Goal: Task Accomplishment & Management: Manage account settings

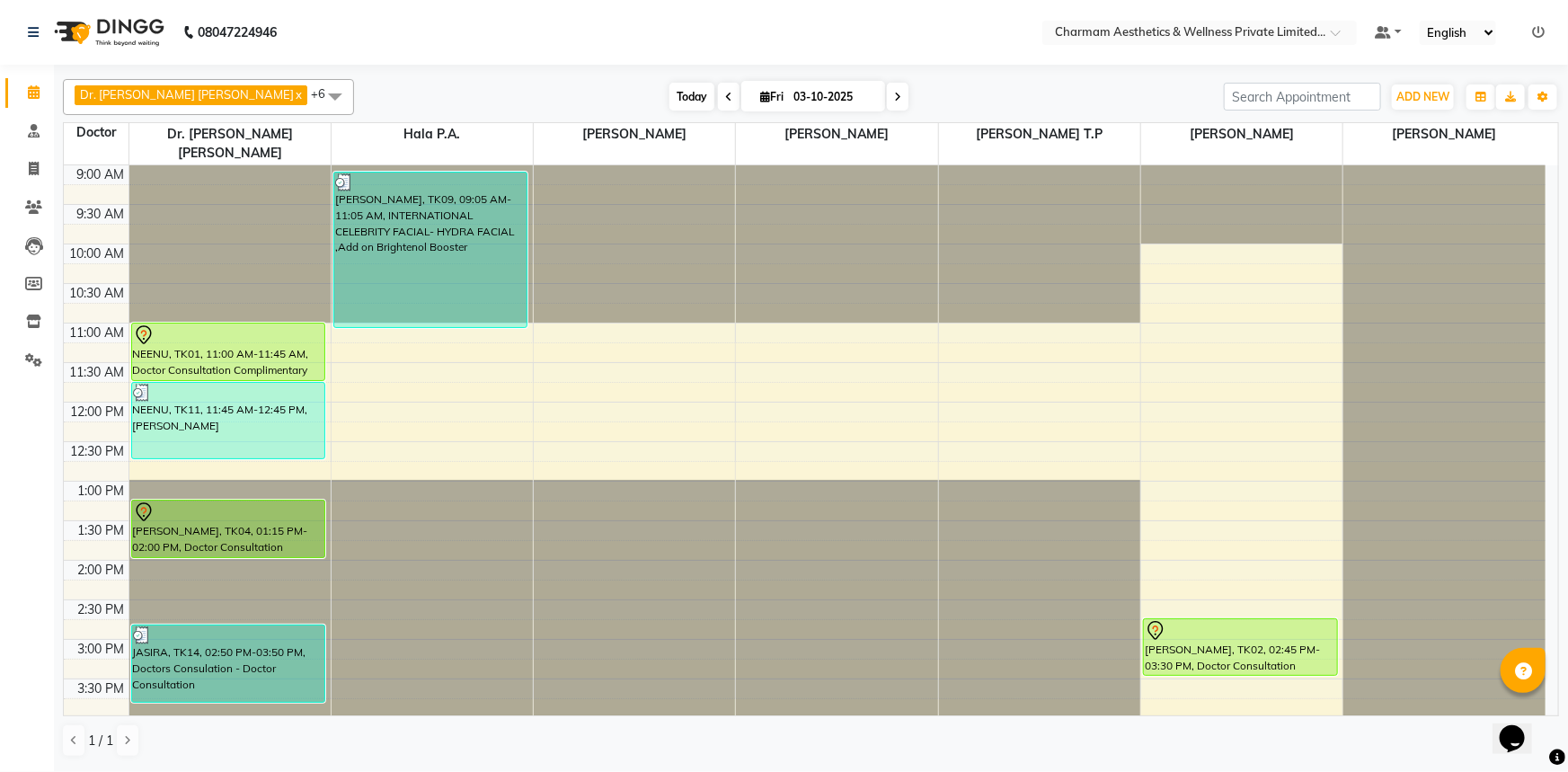
click at [669, 96] on span "Today" at bounding box center [691, 96] width 45 height 28
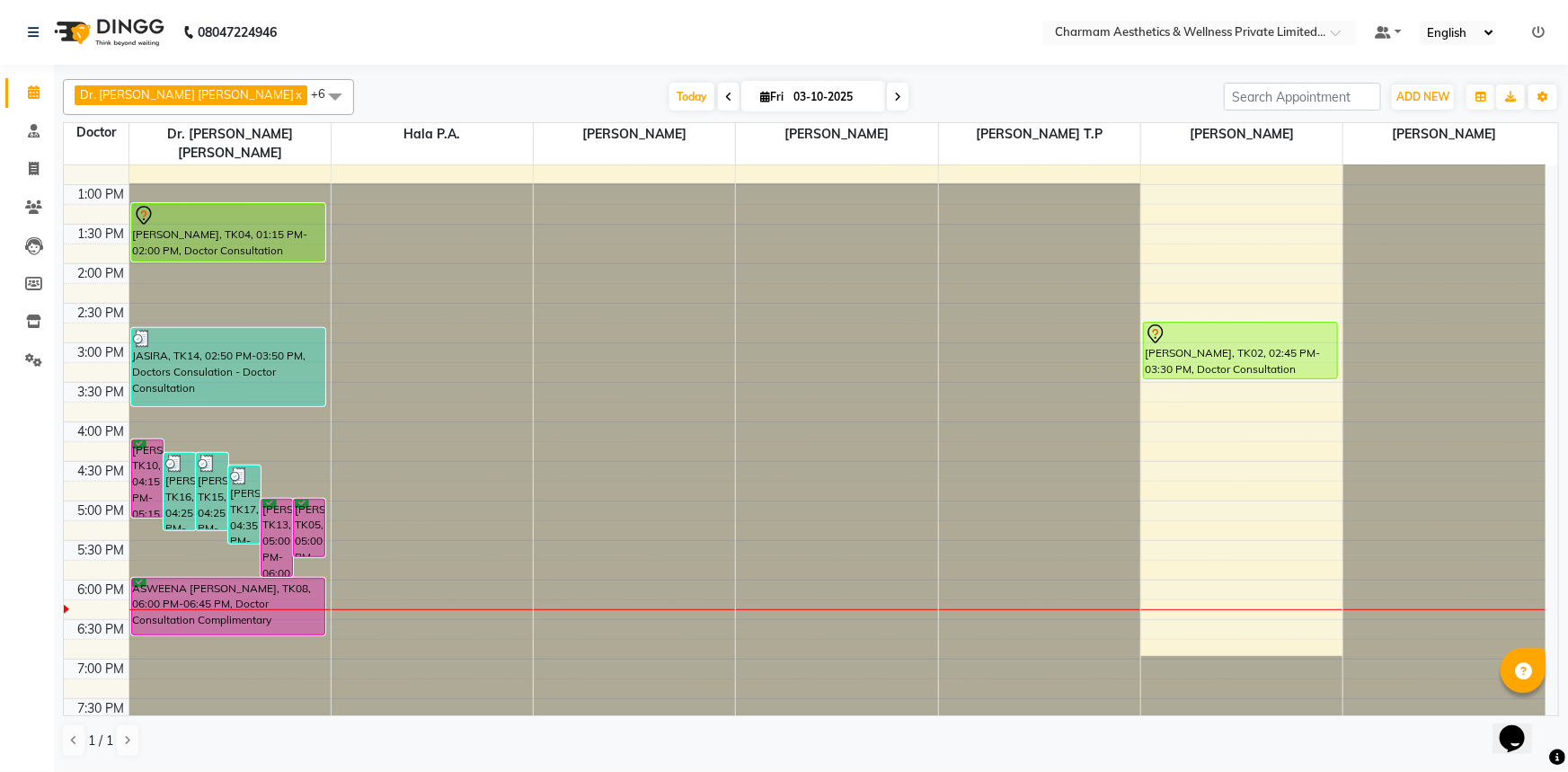
click at [894, 94] on icon at bounding box center [897, 96] width 7 height 11
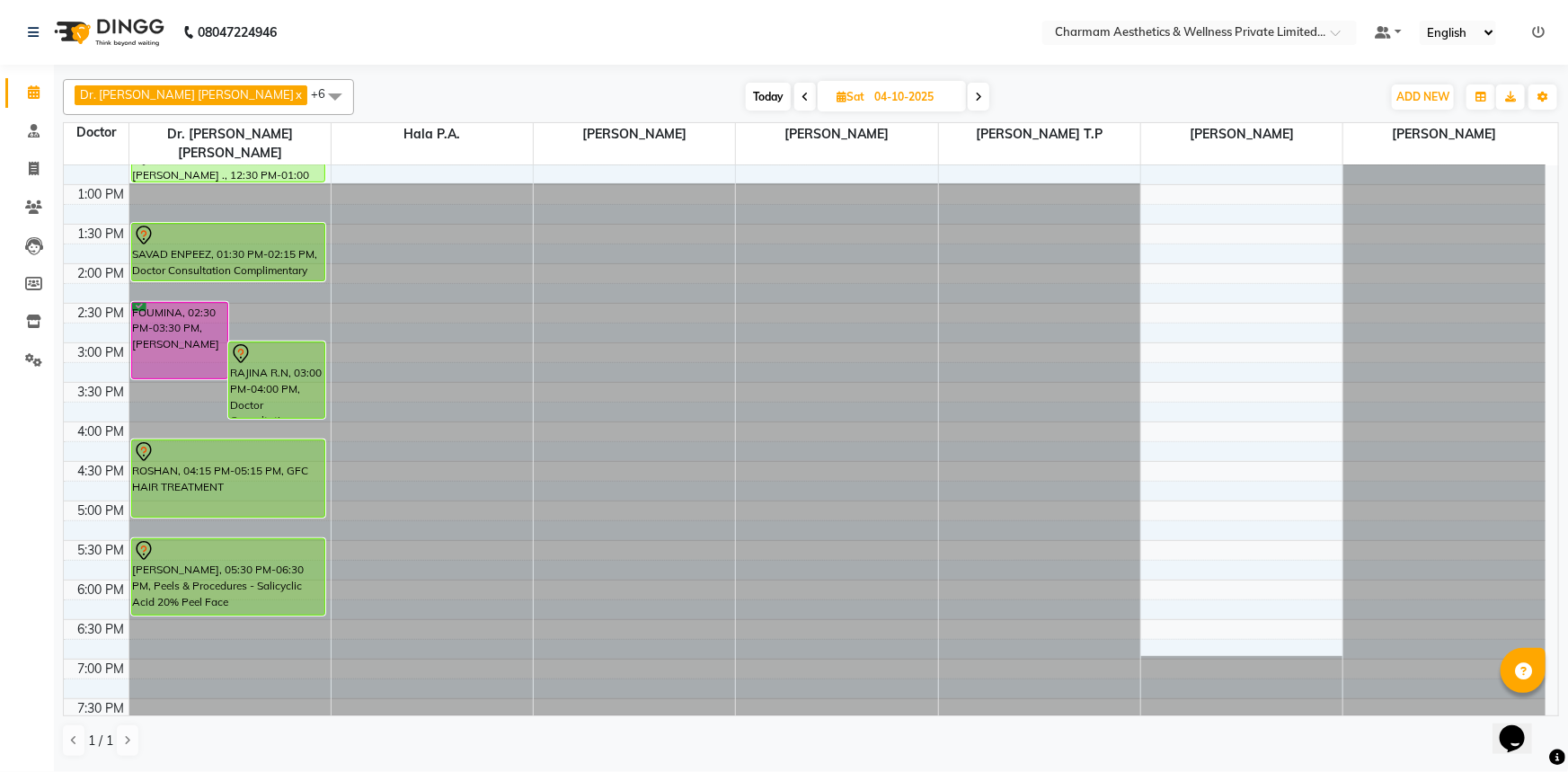
click at [746, 88] on span "Today" at bounding box center [768, 96] width 45 height 28
type input "03-10-2025"
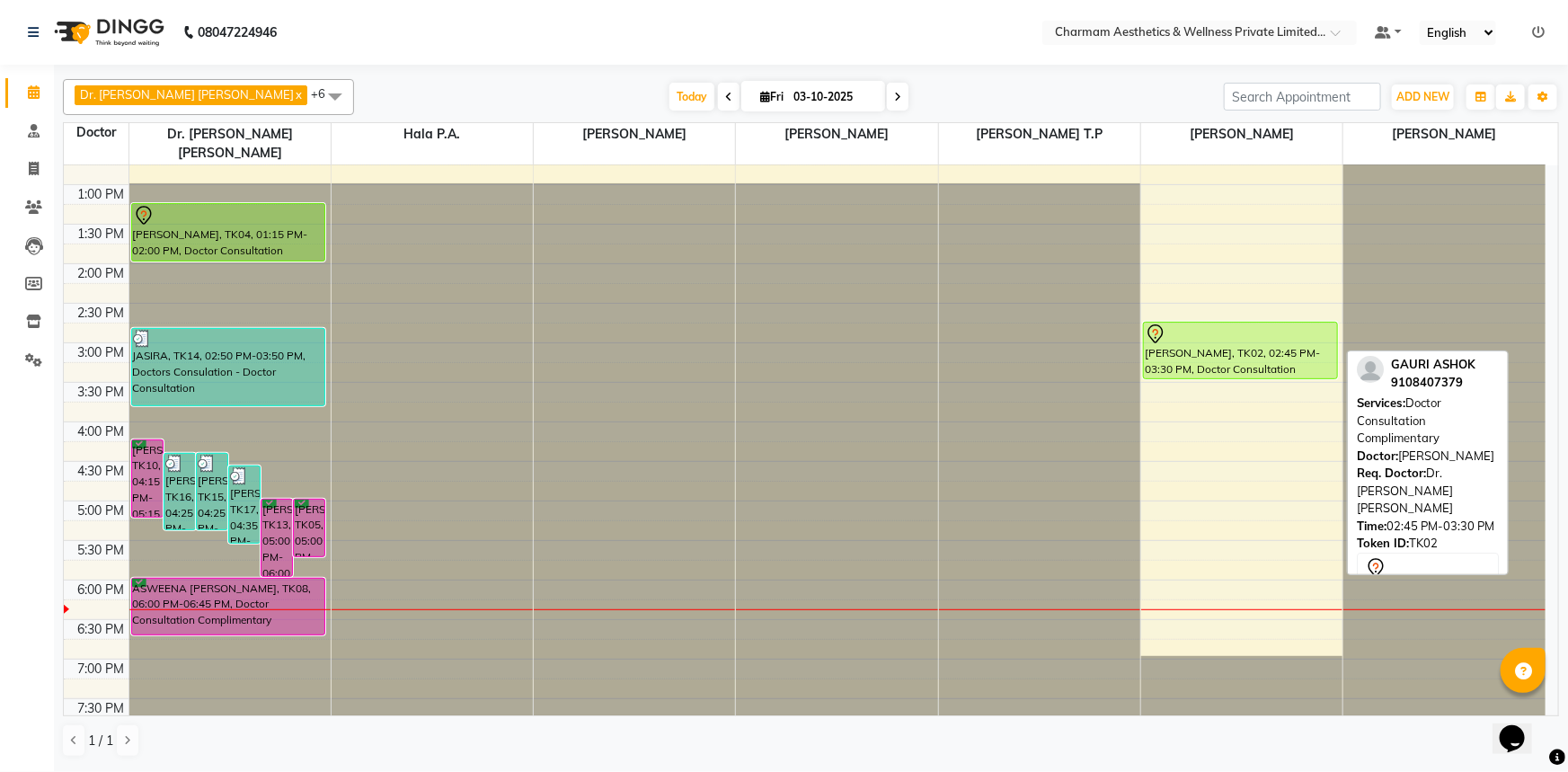
click at [1189, 342] on div "[PERSON_NAME], TK02, 02:45 PM-03:30 PM, Doctor Consultation Complimentary" at bounding box center [1240, 351] width 193 height 56
select select "7"
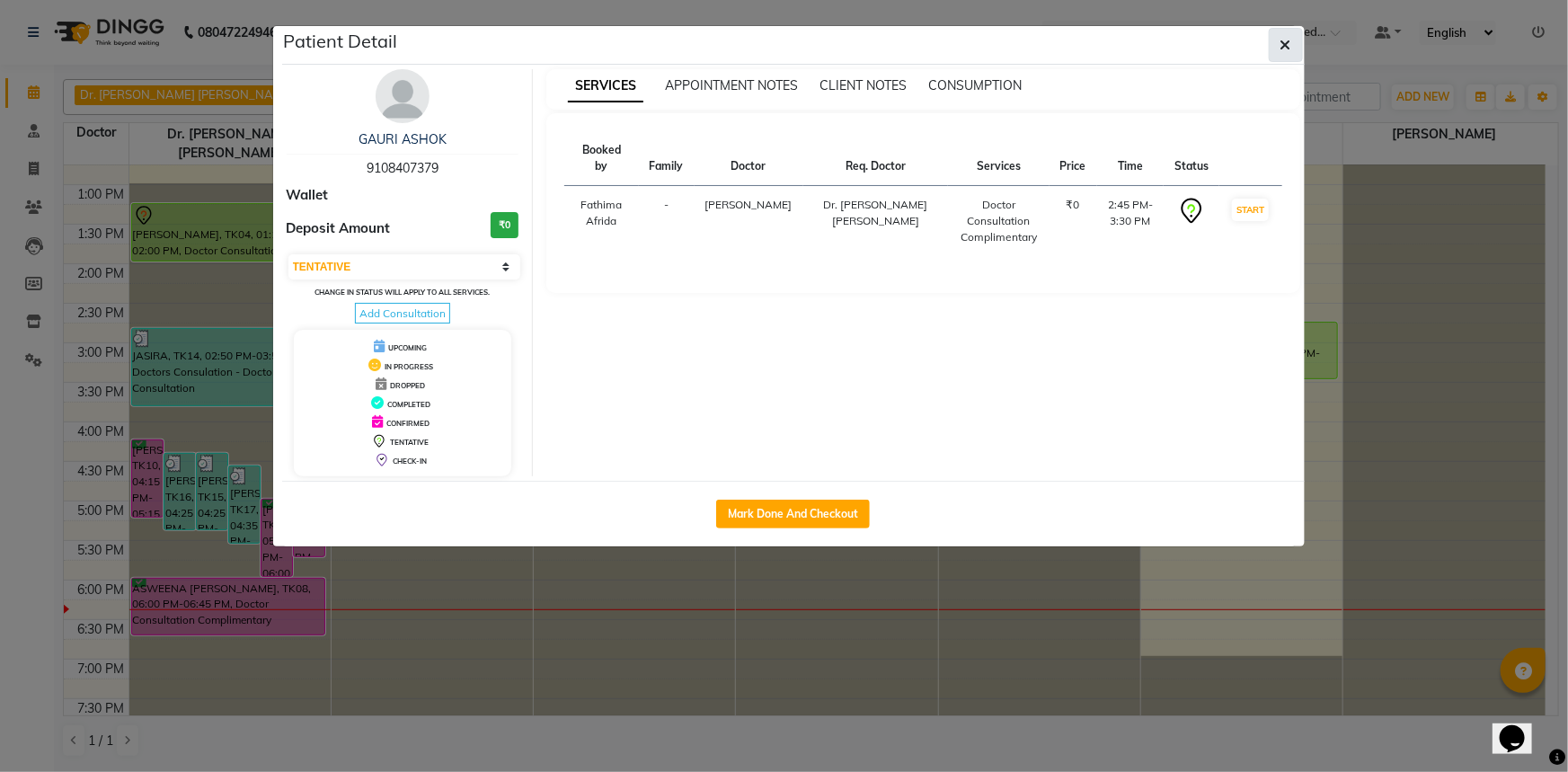
click at [1286, 46] on icon "button" at bounding box center [1285, 45] width 11 height 14
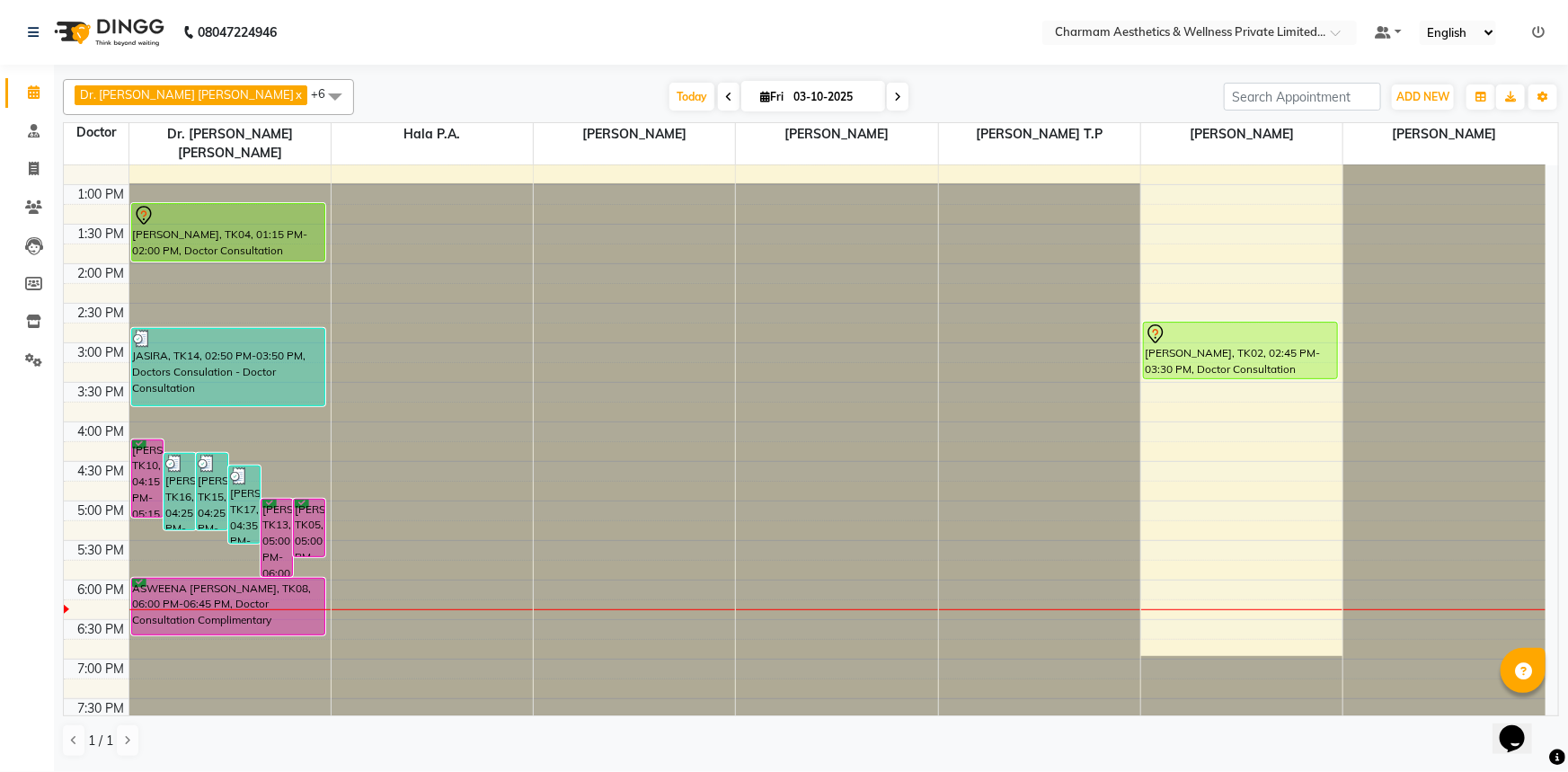
click at [887, 101] on span at bounding box center [898, 96] width 22 height 28
type input "04-10-2025"
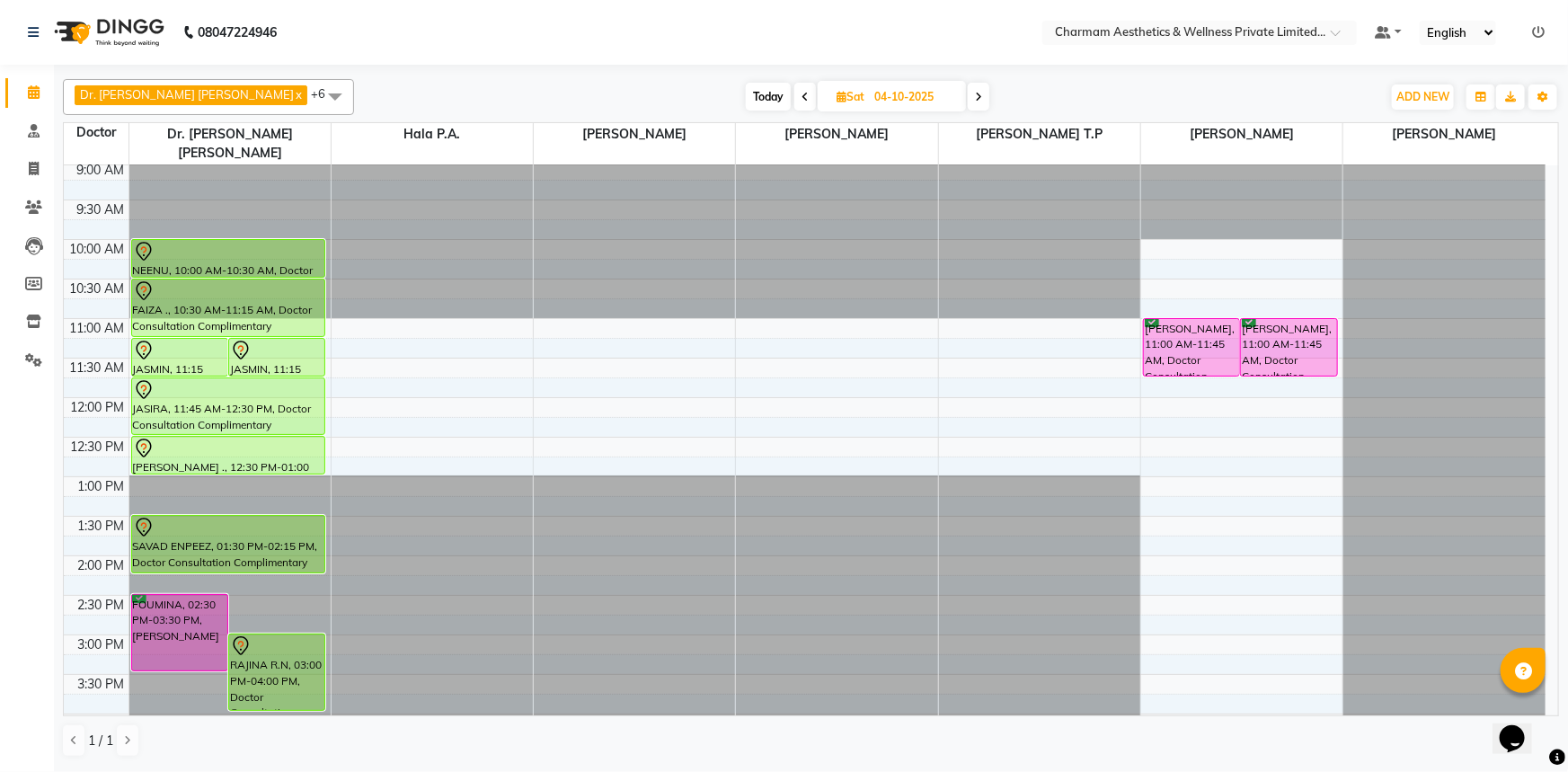
scroll to position [0, 0]
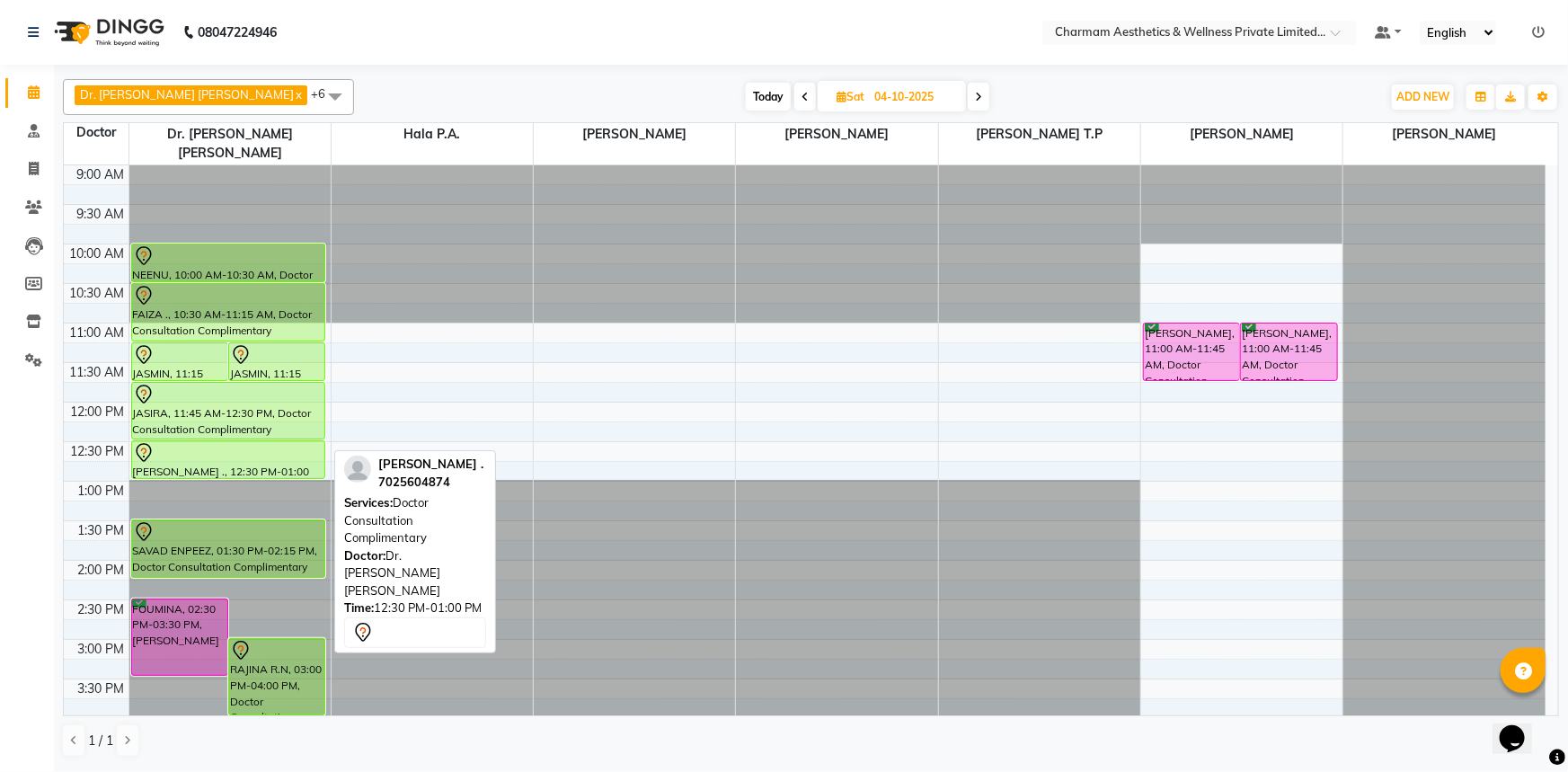
click at [232, 442] on div at bounding box center [228, 453] width 192 height 22
select select "7"
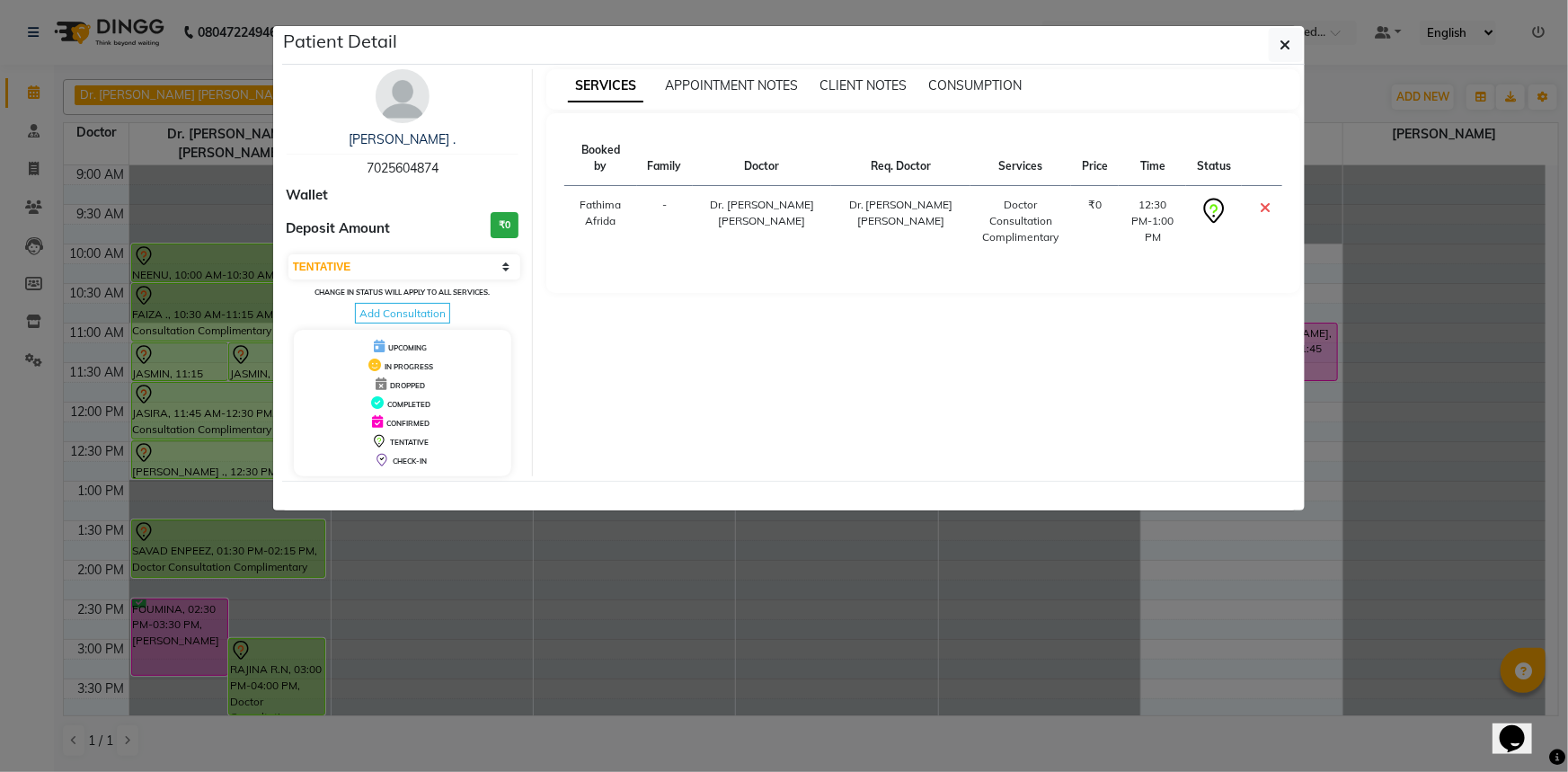
click at [1267, 42] on div "Patient Detail" at bounding box center [792, 45] width 1022 height 39
click at [1283, 47] on icon "button" at bounding box center [1285, 45] width 11 height 14
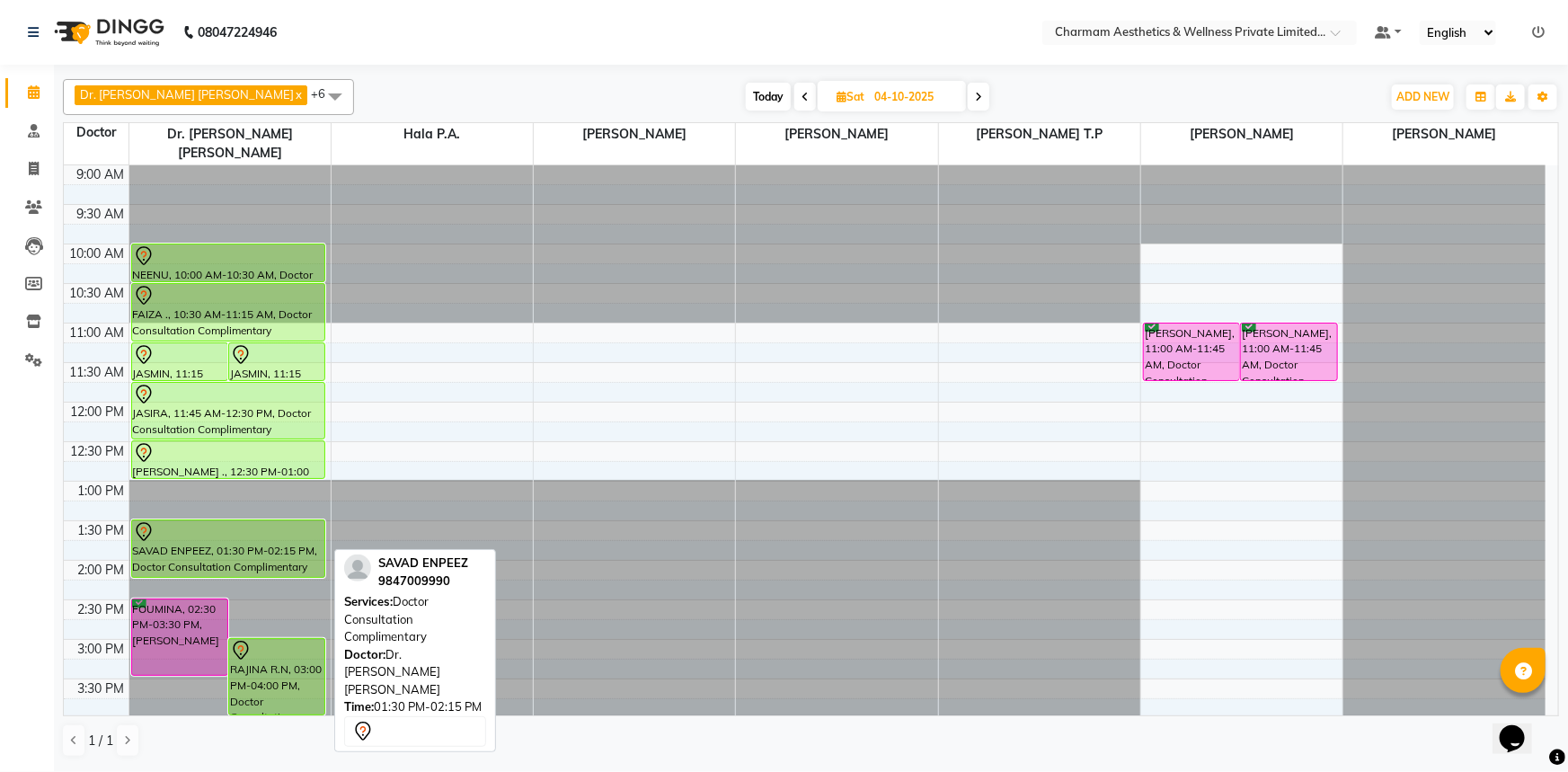
click at [184, 539] on div "SAVAD ENPEEZ, 01:30 PM-02:15 PM, Doctor Consultation Complimentary" at bounding box center [228, 548] width 193 height 57
select select "7"
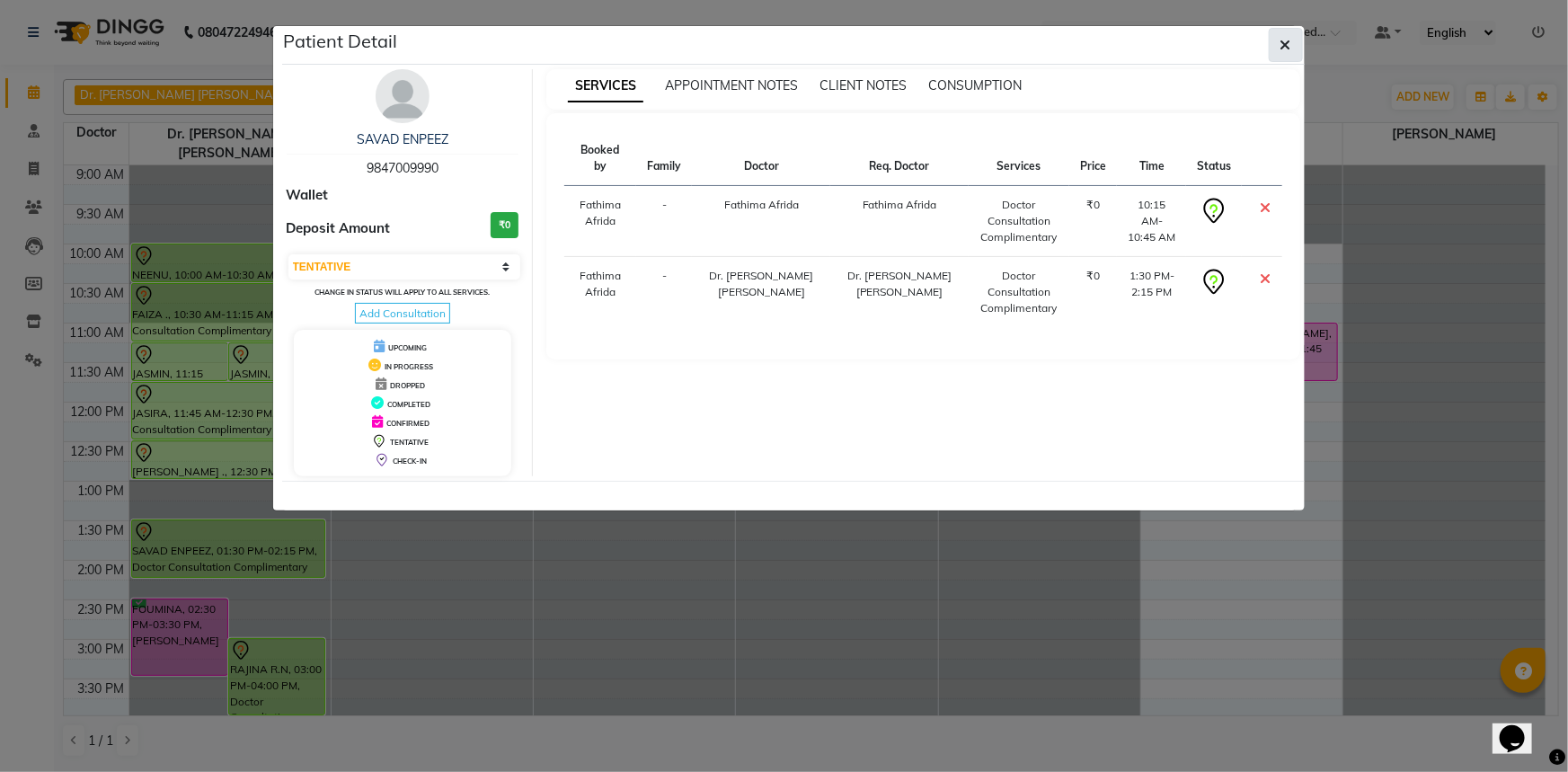
click at [1299, 40] on button "button" at bounding box center [1285, 45] width 34 height 34
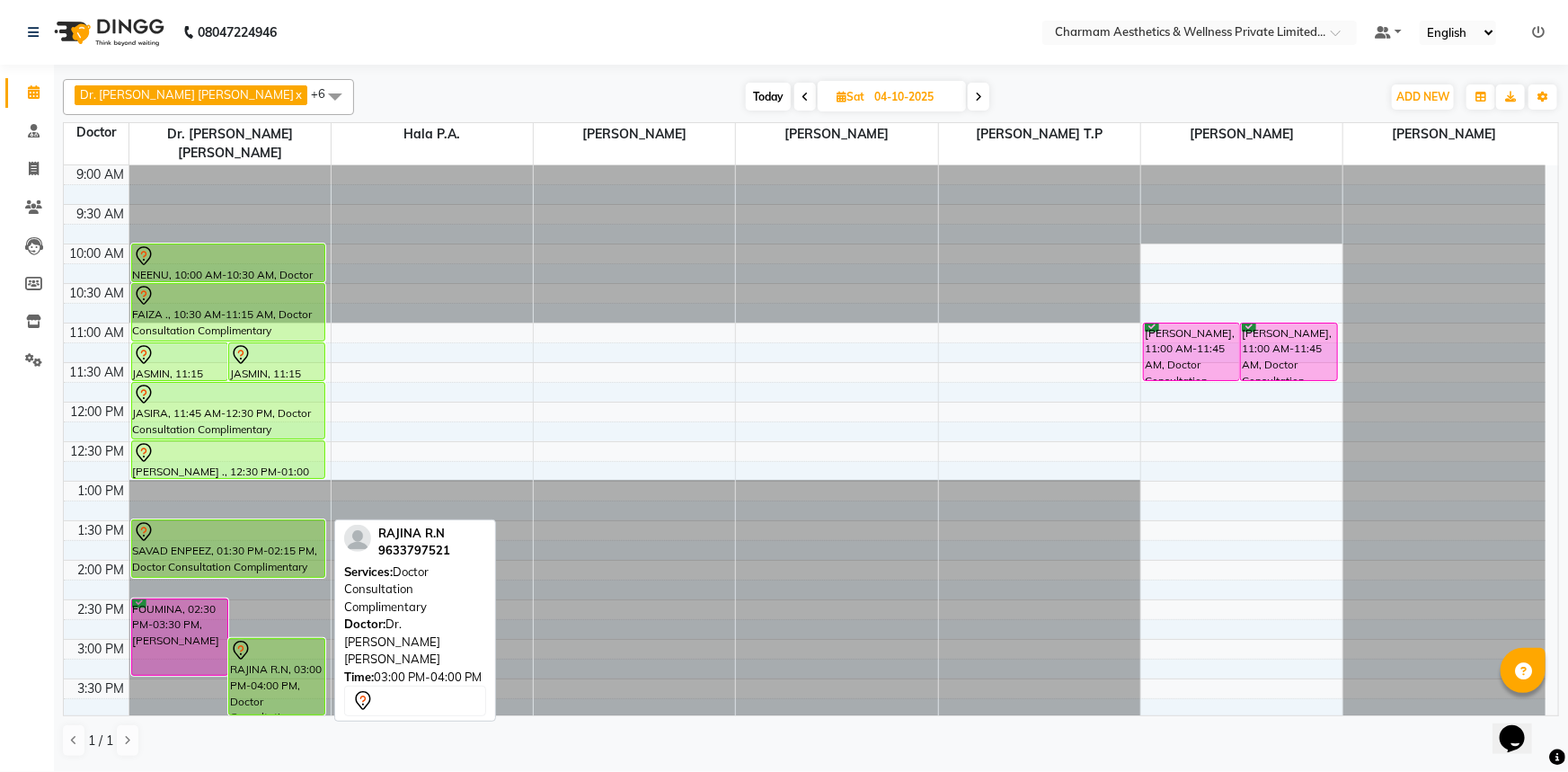
click at [277, 684] on div "RAJINA R.N, 03:00 PM-04:00 PM, Doctor Consultation Complimentary" at bounding box center [277, 677] width 95 height 76
select select "7"
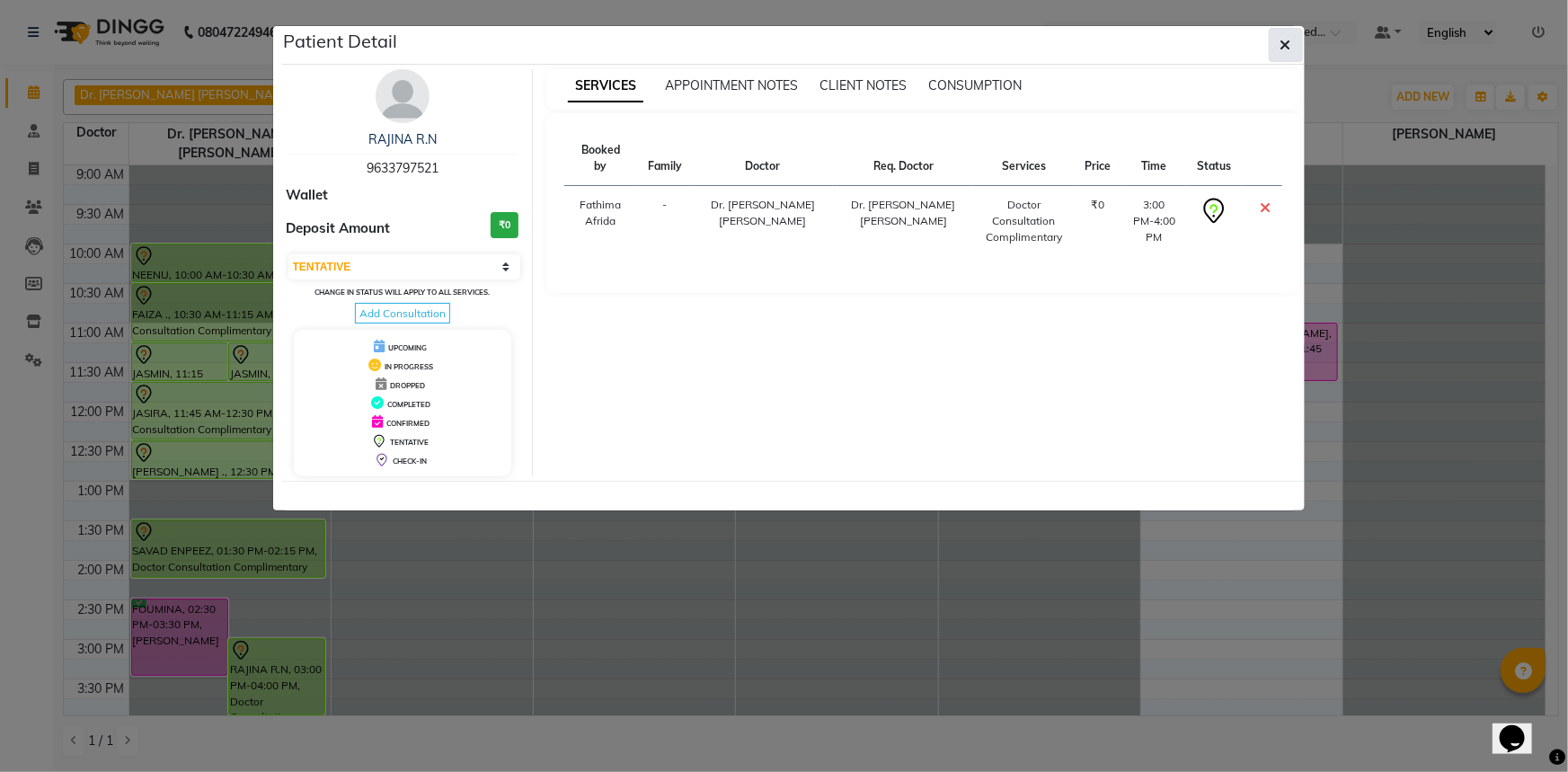
click at [1274, 36] on button "button" at bounding box center [1285, 45] width 34 height 34
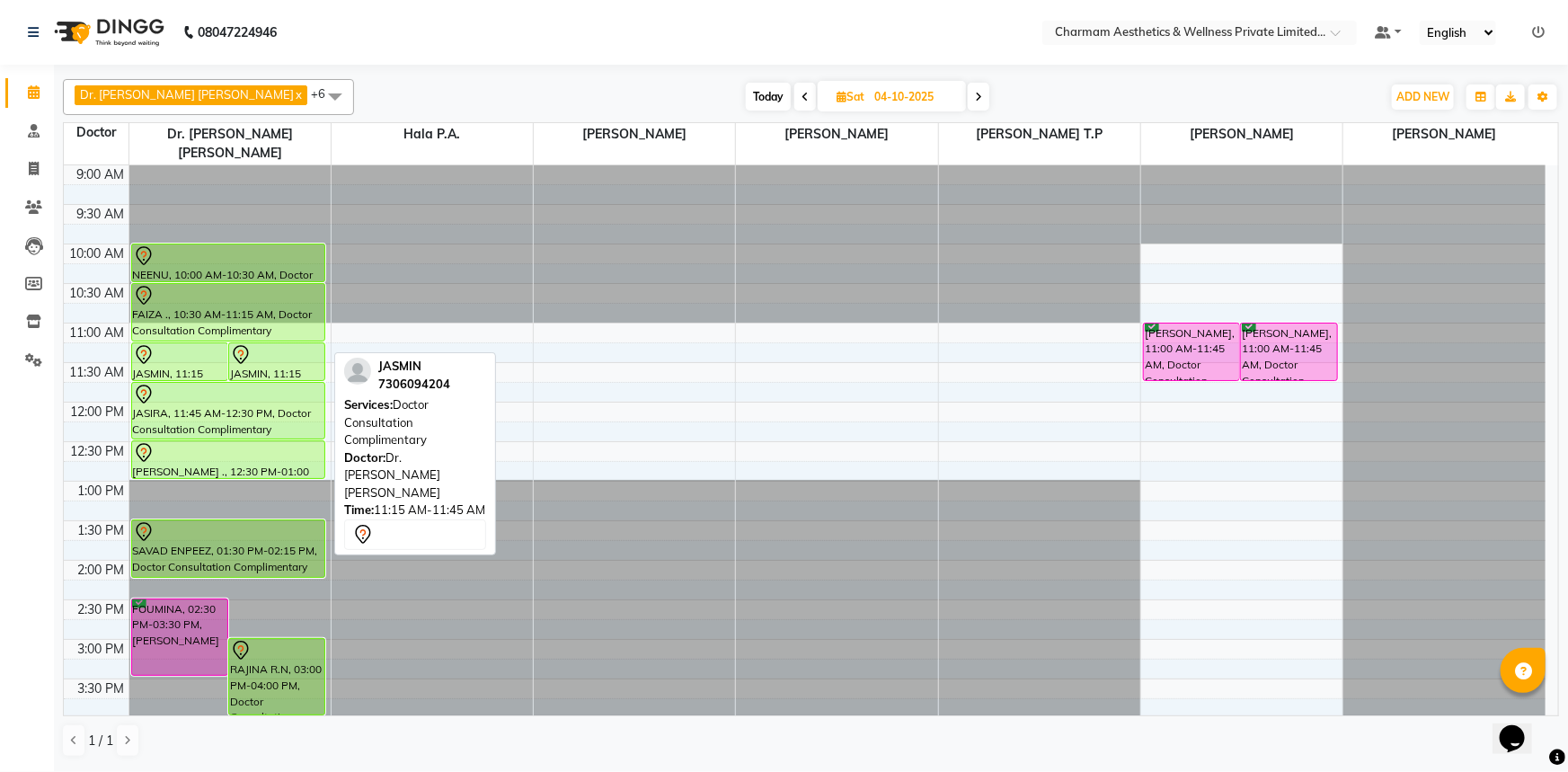
click at [241, 350] on icon at bounding box center [240, 353] width 5 height 7
select select "7"
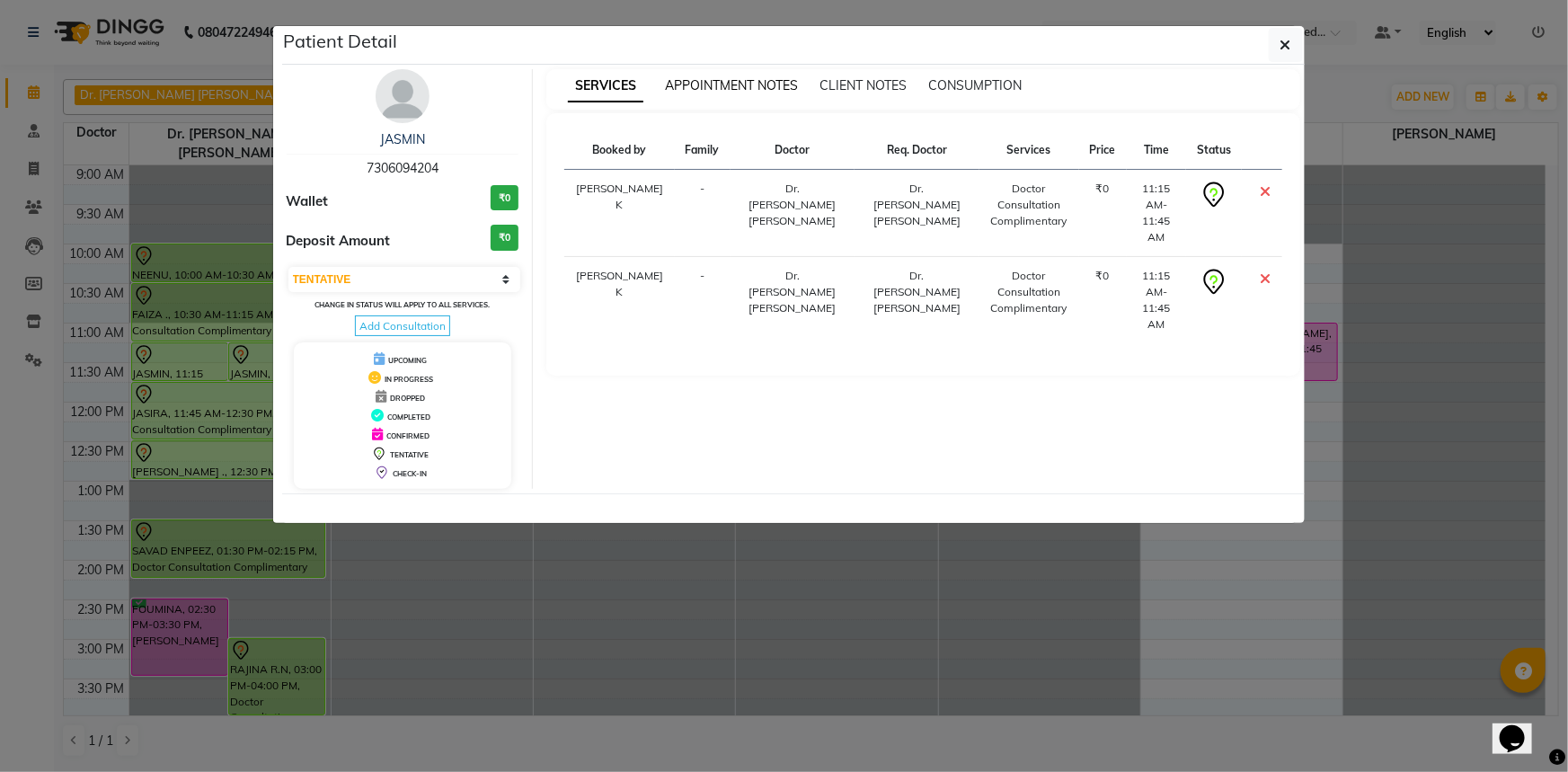
click at [701, 88] on span "APPOINTMENT NOTES" at bounding box center [731, 85] width 133 height 16
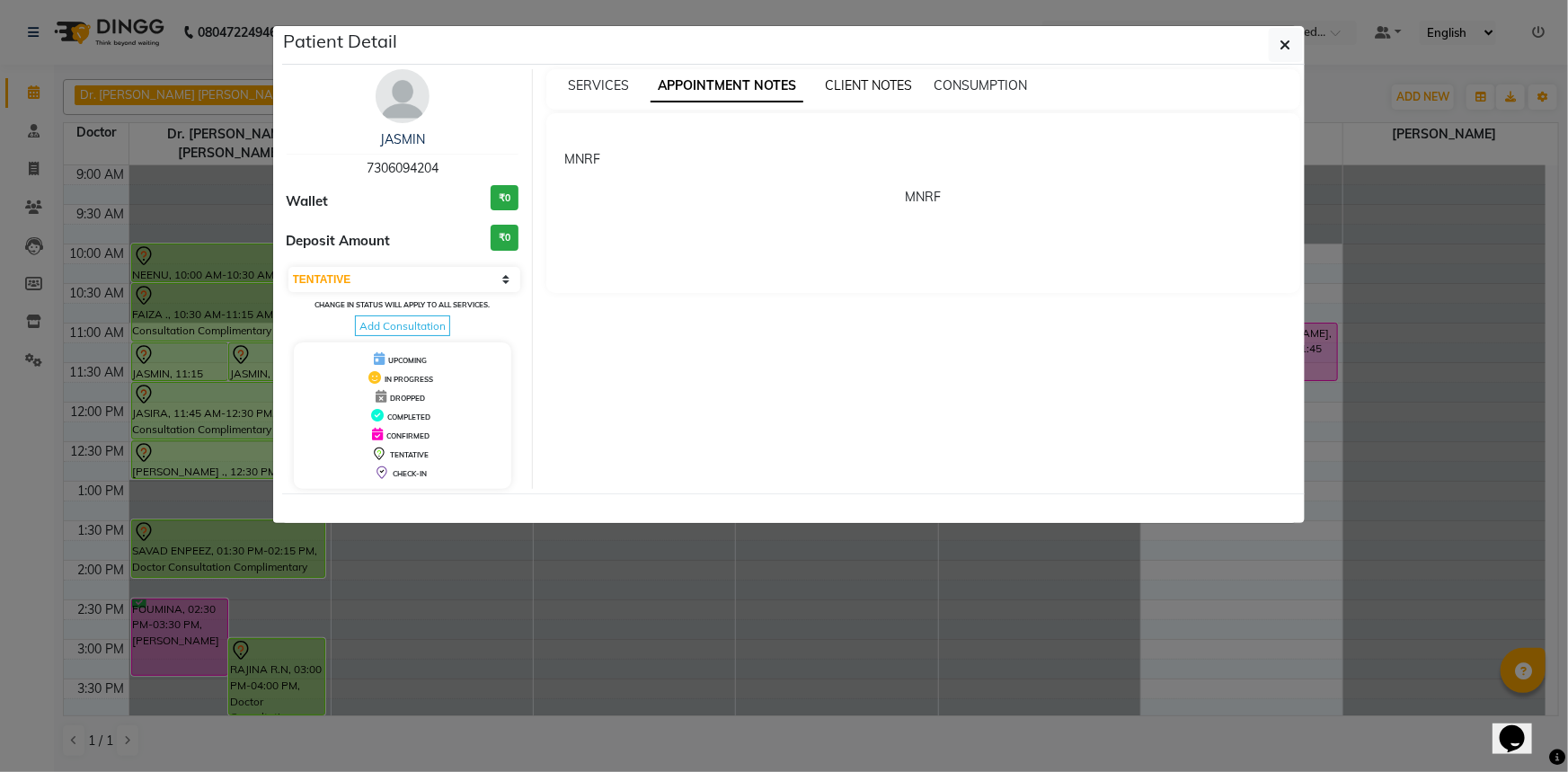
click at [834, 81] on span "CLIENT NOTES" at bounding box center [868, 85] width 87 height 16
click at [1283, 45] on icon "button" at bounding box center [1285, 45] width 11 height 14
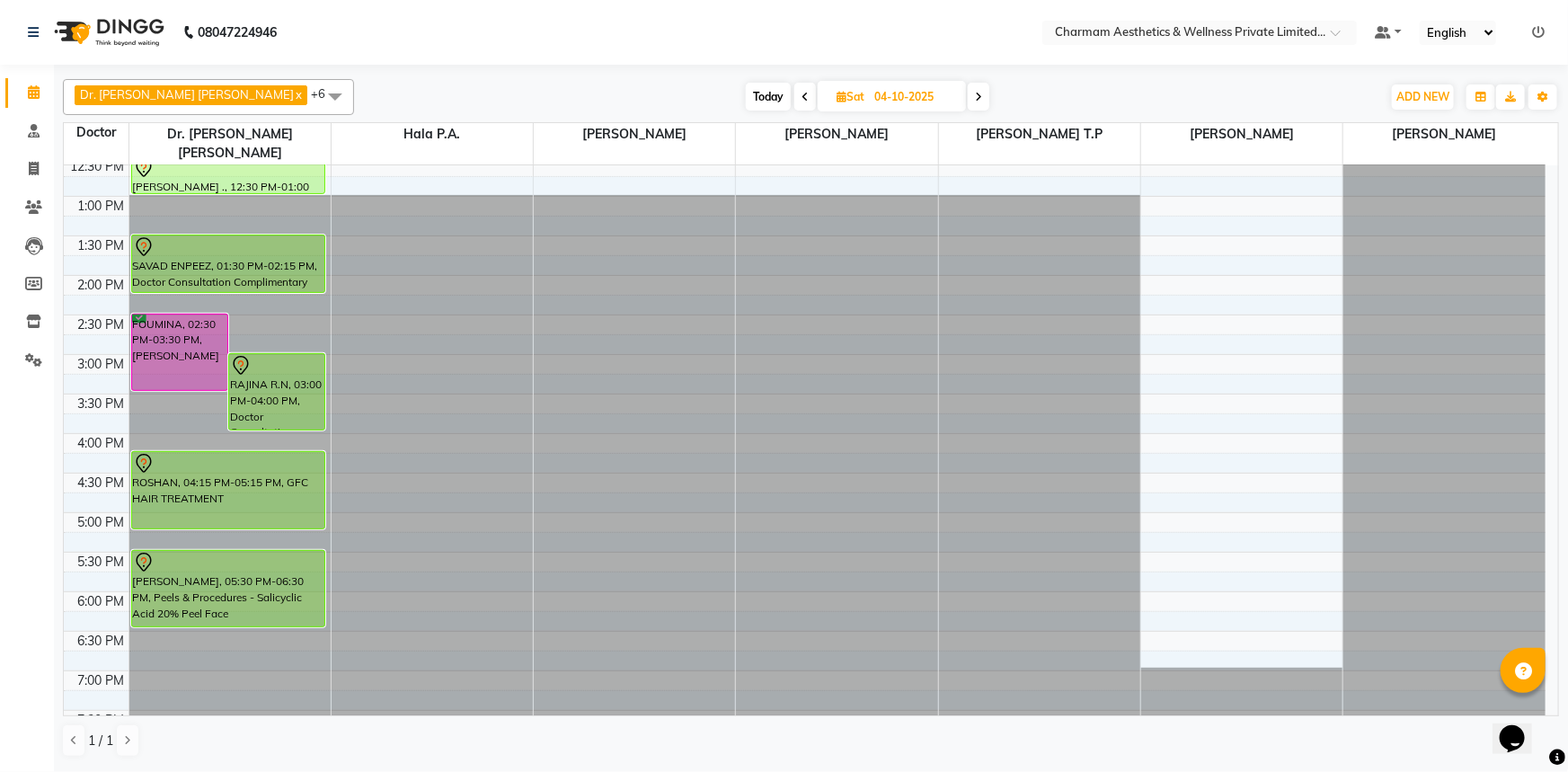
scroll to position [296, 0]
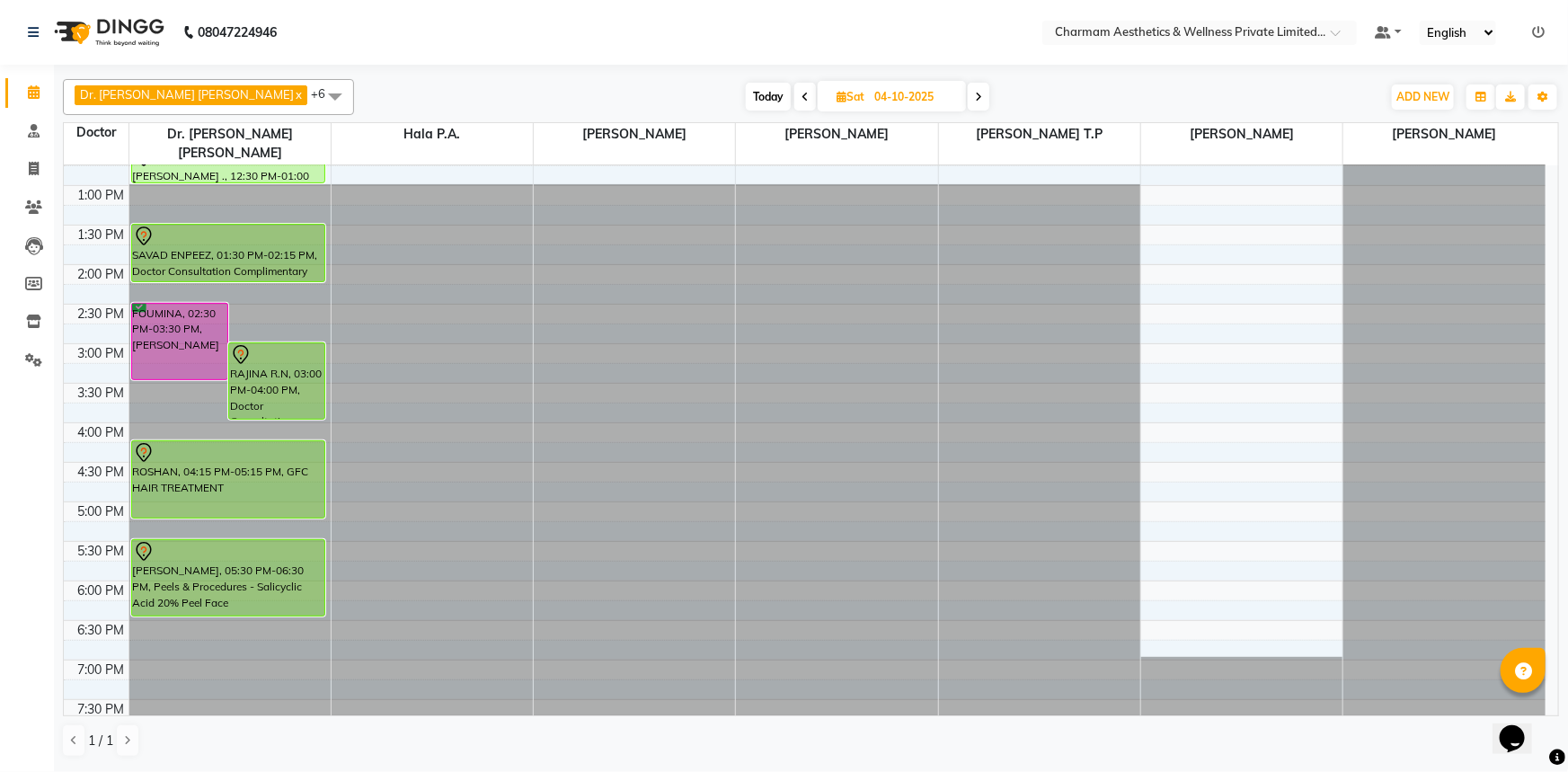
click at [746, 91] on span "Today" at bounding box center [768, 96] width 45 height 28
type input "03-10-2025"
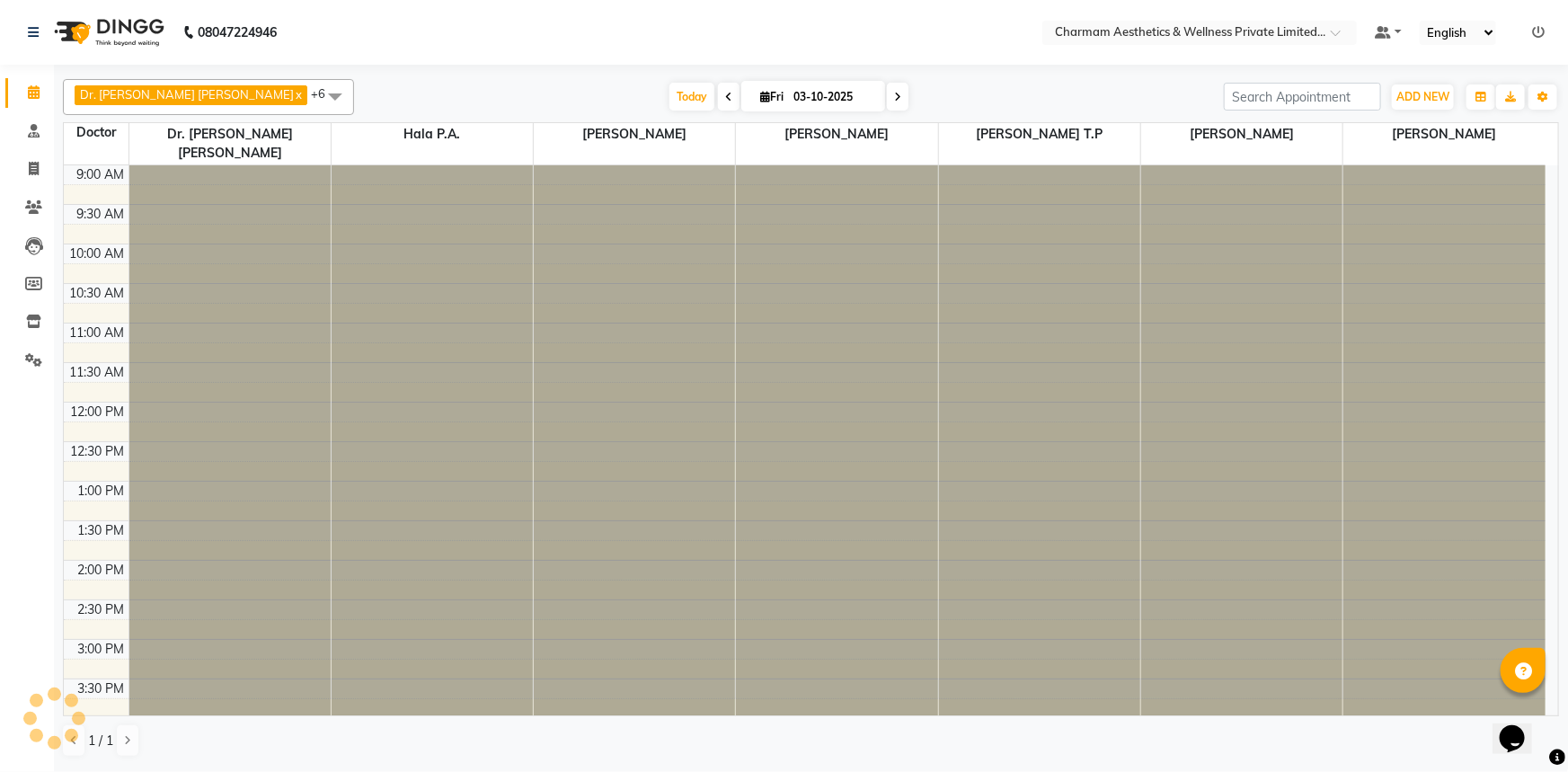
scroll to position [297, 0]
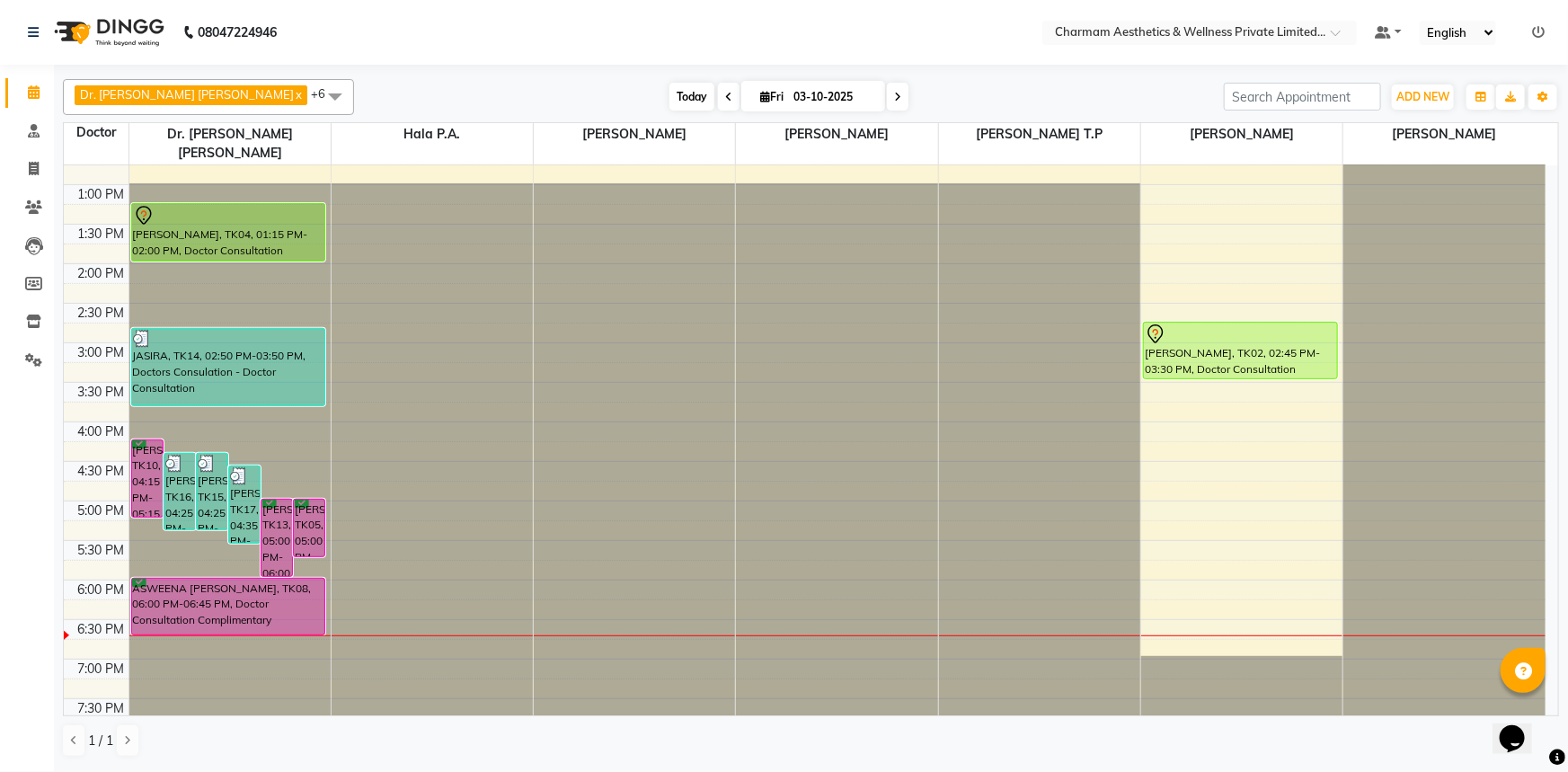
click at [669, 95] on span "Today" at bounding box center [691, 96] width 45 height 28
click at [760, 98] on icon at bounding box center [765, 96] width 10 height 12
select select "10"
select select "2025"
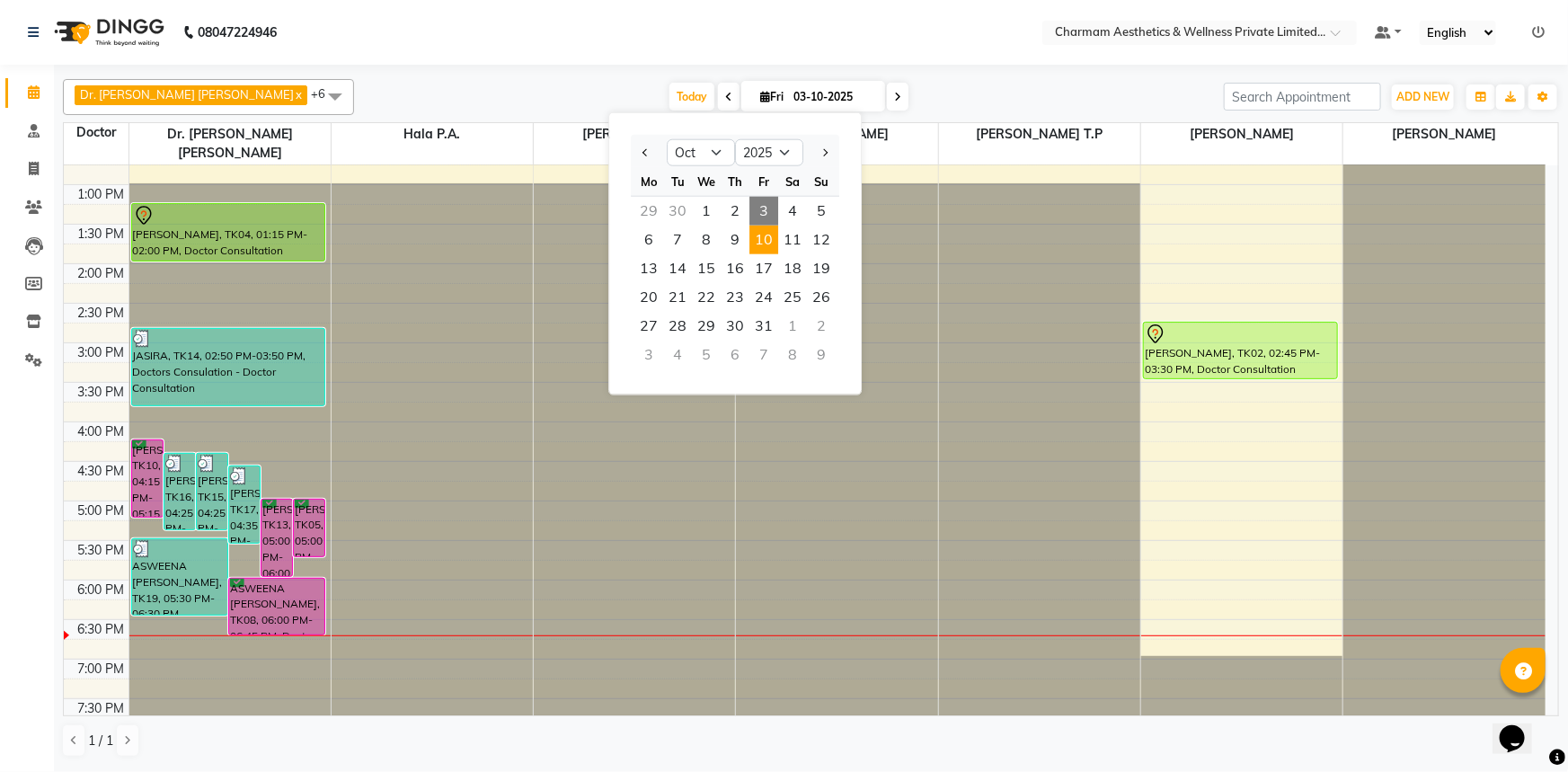
click at [760, 245] on span "10" at bounding box center [763, 239] width 29 height 29
type input "[DATE]"
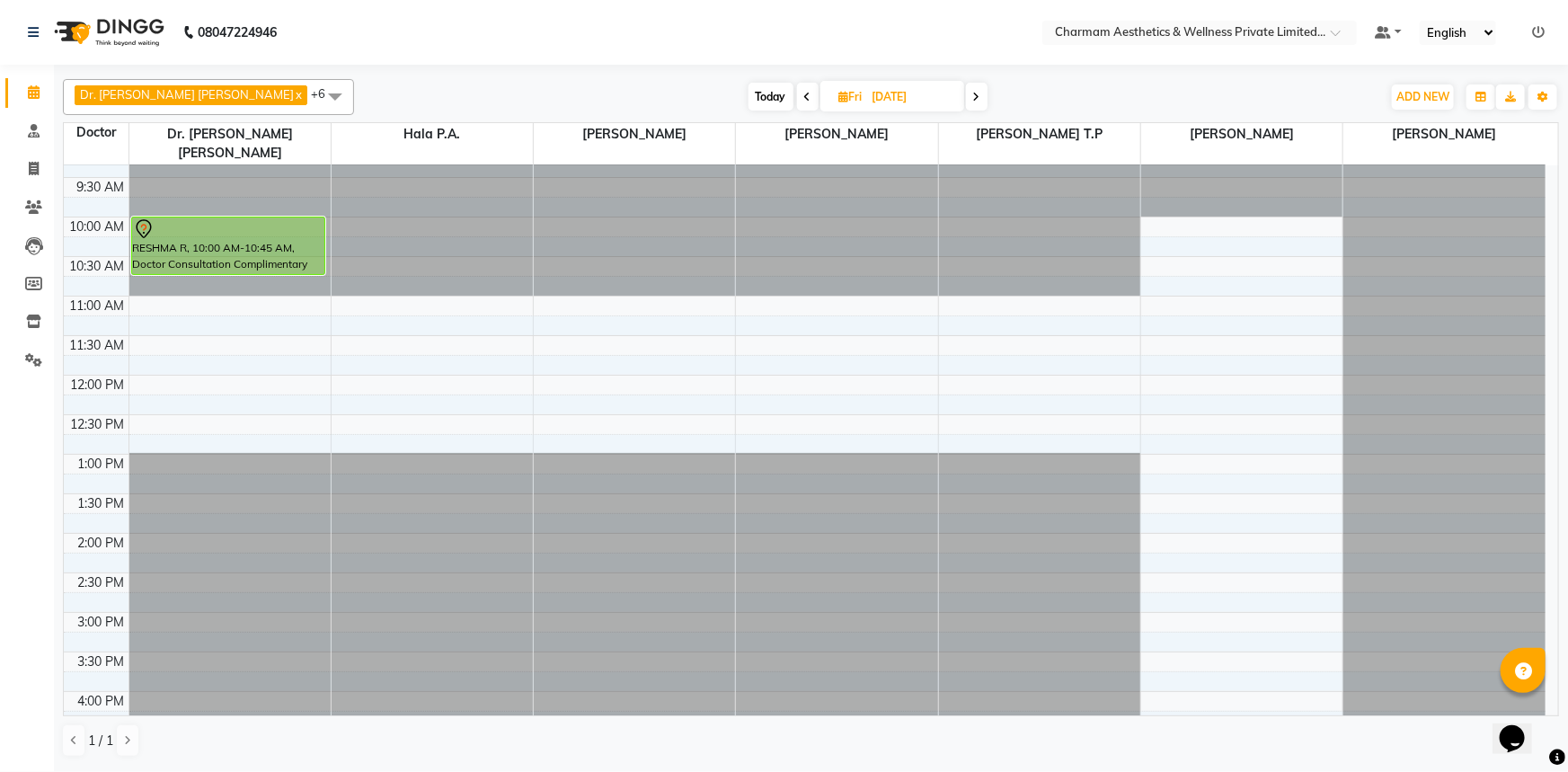
scroll to position [0, 0]
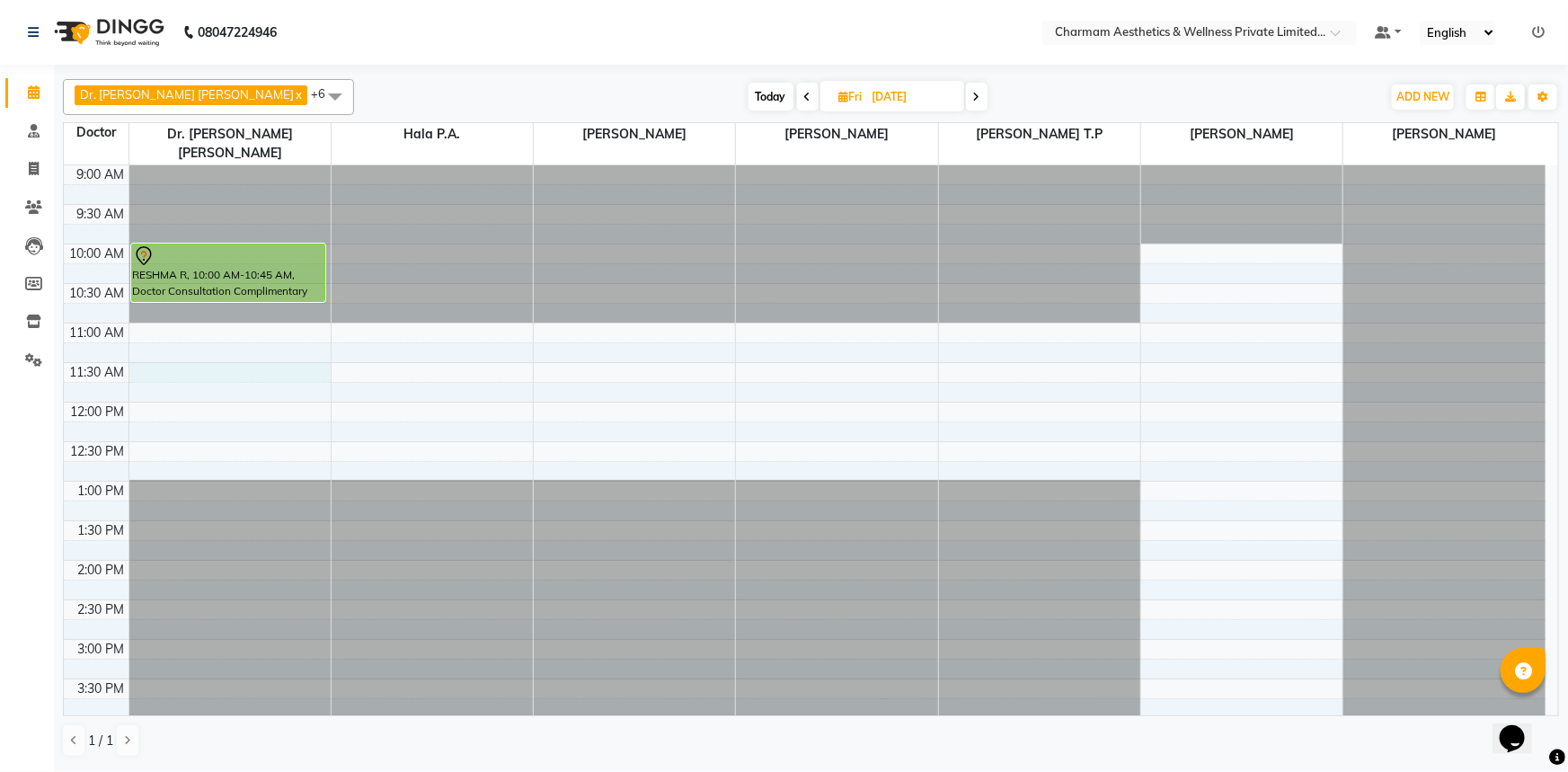
click at [157, 351] on div "9:00 AM 9:30 AM 10:00 AM 10:30 AM 11:00 AM 11:30 AM 12:00 PM 12:30 PM 1:00 PM 1…" at bounding box center [804, 599] width 1482 height 869
select select "69891"
select select "tentative"
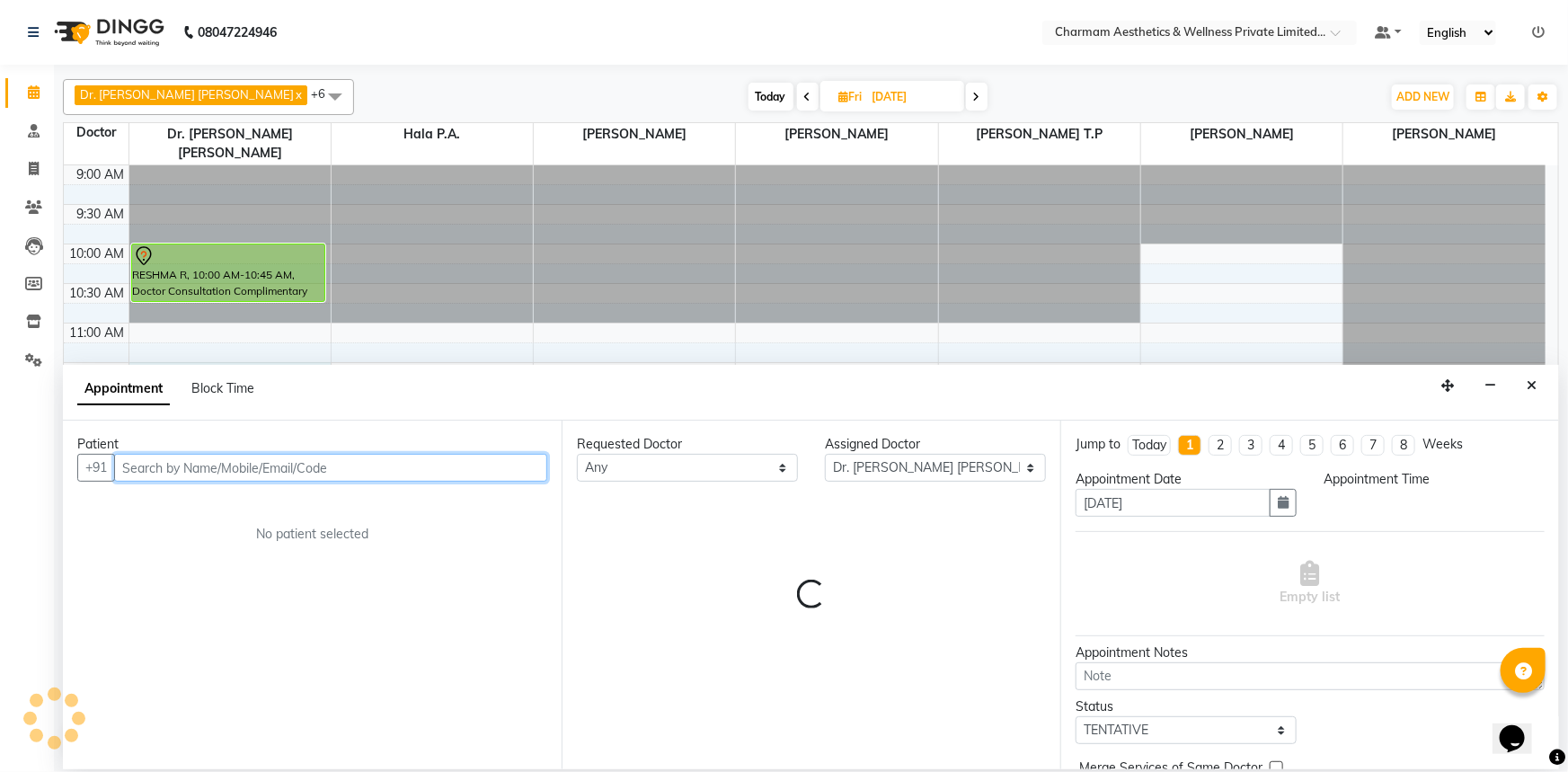
select select "690"
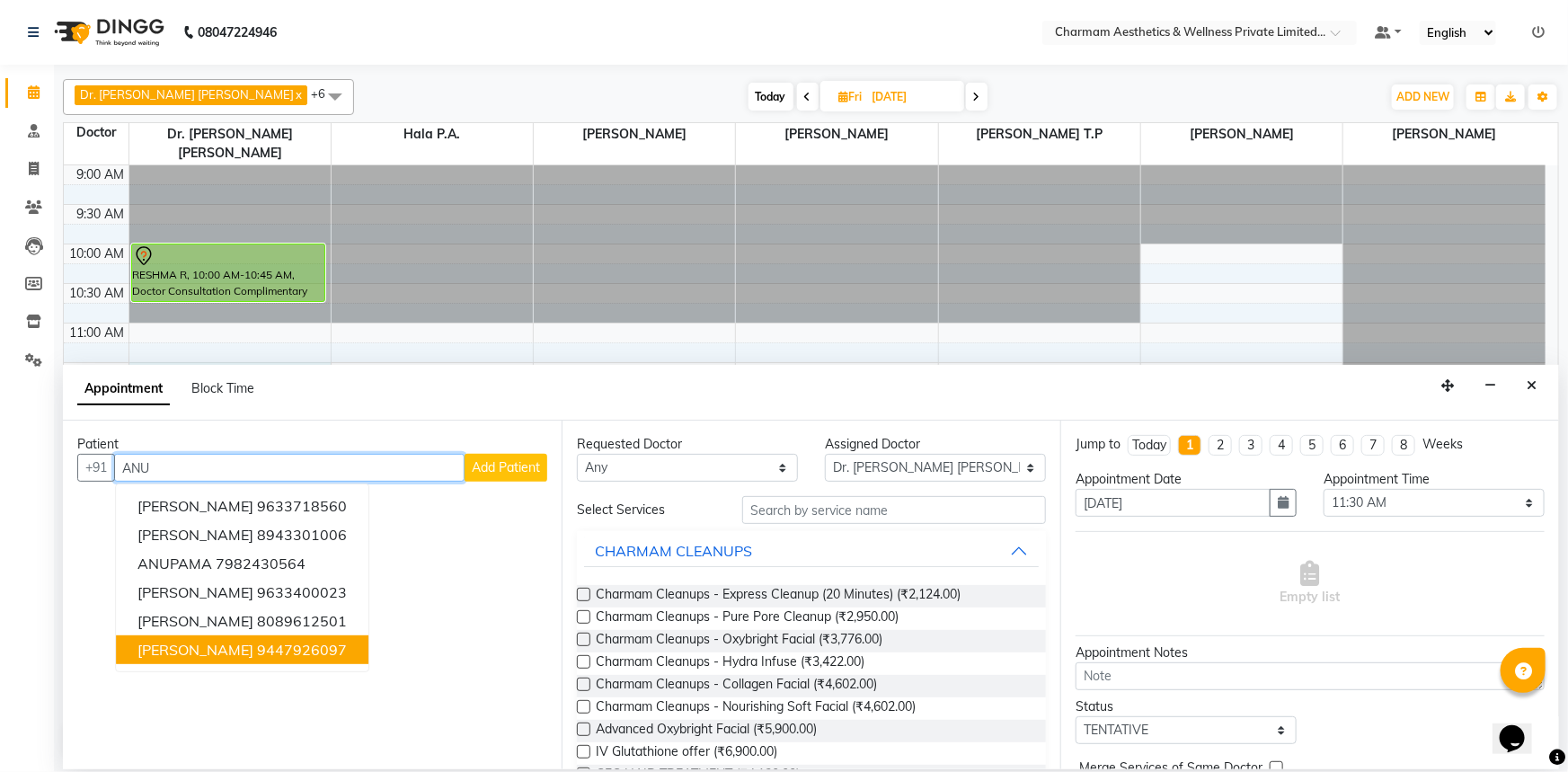
drag, startPoint x: 226, startPoint y: 657, endPoint x: 237, endPoint y: 658, distance: 11.0
click at [234, 658] on button "[PERSON_NAME] 9447926097" at bounding box center [242, 650] width 252 height 29
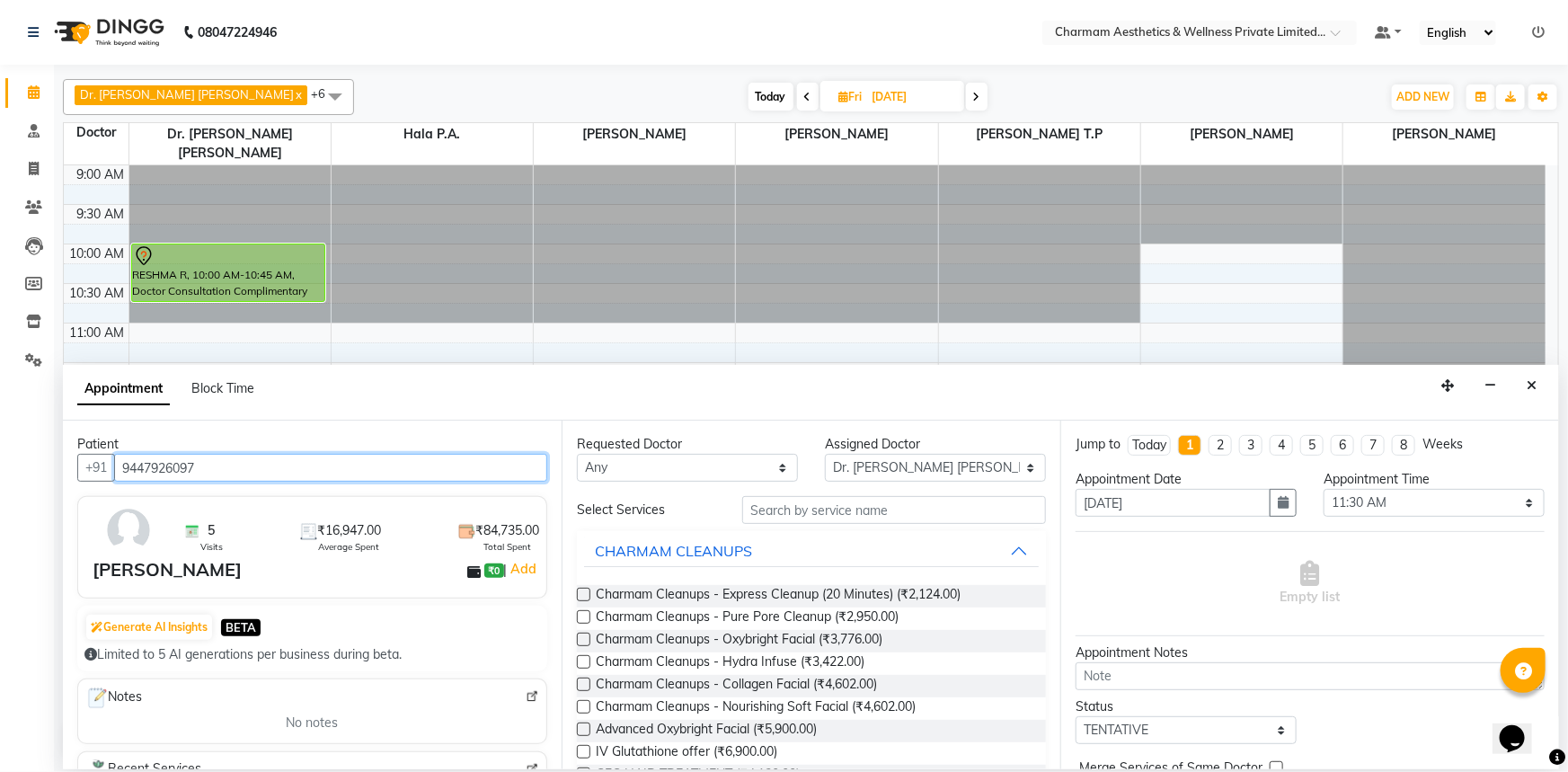
type input "9447926097"
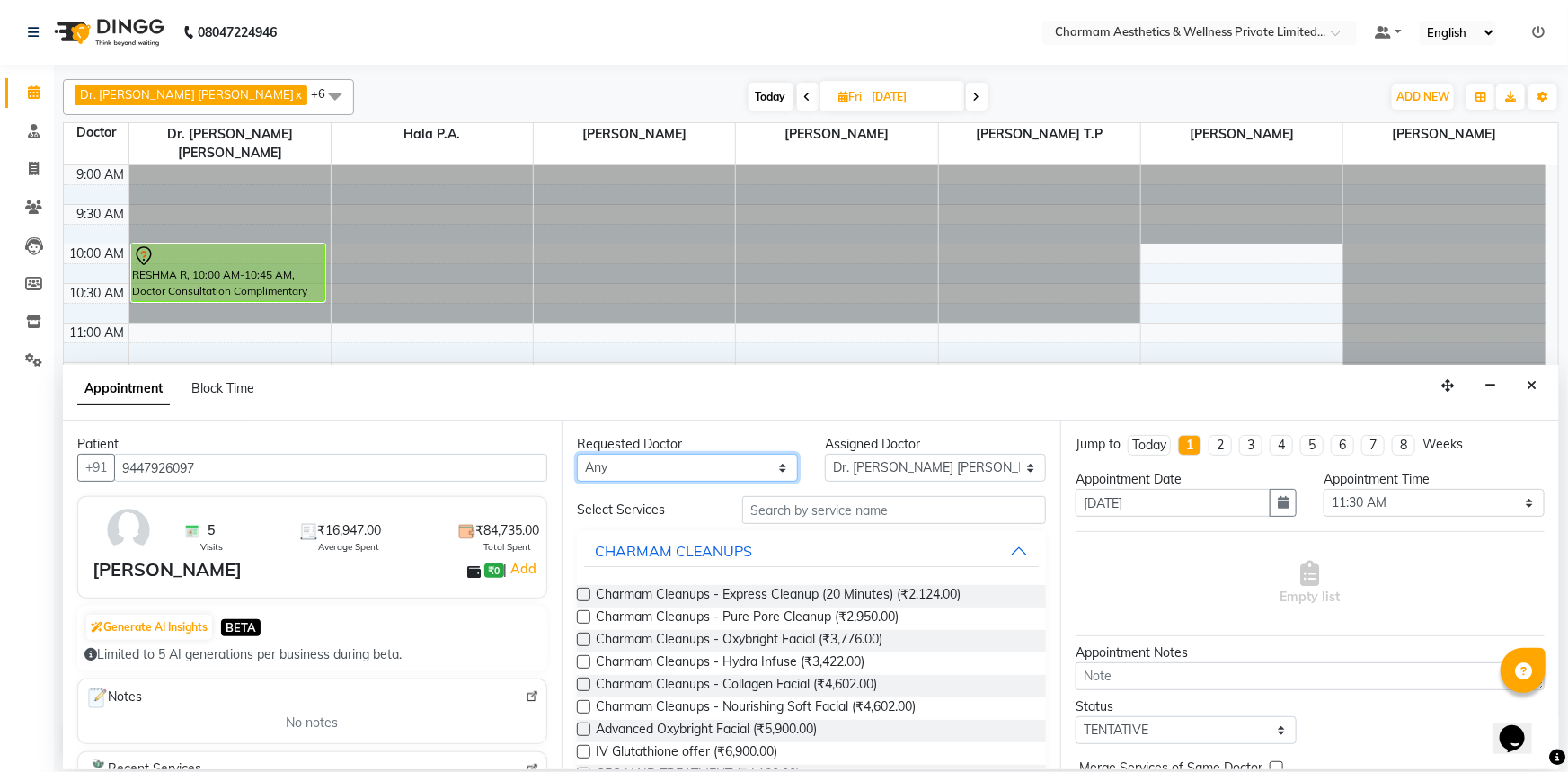
click at [780, 471] on select "Any [PERSON_NAME] K Dr. [PERSON_NAME] [PERSON_NAME] [PERSON_NAME] [PERSON_NAME]…" at bounding box center [687, 468] width 221 height 28
select select "69891"
click at [577, 454] on select "Any [PERSON_NAME] K Dr. [PERSON_NAME] [PERSON_NAME] [PERSON_NAME] [PERSON_NAME]…" at bounding box center [687, 468] width 221 height 28
click at [836, 516] on input "text" at bounding box center [894, 510] width 304 height 28
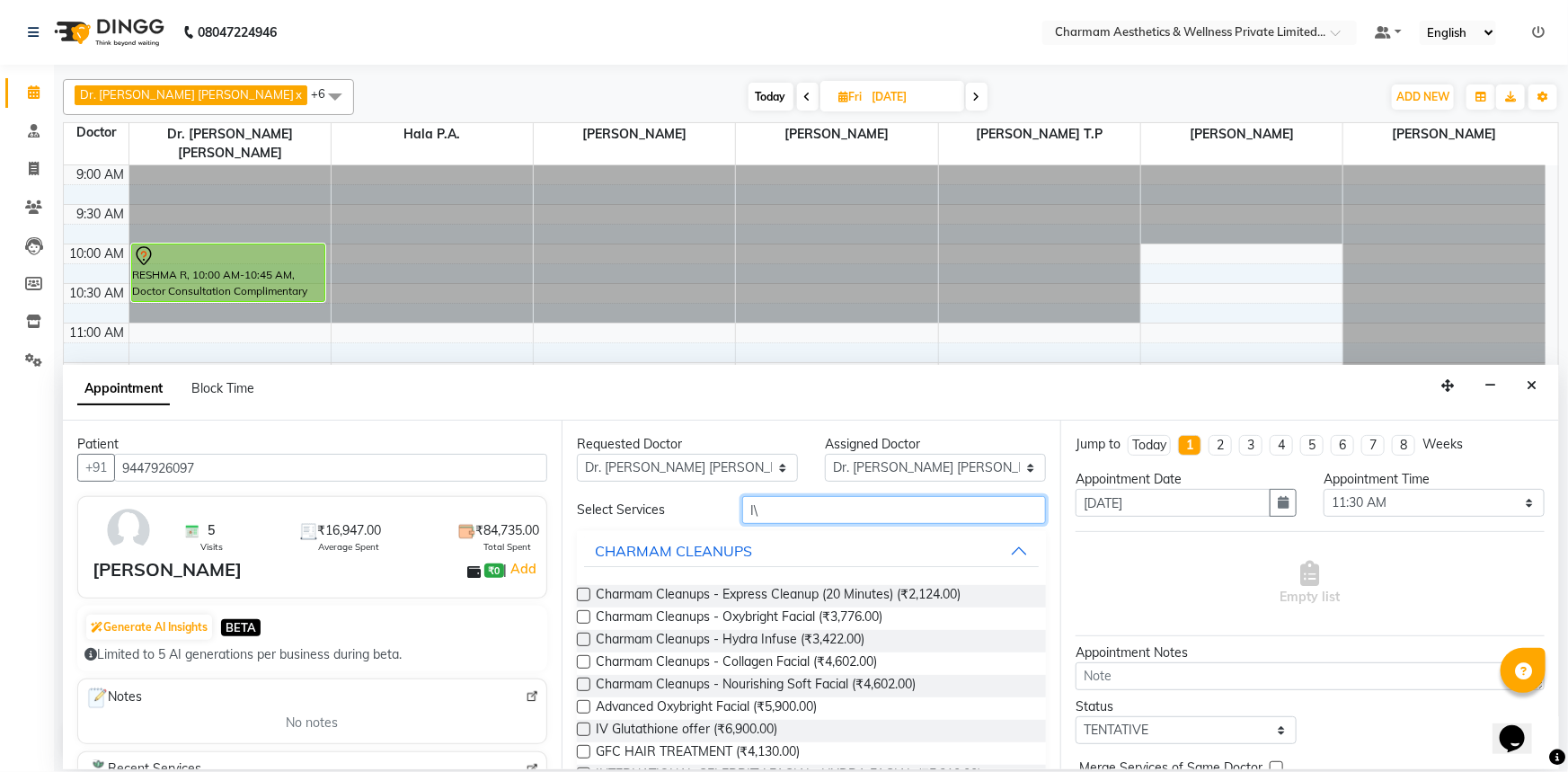
type input "I"
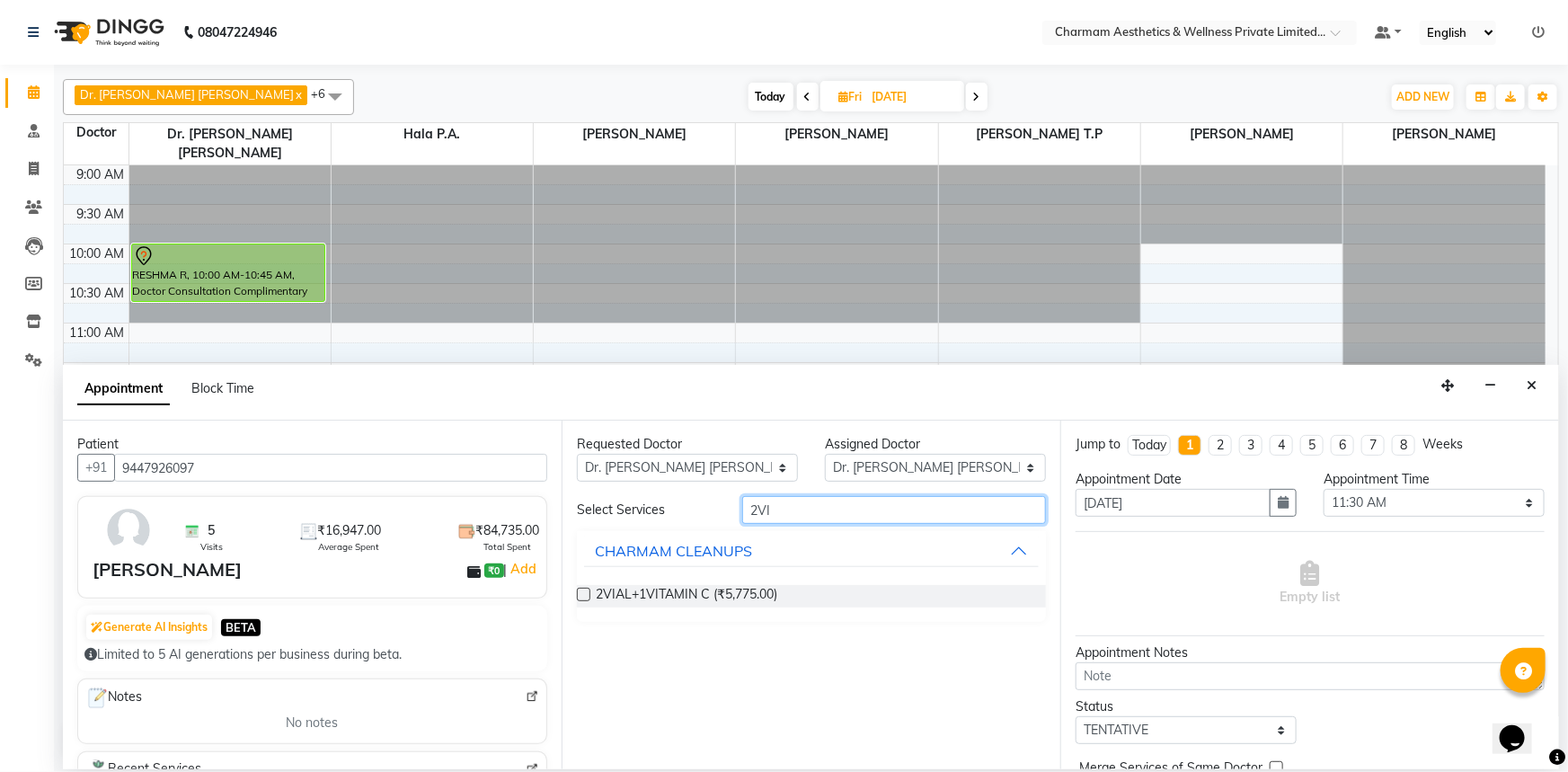
type input "2VI"
click at [577, 595] on label at bounding box center [584, 595] width 14 height 14
click at [577, 595] on input "checkbox" at bounding box center [583, 596] width 12 height 12
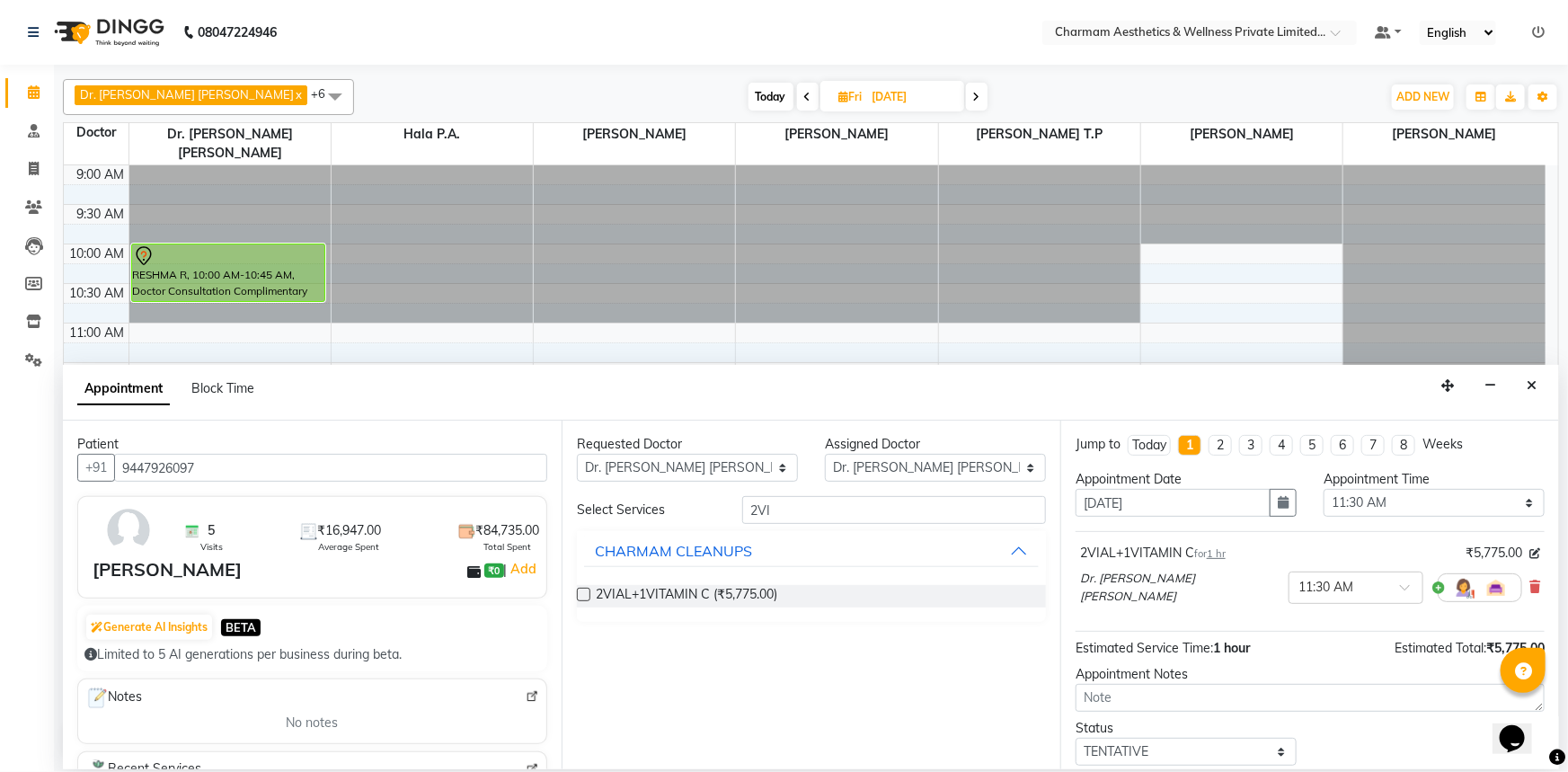
click at [583, 593] on label at bounding box center [584, 595] width 14 height 14
click at [583, 593] on input "checkbox" at bounding box center [583, 596] width 12 height 12
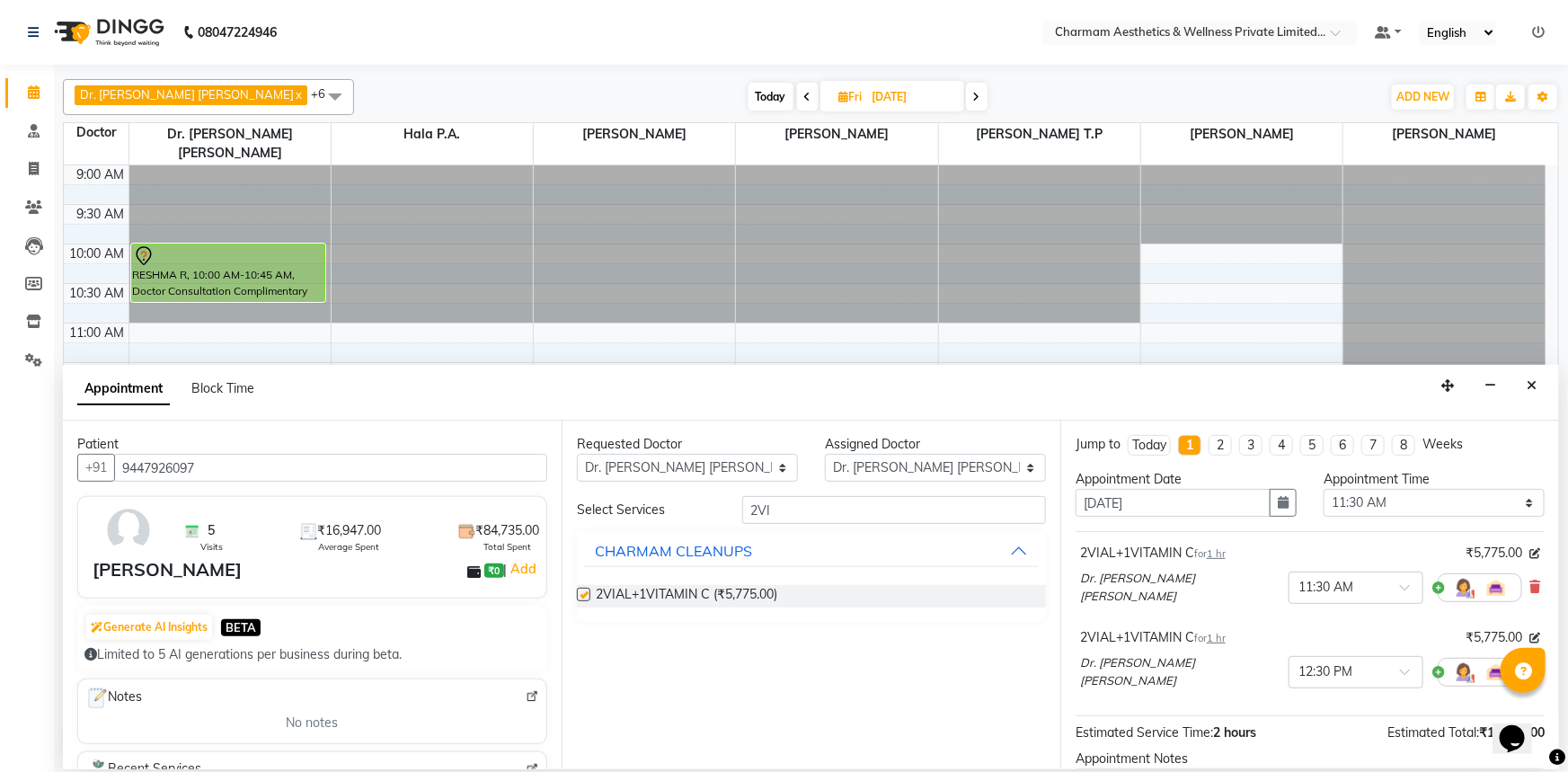
checkbox input "false"
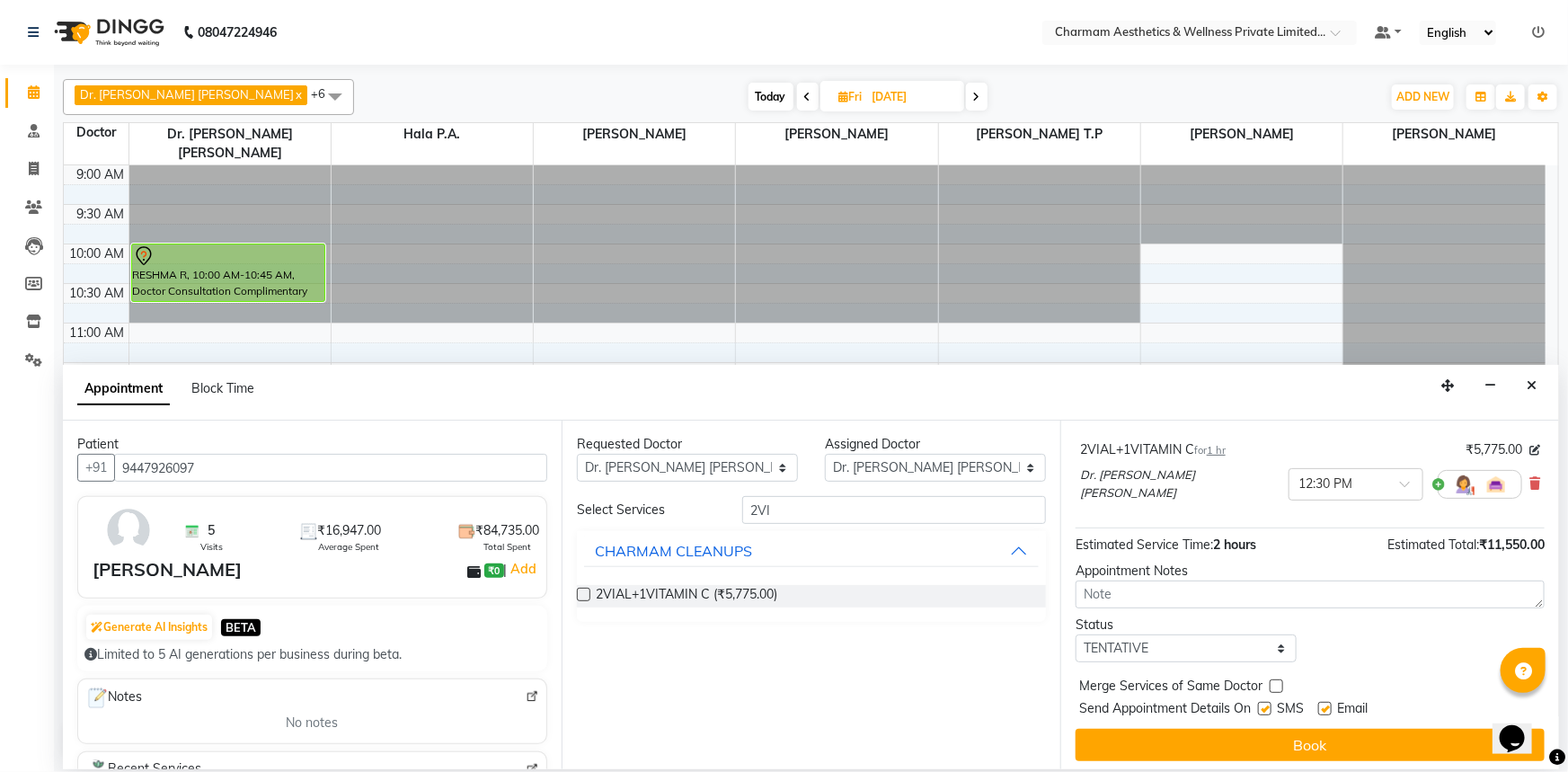
click at [1329, 707] on label at bounding box center [1325, 709] width 14 height 14
click at [1329, 707] on input "checkbox" at bounding box center [1324, 710] width 12 height 12
checkbox input "false"
click at [1267, 704] on label at bounding box center [1264, 709] width 14 height 14
click at [1267, 704] on input "checkbox" at bounding box center [1263, 710] width 12 height 12
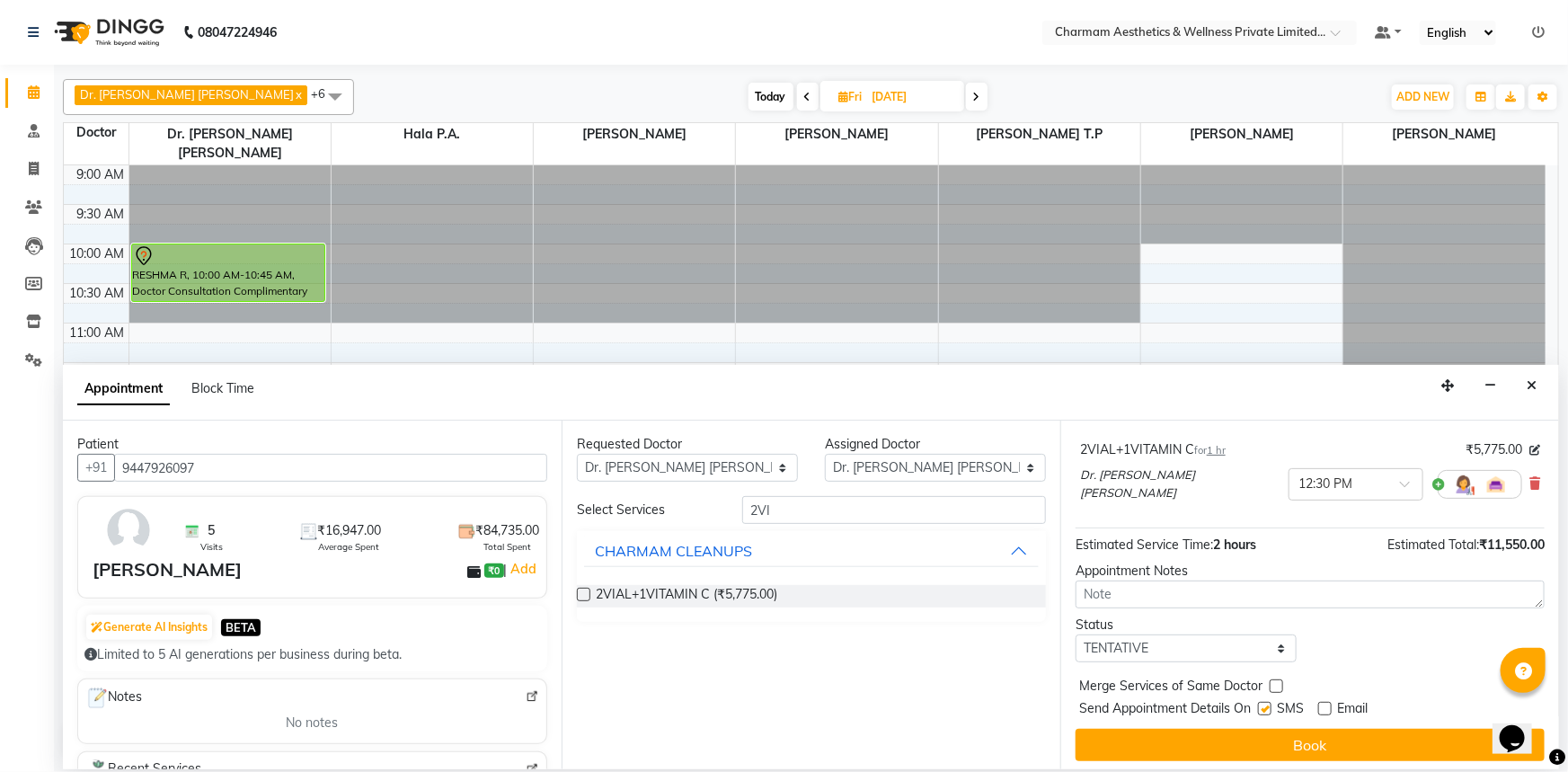
checkbox input "false"
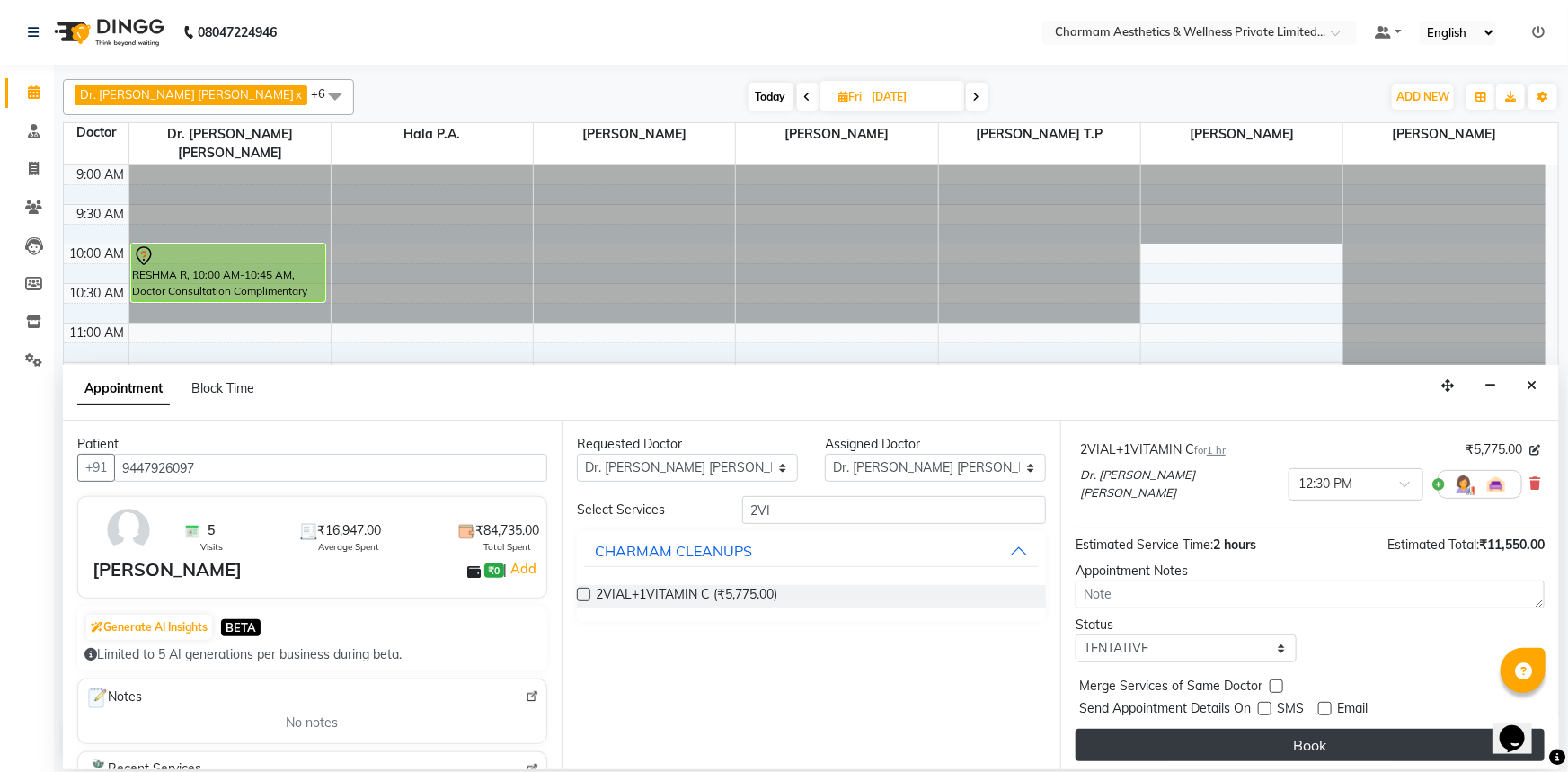
click at [1276, 733] on button "Book" at bounding box center [1310, 745] width 469 height 33
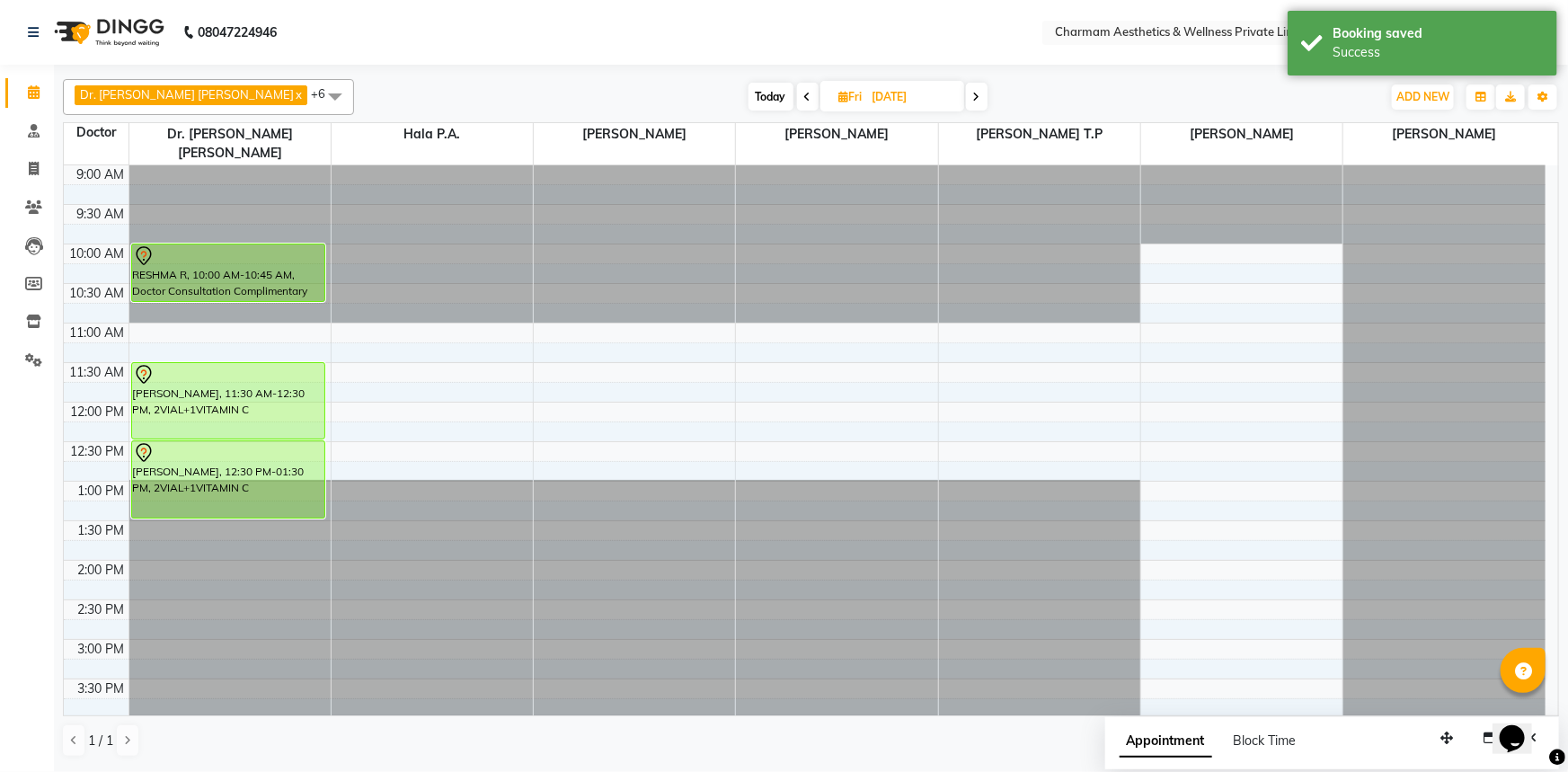
click at [839, 94] on icon at bounding box center [844, 96] width 10 height 12
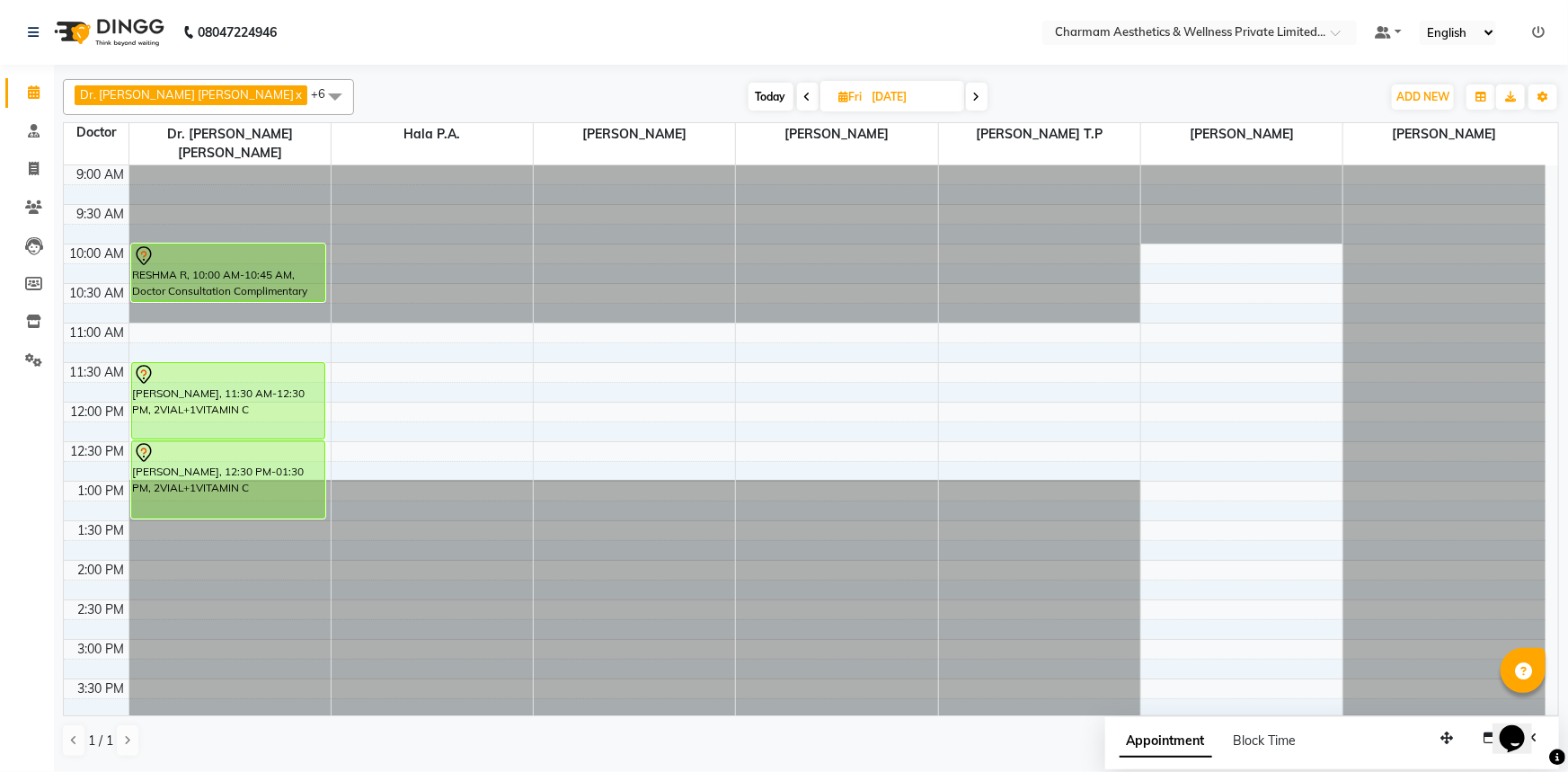
select select "10"
select select "2025"
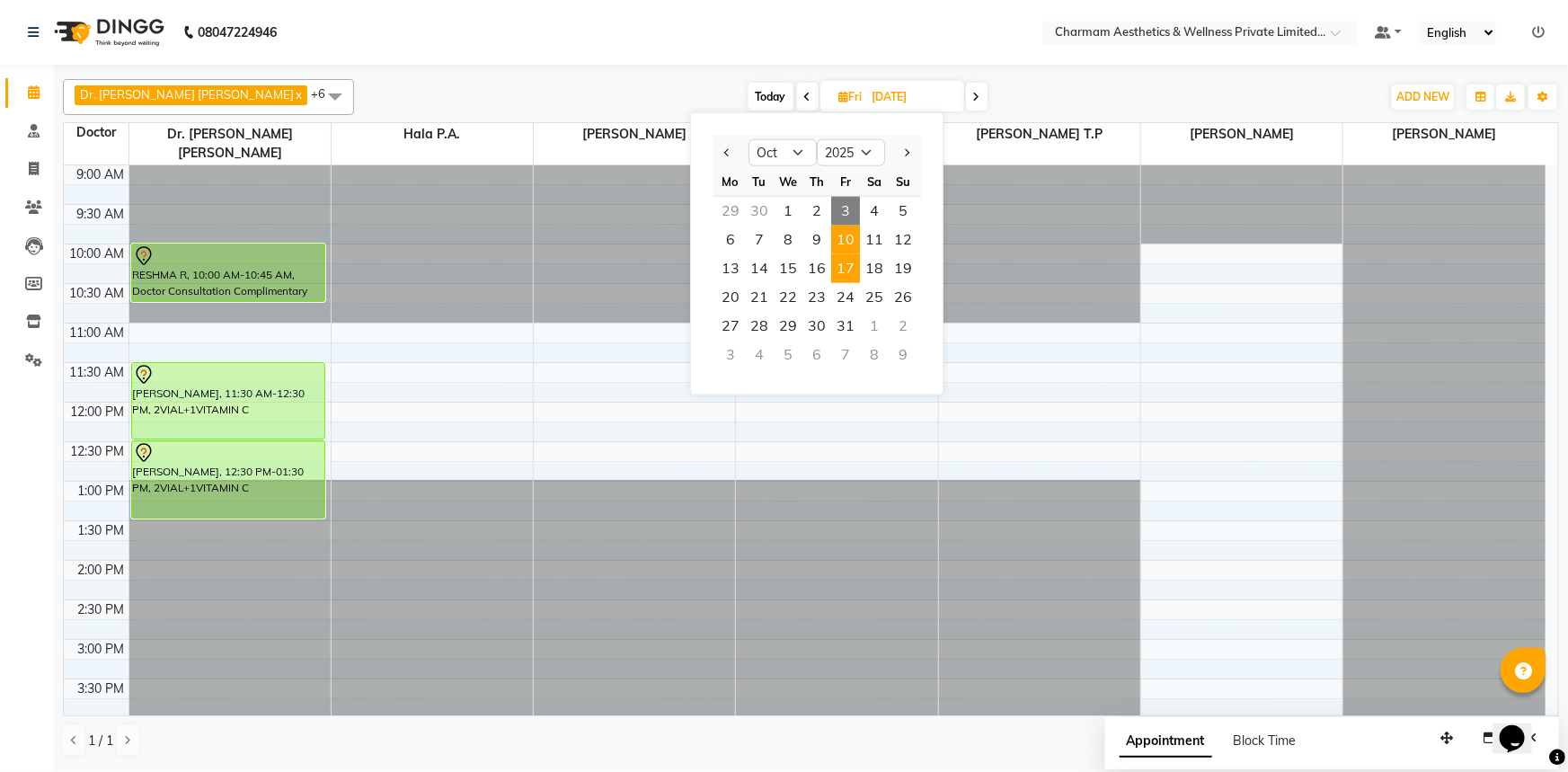
click at [854, 267] on span "17" at bounding box center [845, 268] width 29 height 29
type input "[DATE]"
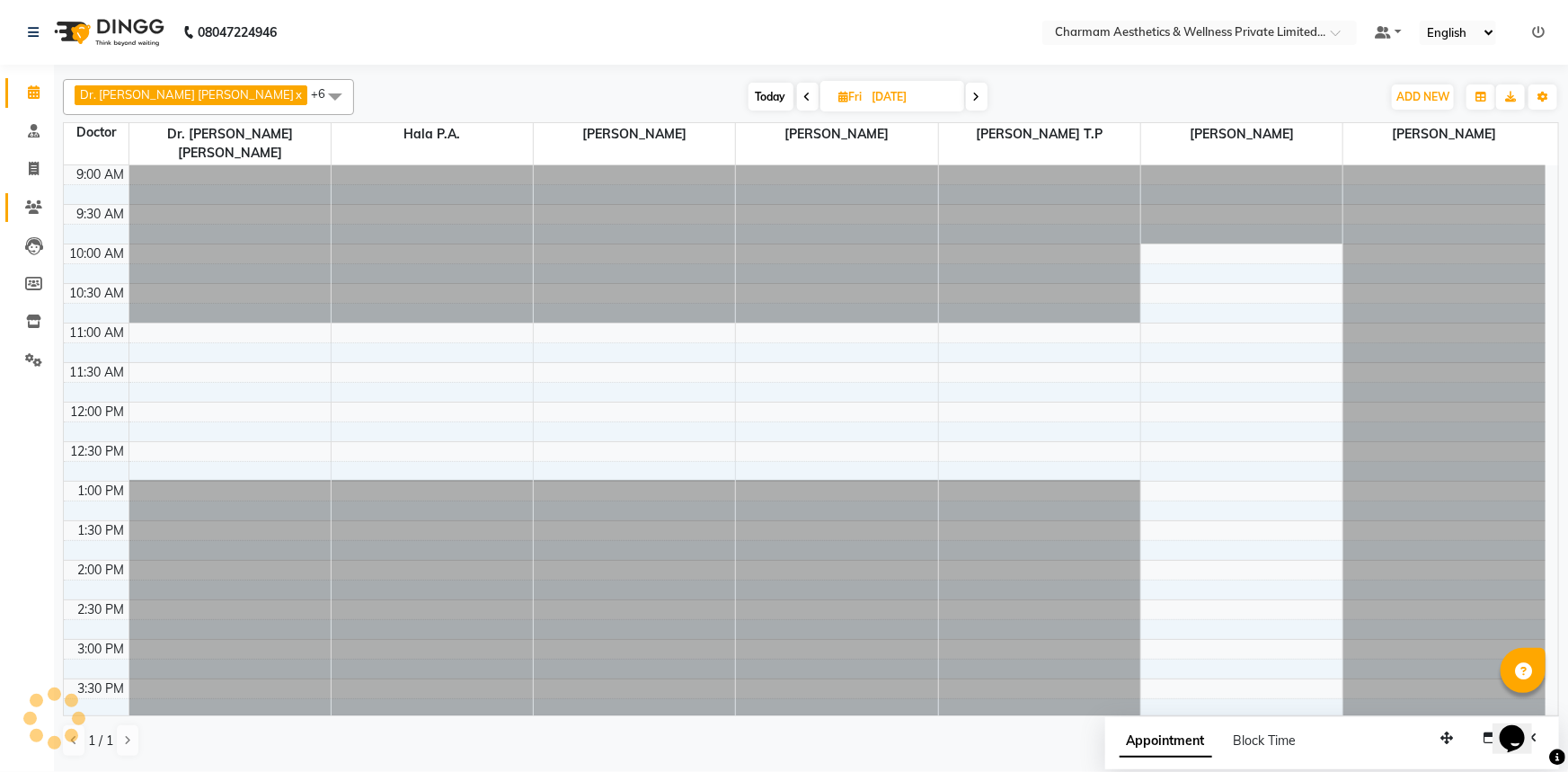
scroll to position [297, 0]
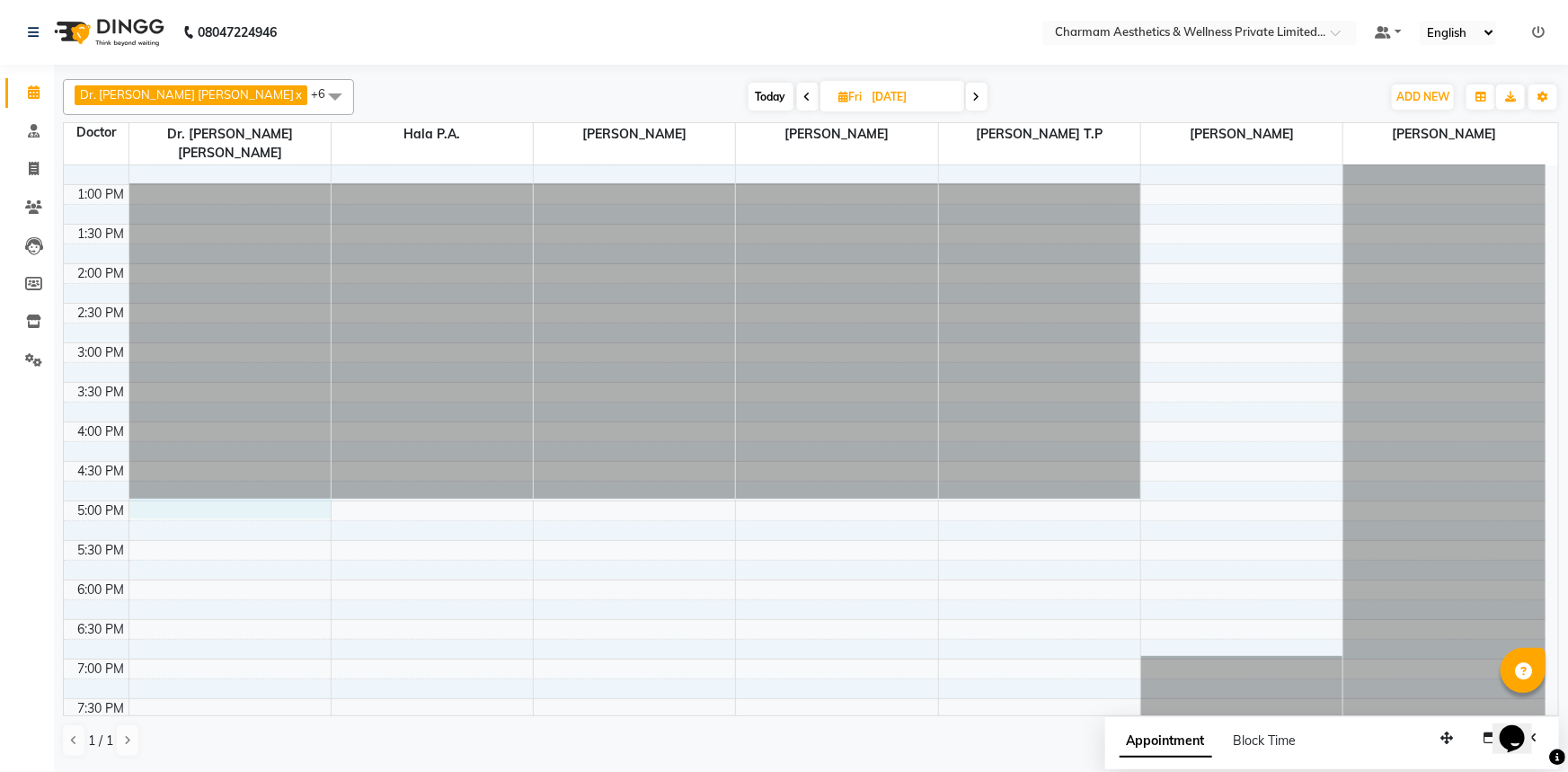
click at [148, 496] on div "9:00 AM 9:30 AM 10:00 AM 10:30 AM 11:00 AM 11:30 AM 12:00 PM 12:30 PM 1:00 PM 1…" at bounding box center [804, 303] width 1482 height 869
select select "69891"
select select "1020"
select select "tentative"
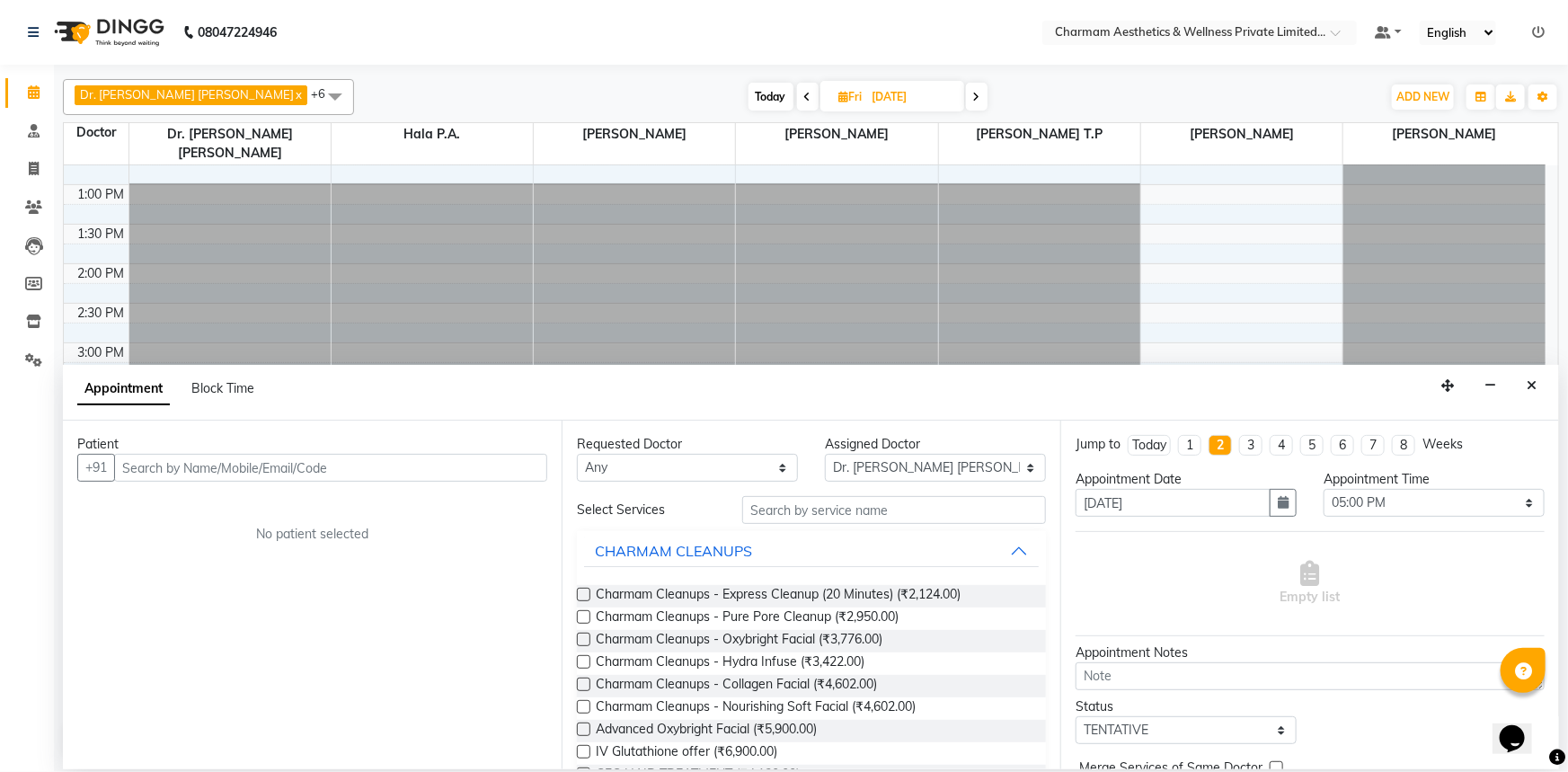
click at [143, 465] on input "text" at bounding box center [331, 468] width 433 height 28
type input "AMGELA"
click at [775, 468] on select "Any [PERSON_NAME] K Dr. [PERSON_NAME] [PERSON_NAME] [PERSON_NAME] [PERSON_NAME]…" at bounding box center [687, 468] width 221 height 28
select select "69891"
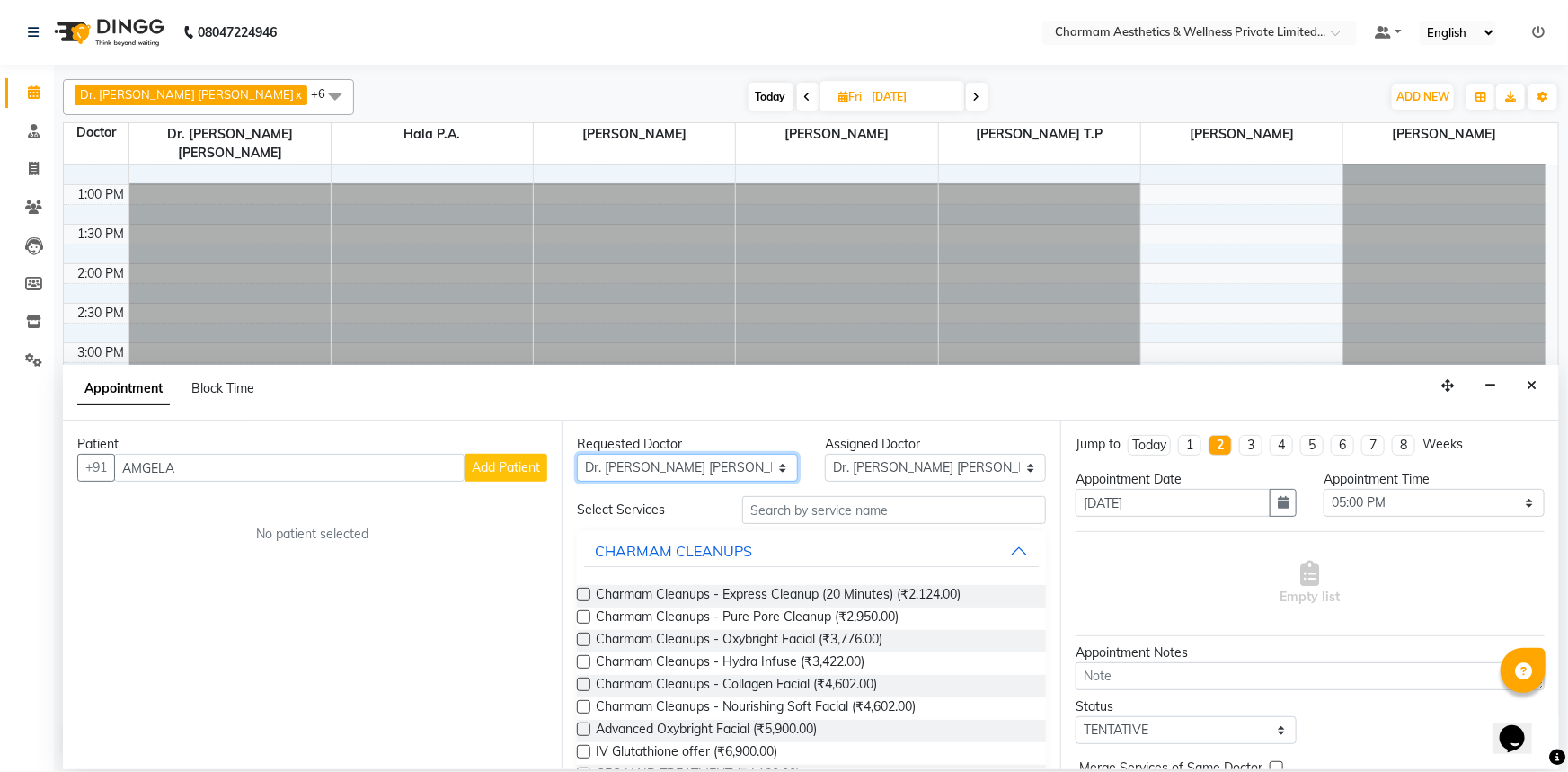
click at [577, 454] on select "Any [PERSON_NAME] K Dr. [PERSON_NAME] [PERSON_NAME] [PERSON_NAME] [PERSON_NAME]…" at bounding box center [687, 468] width 221 height 28
click at [799, 518] on input "text" at bounding box center [894, 510] width 304 height 28
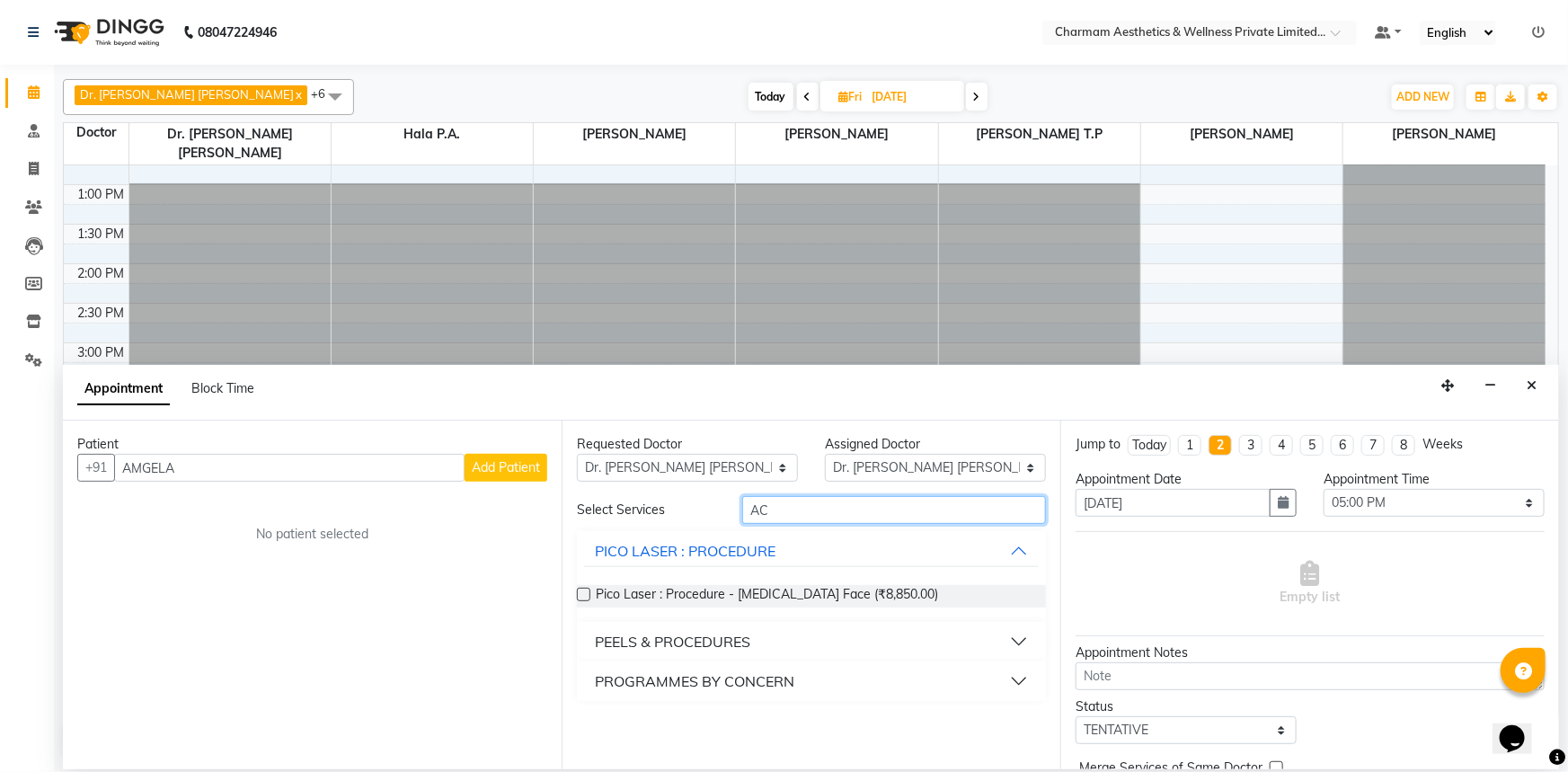
type input "A"
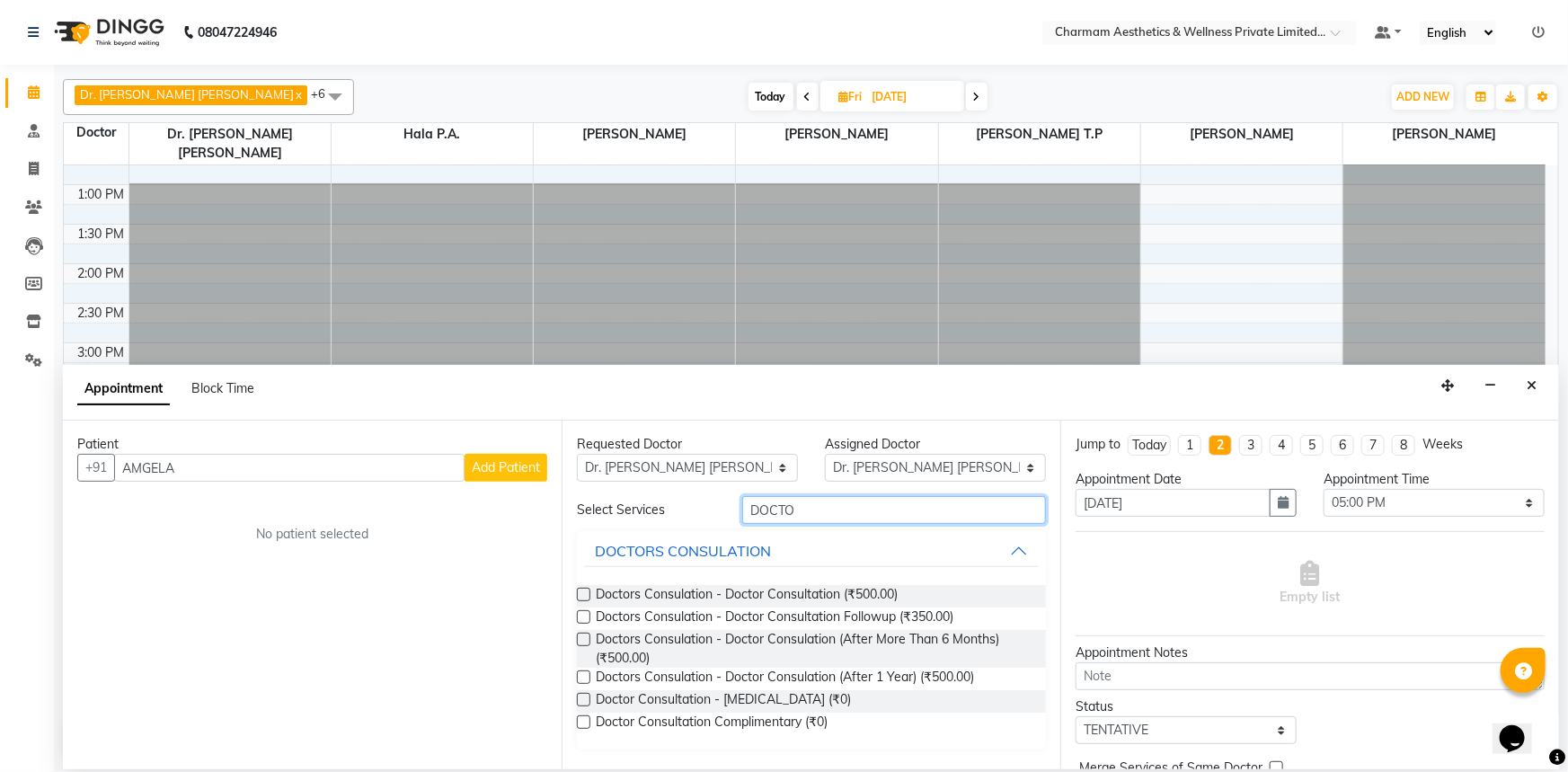
type input "DOCTO"
click at [579, 592] on label at bounding box center [584, 595] width 14 height 14
click at [579, 592] on input "checkbox" at bounding box center [583, 596] width 12 height 12
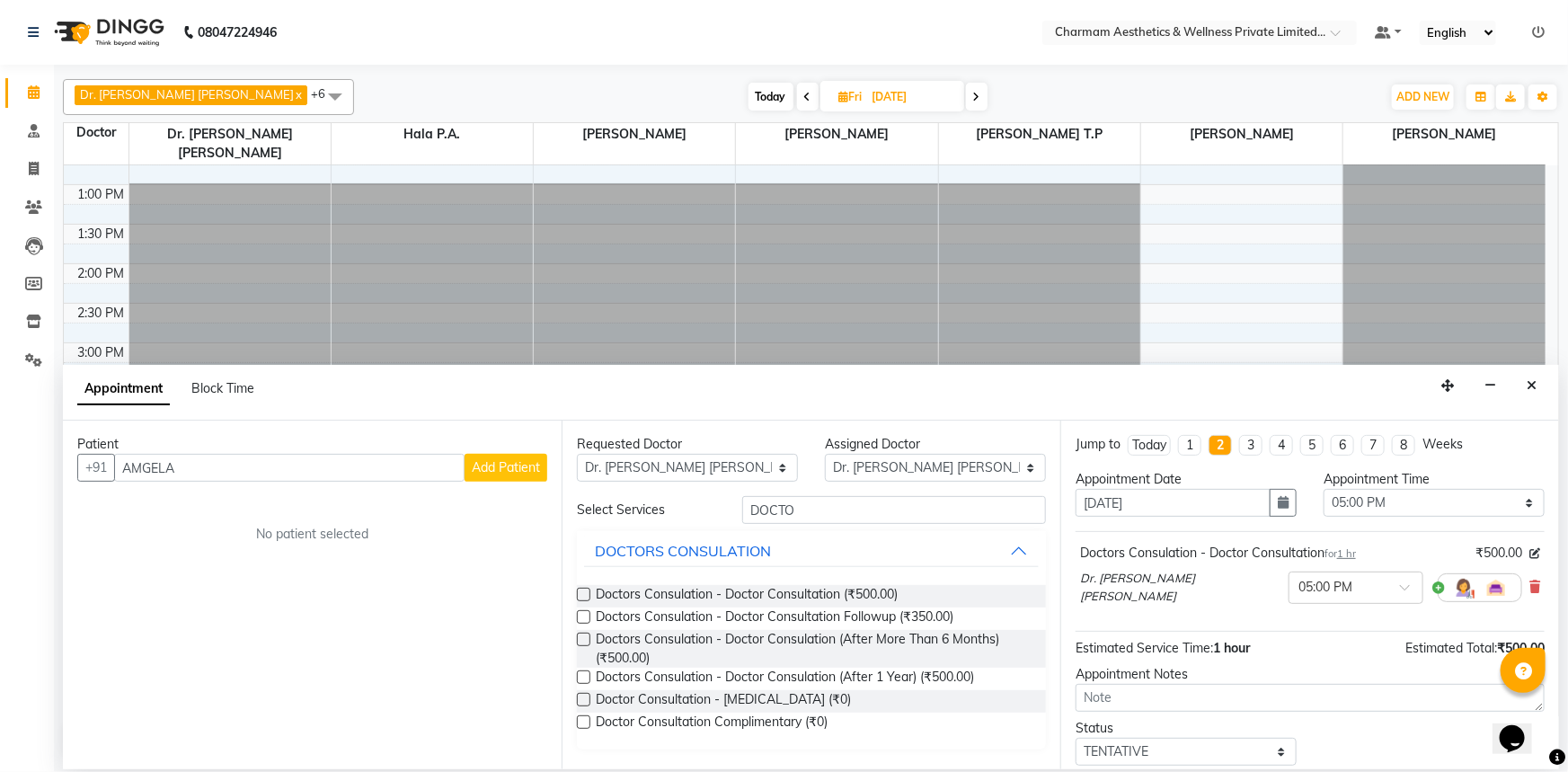
scroll to position [108, 0]
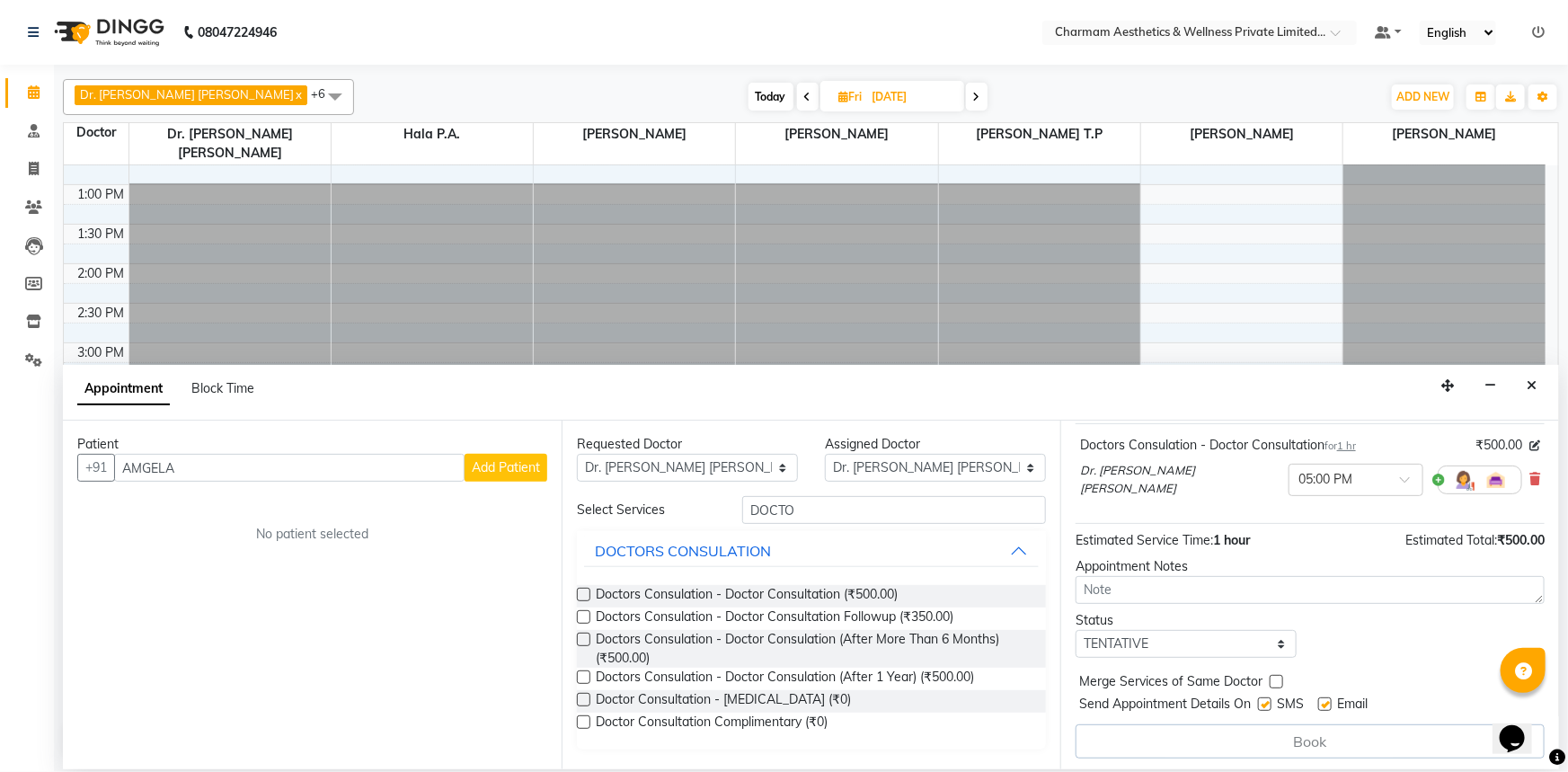
click at [578, 590] on label at bounding box center [584, 595] width 14 height 14
click at [578, 590] on input "checkbox" at bounding box center [583, 596] width 12 height 12
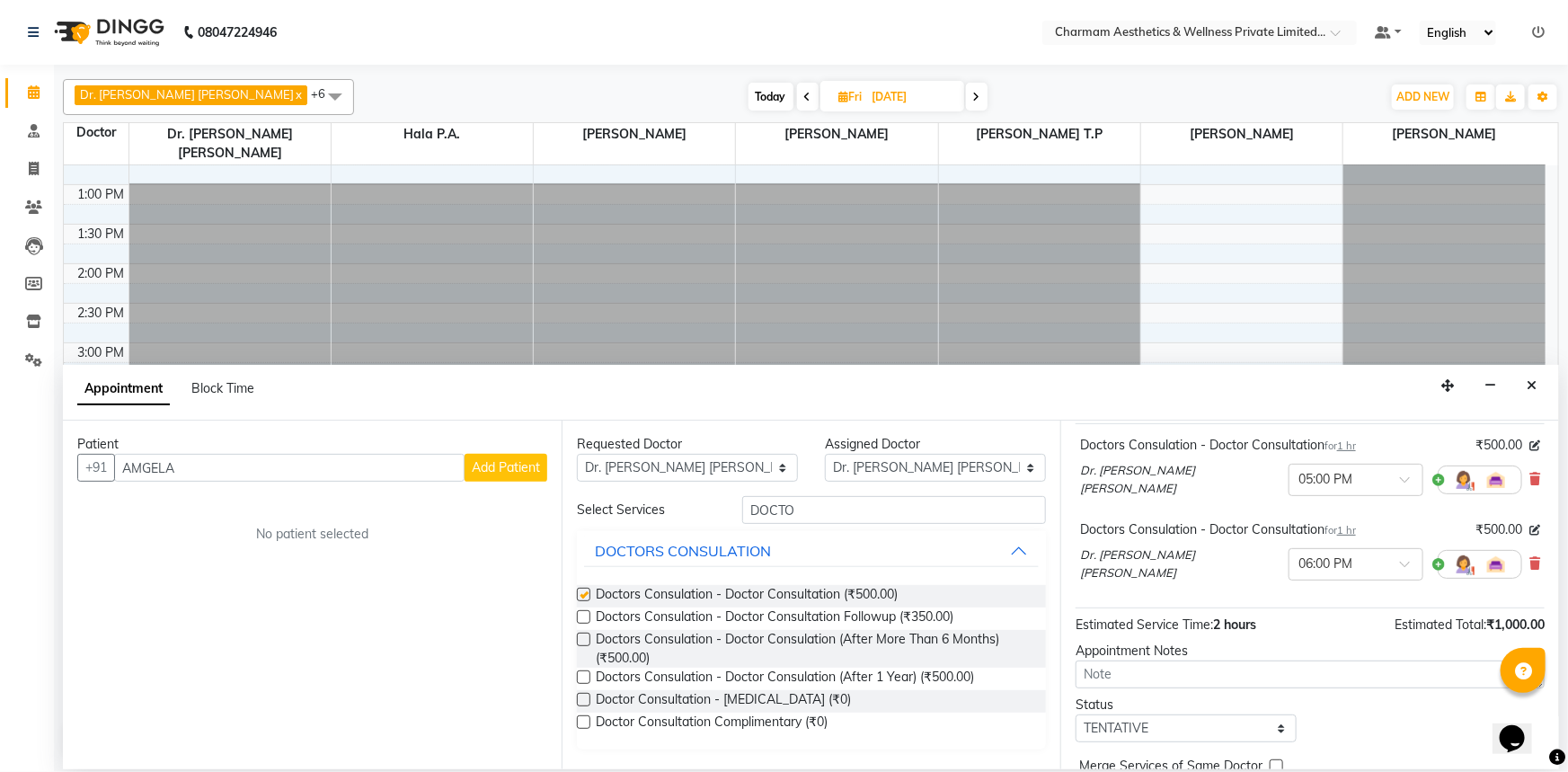
checkbox input "false"
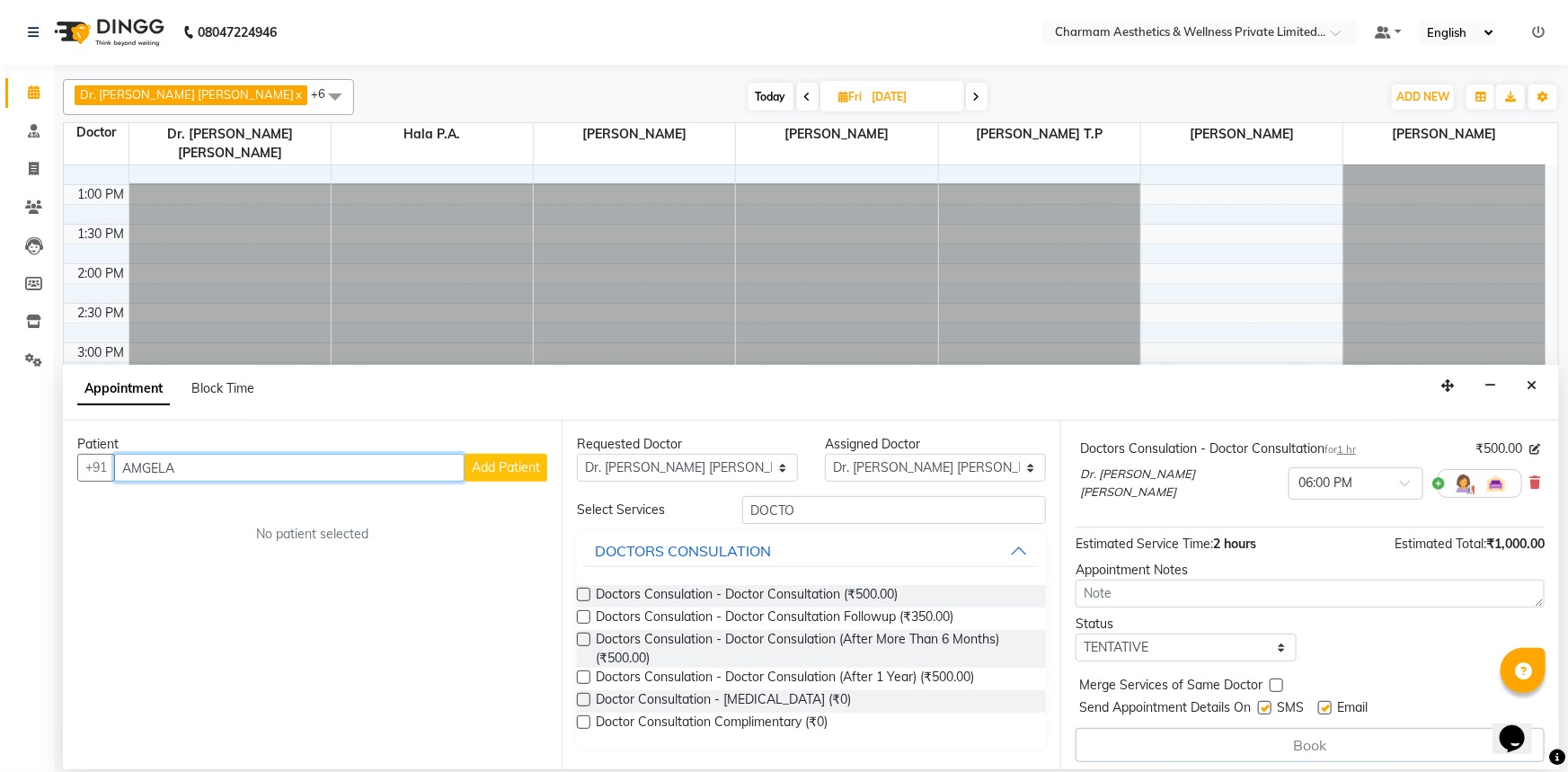
click at [233, 463] on input "AMGELA" at bounding box center [289, 468] width 351 height 28
type input "A"
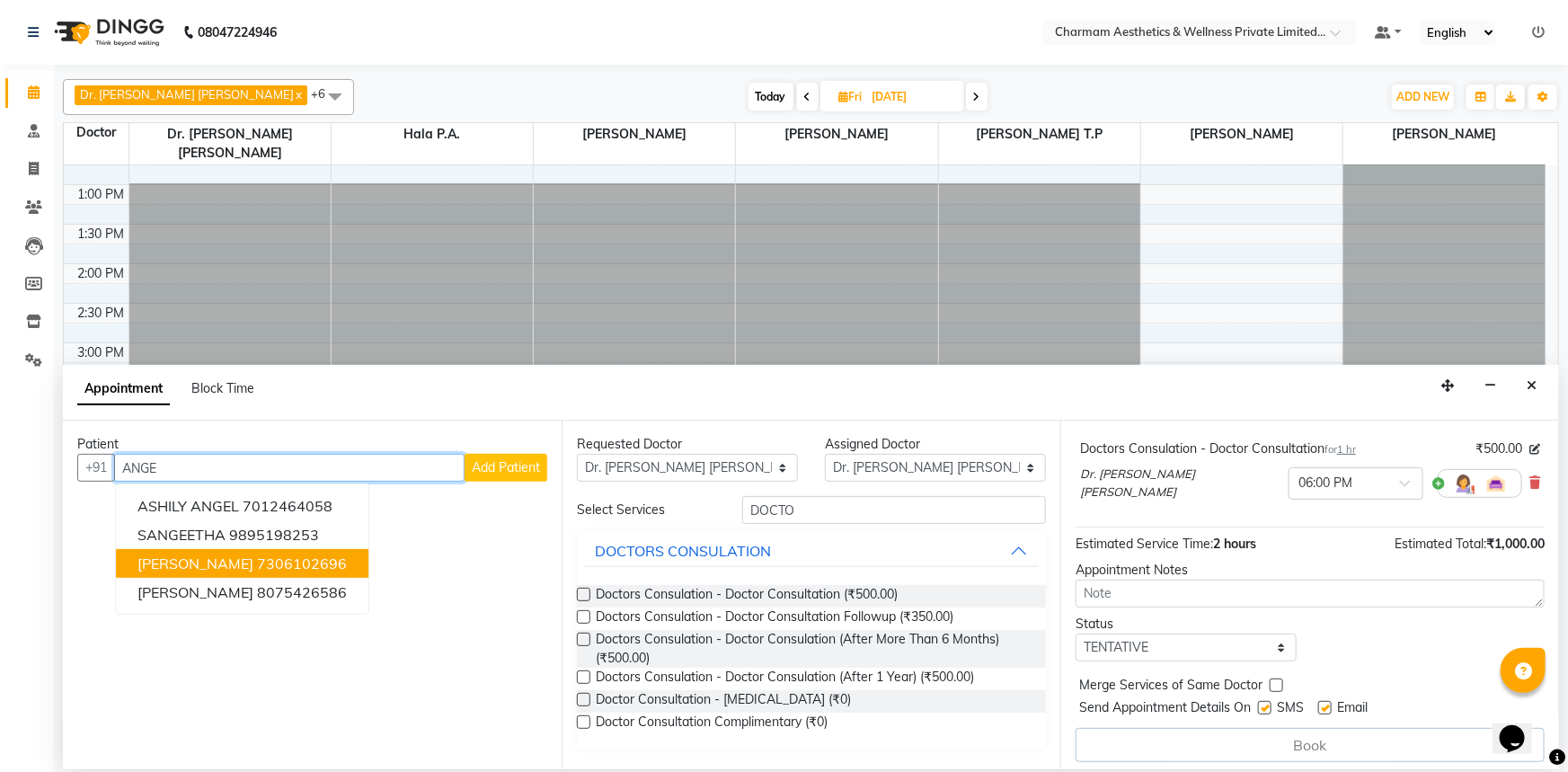
click at [257, 554] on ngb-highlight "7306102696" at bounding box center [302, 563] width 89 height 18
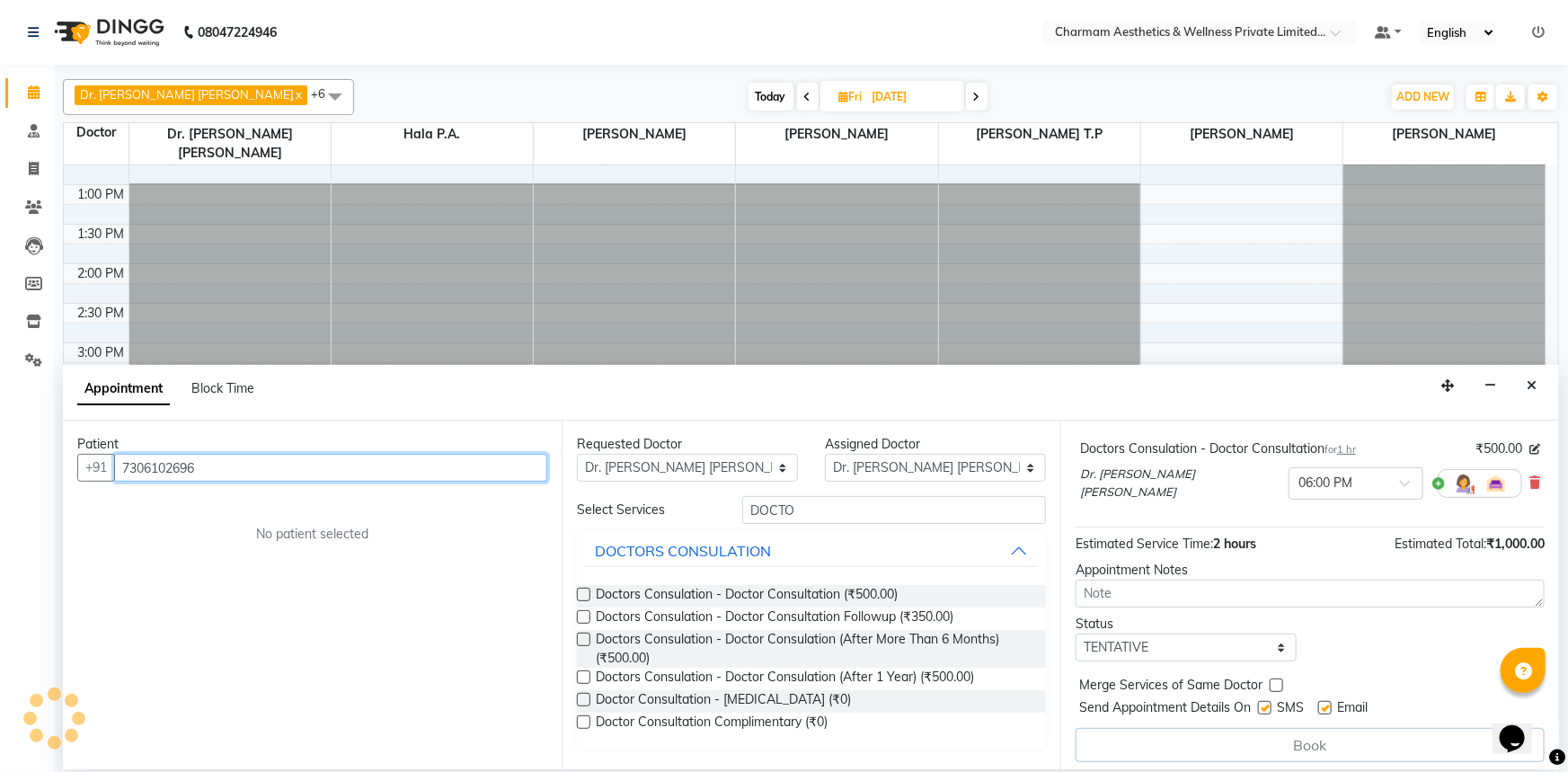
scroll to position [188, 0]
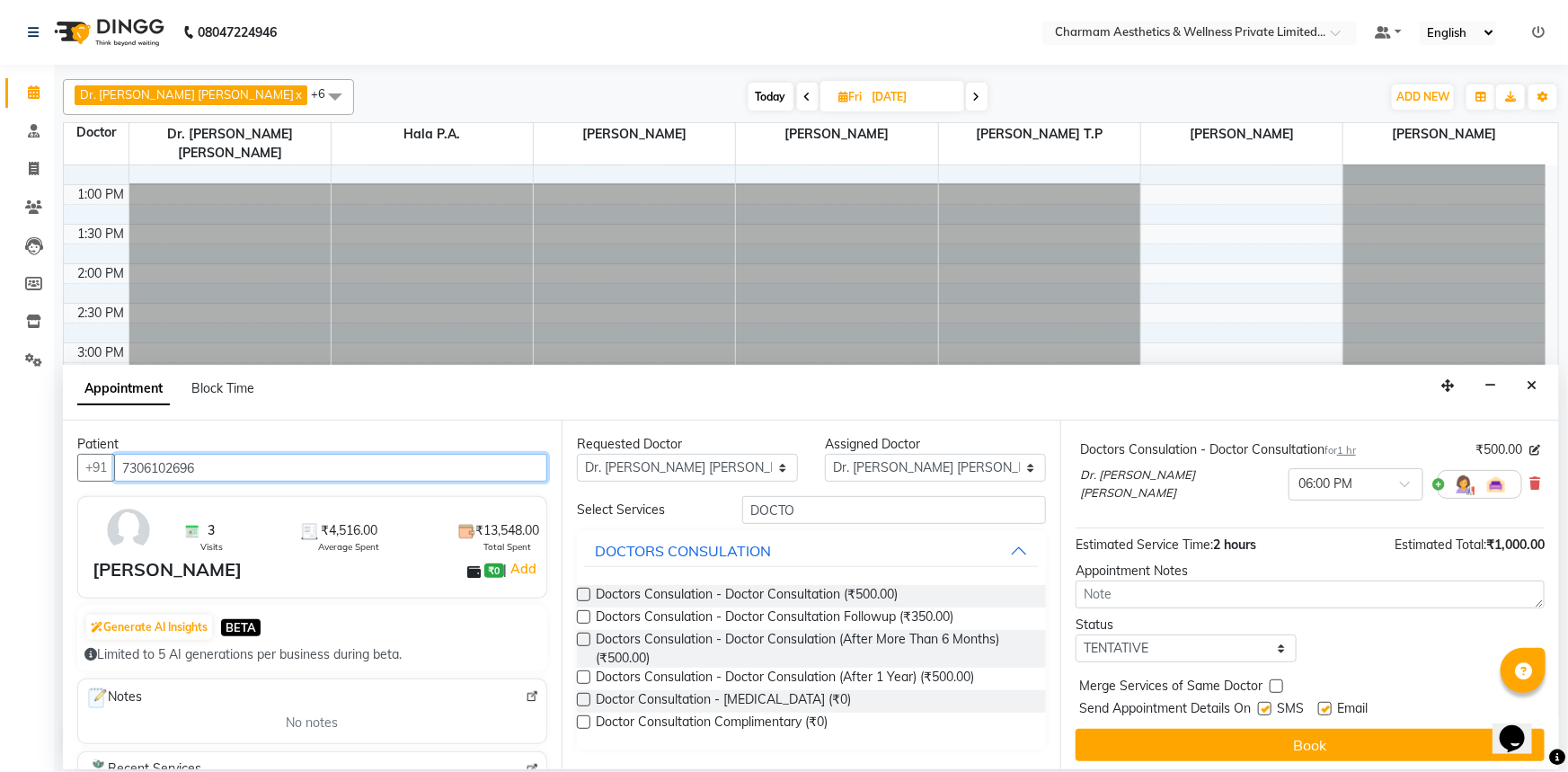
type input "7306102696"
click at [1321, 706] on label at bounding box center [1325, 709] width 14 height 14
click at [1321, 706] on input "checkbox" at bounding box center [1324, 710] width 12 height 12
checkbox input "false"
click at [1268, 707] on label at bounding box center [1264, 709] width 14 height 14
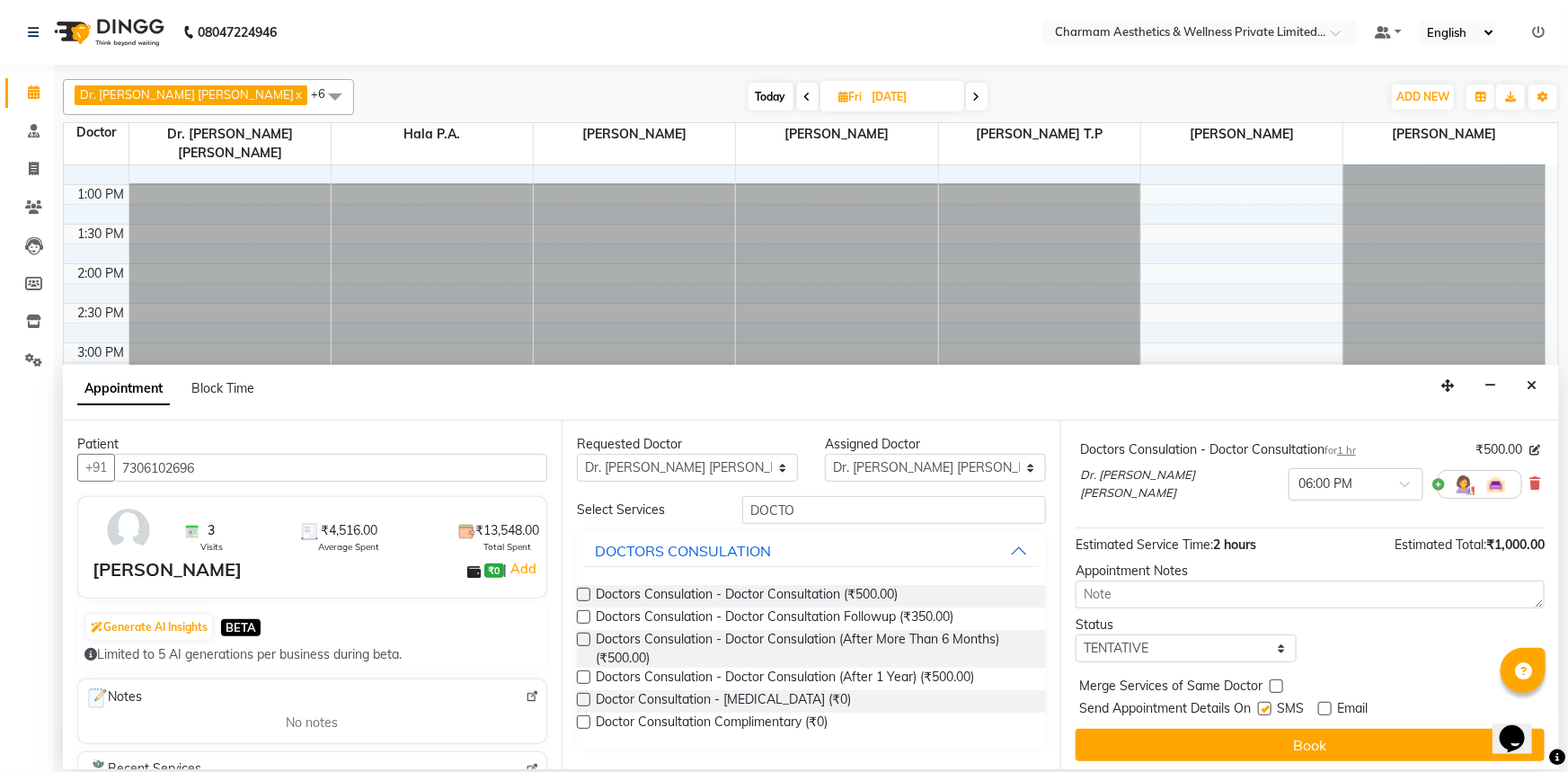
click at [1268, 707] on input "checkbox" at bounding box center [1263, 710] width 12 height 12
checkbox input "false"
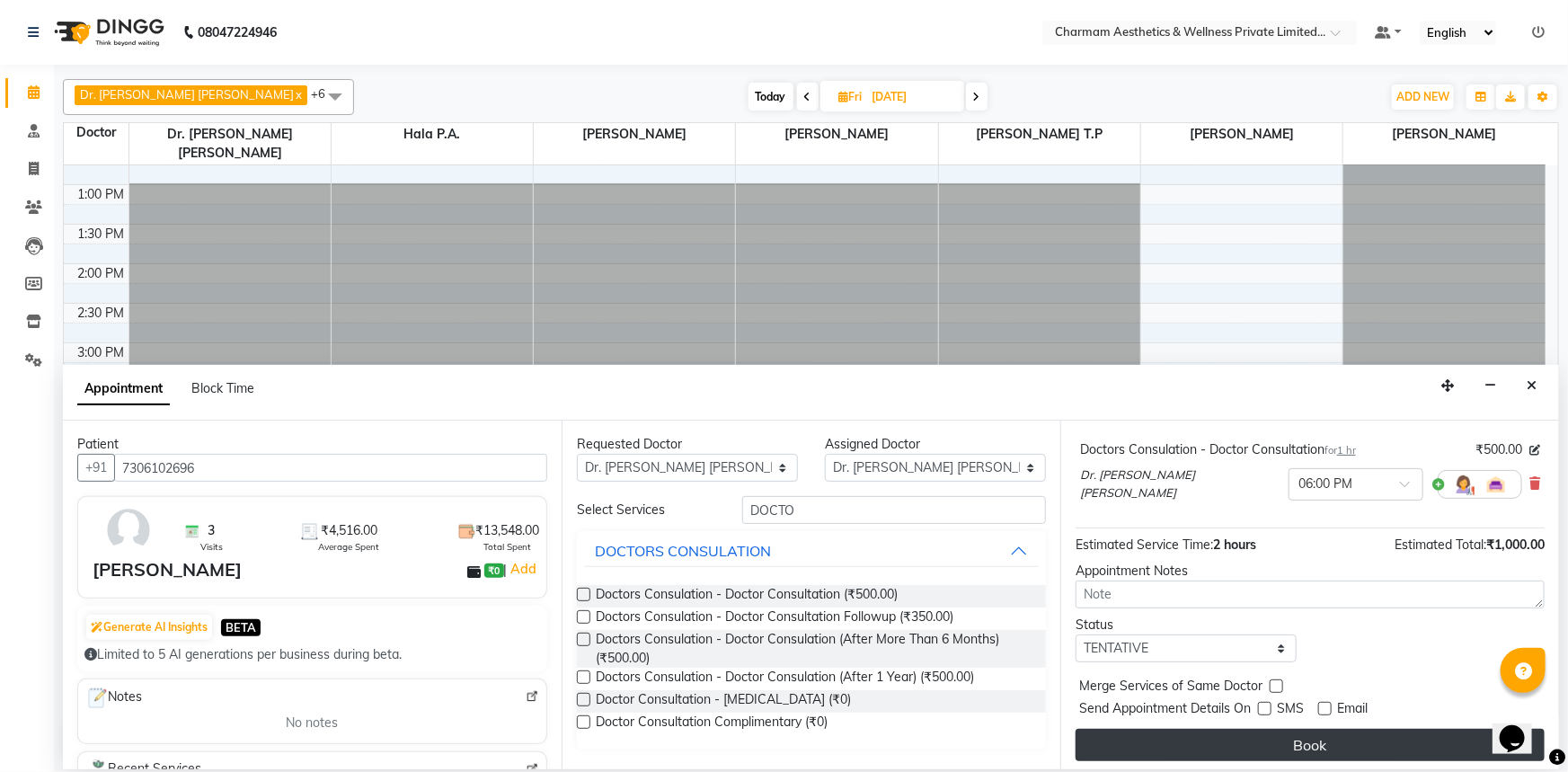
click at [1262, 739] on button "Book" at bounding box center [1310, 745] width 469 height 33
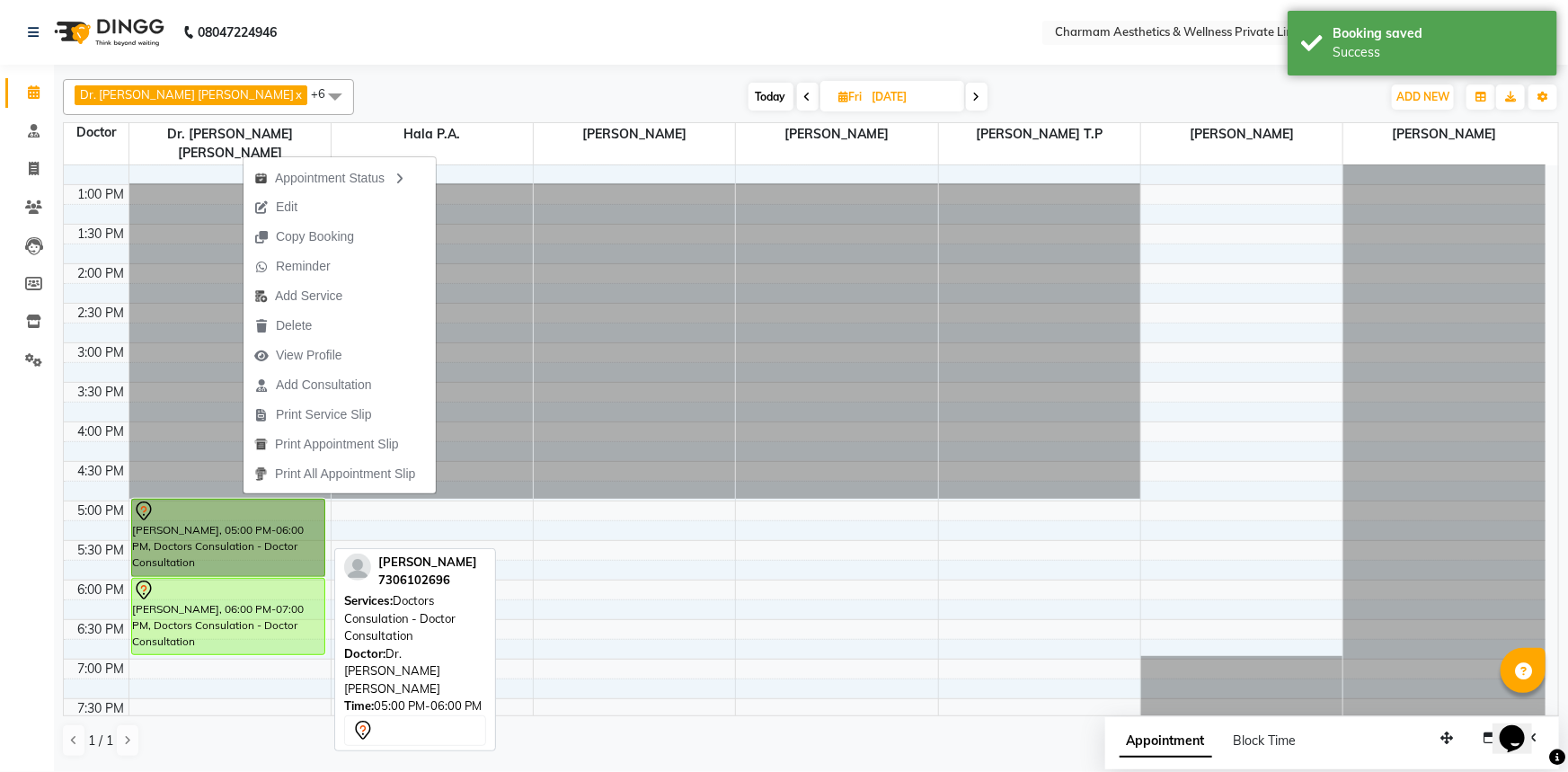
click at [208, 520] on link "[PERSON_NAME], 05:00 PM-06:00 PM, Doctors Consulation - Doctor Consultation" at bounding box center [228, 538] width 195 height 78
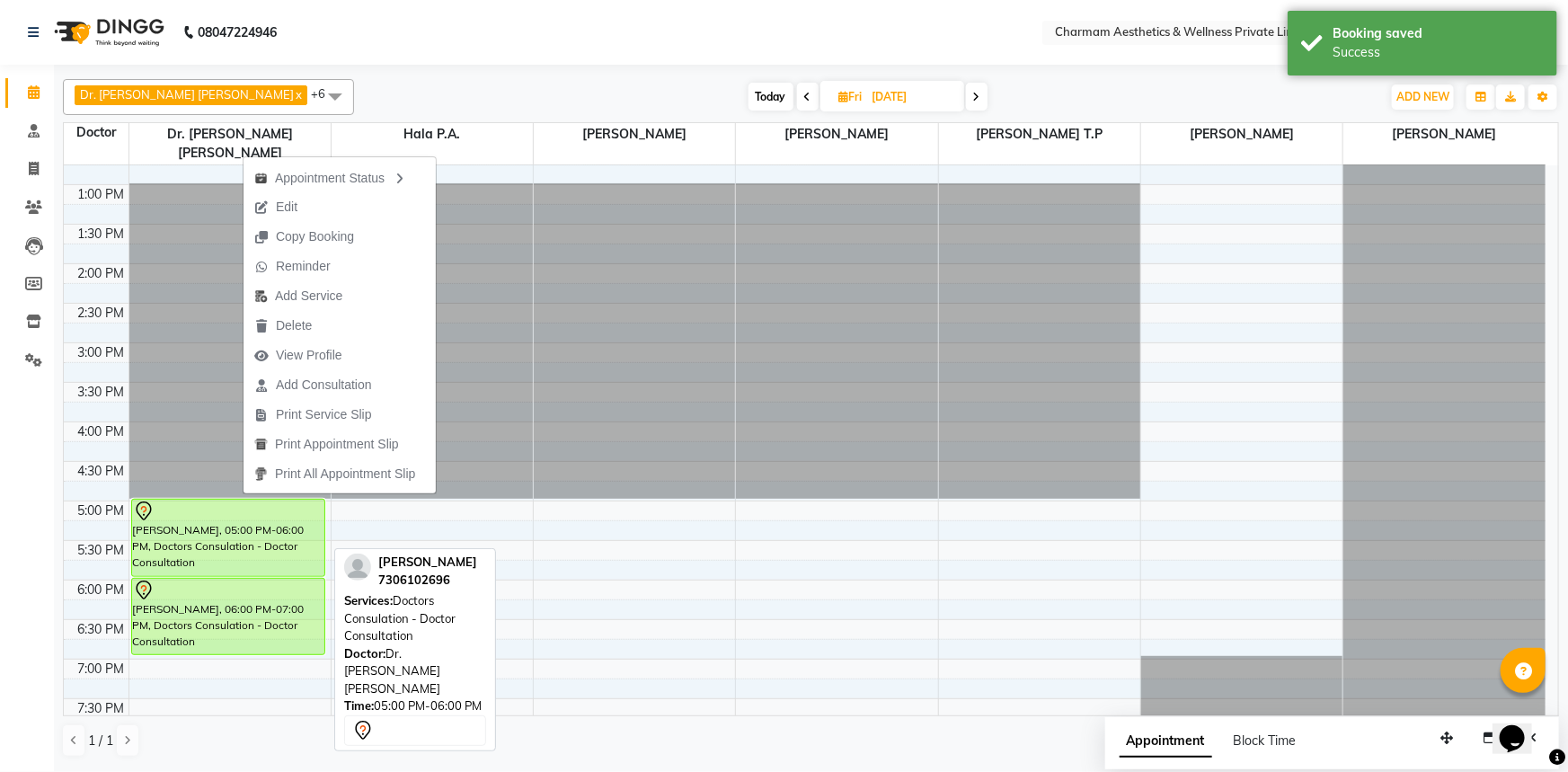
select select "7"
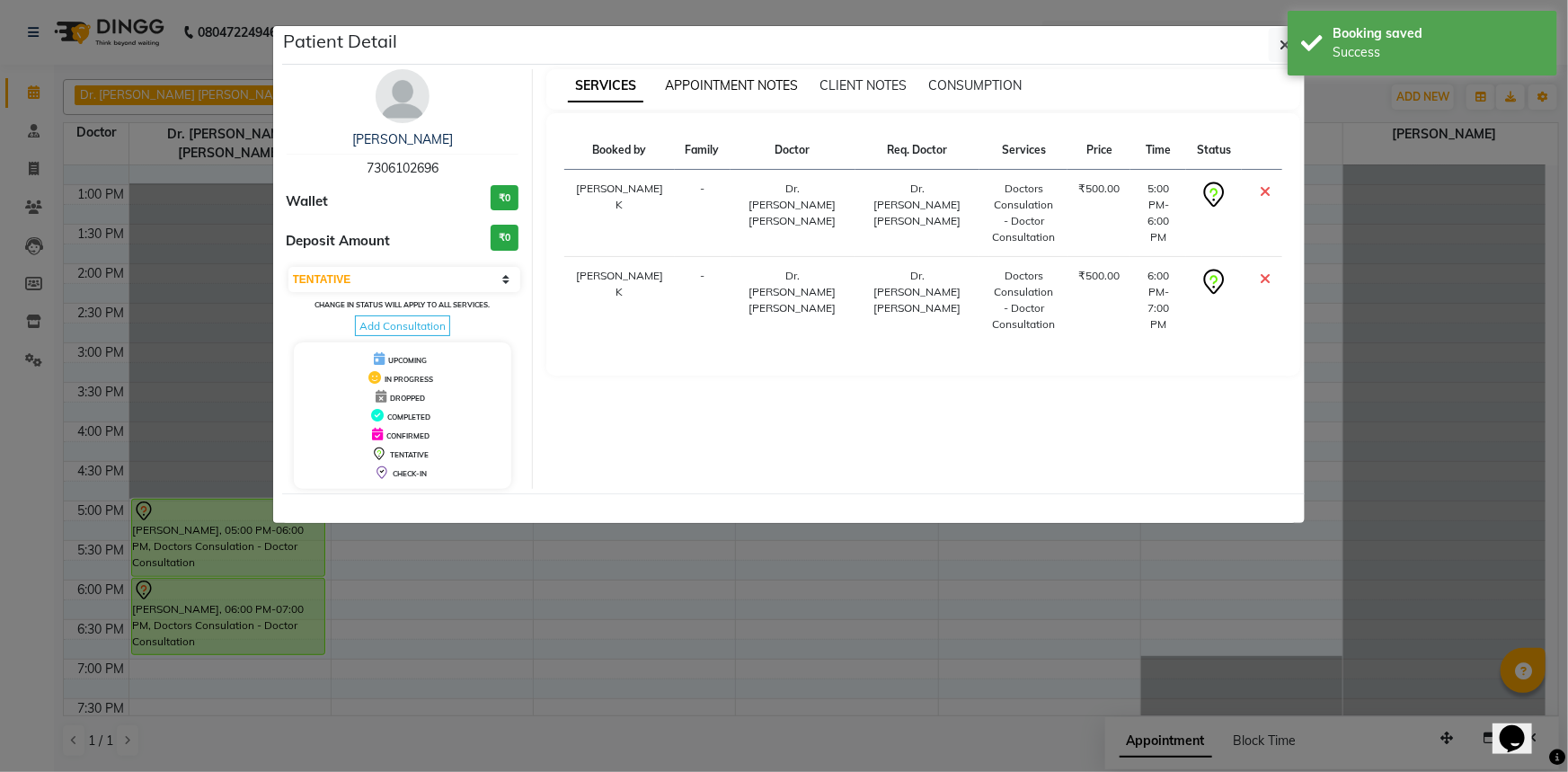
click at [737, 83] on span "APPOINTMENT NOTES" at bounding box center [731, 85] width 133 height 16
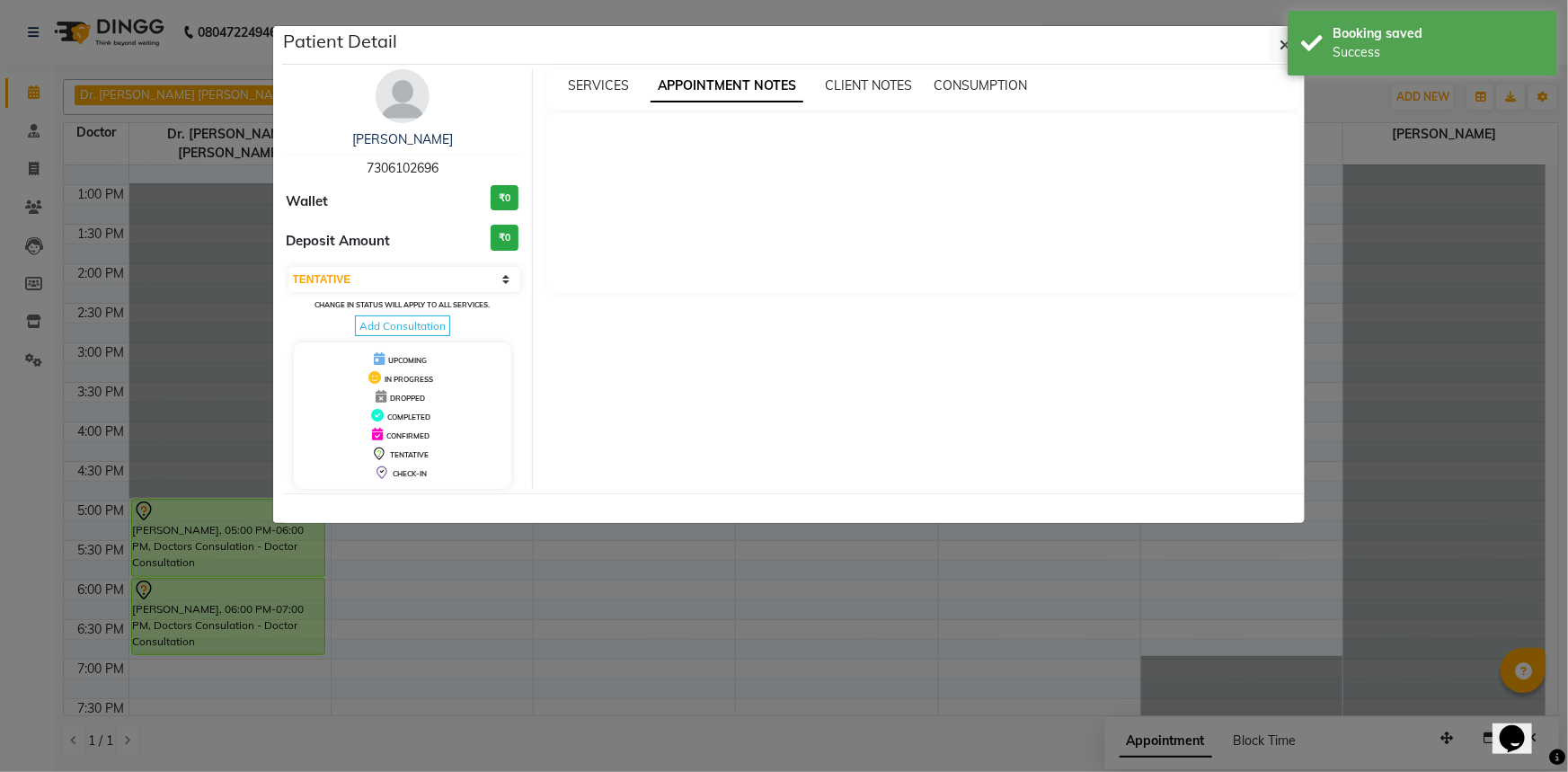
click at [683, 195] on div at bounding box center [923, 203] width 754 height 180
click at [1285, 33] on button "button" at bounding box center [1285, 45] width 34 height 34
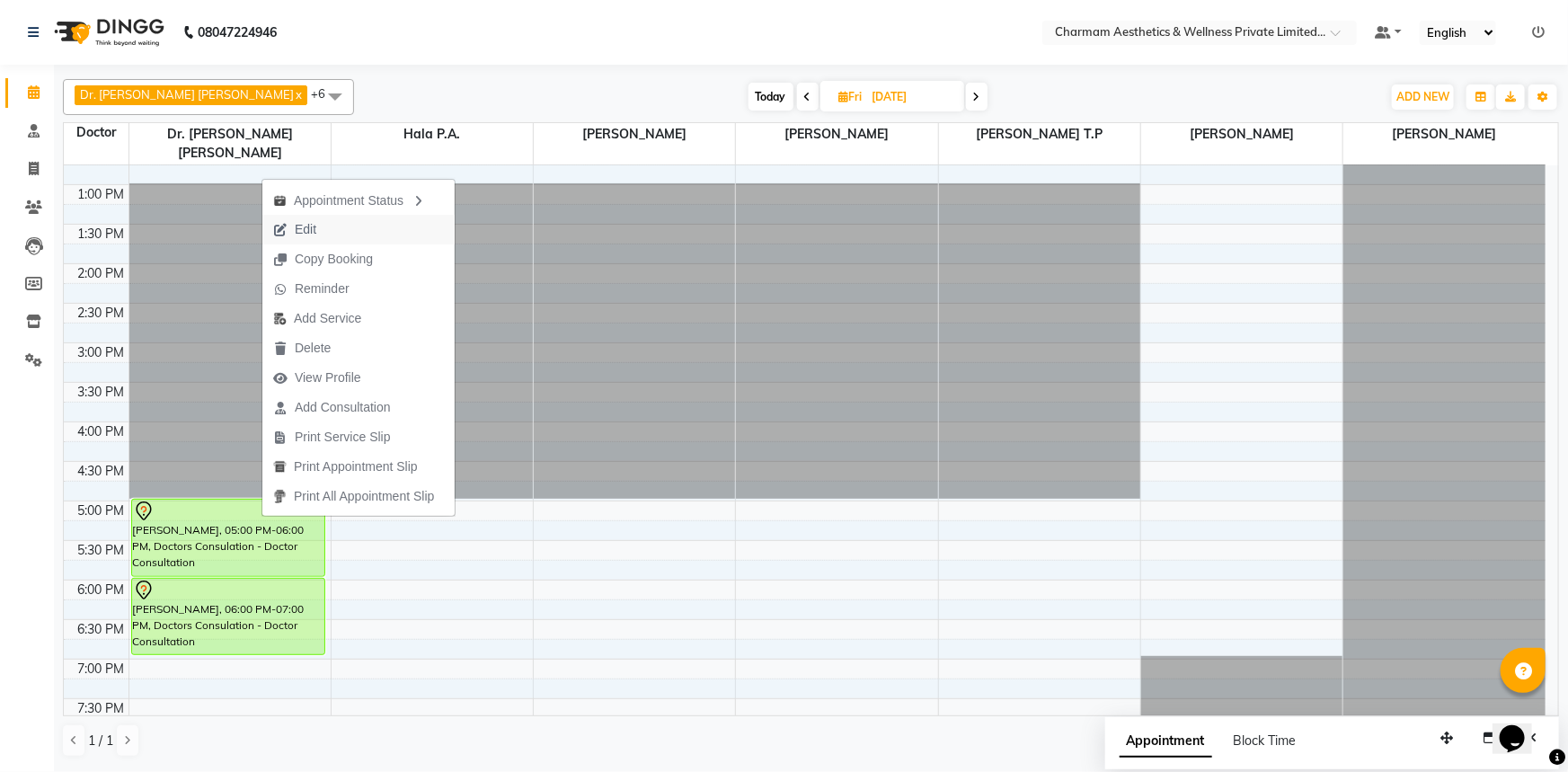
click at [349, 233] on button "Edit" at bounding box center [358, 230] width 193 height 30
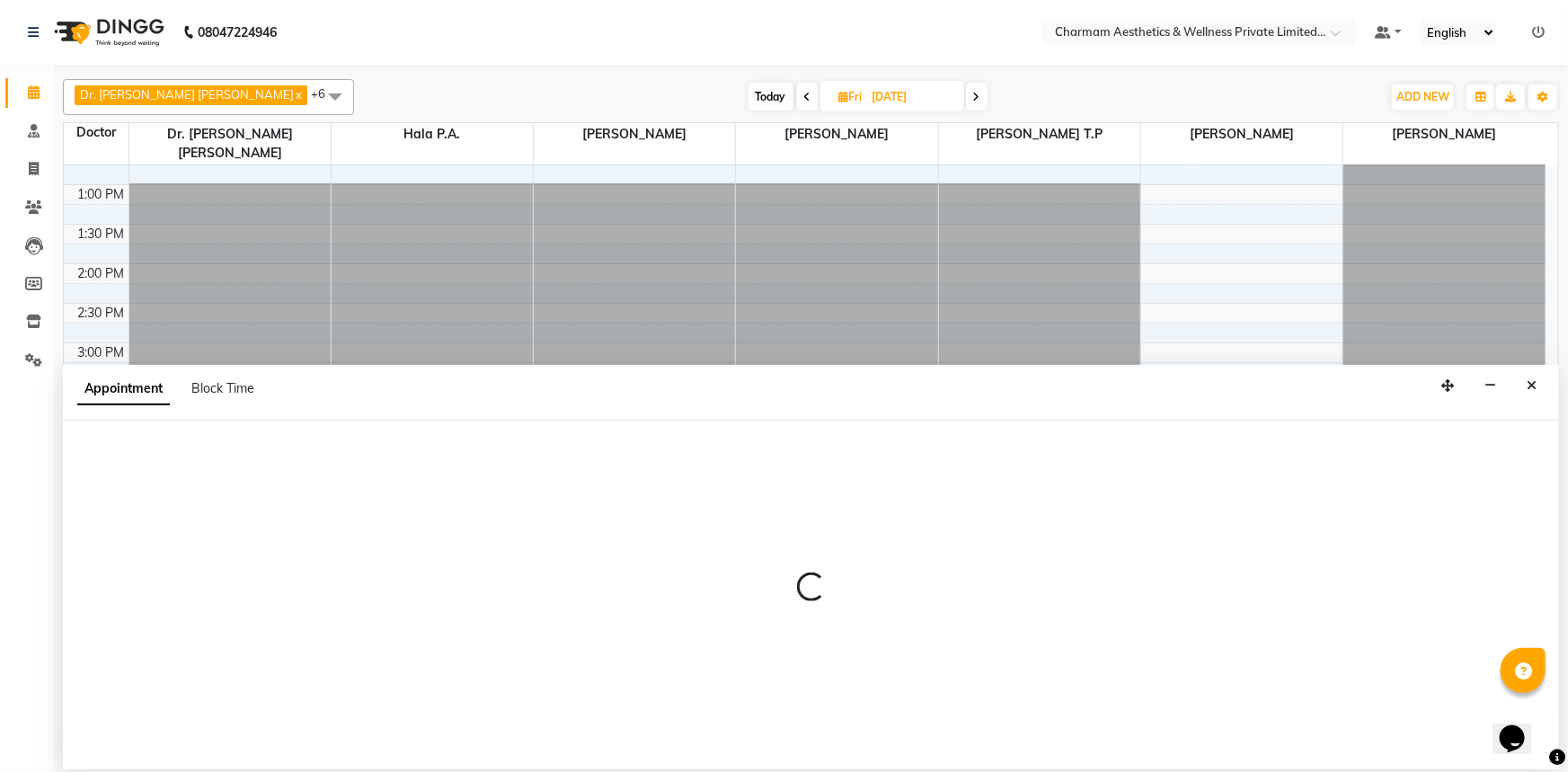
select select "1020"
select select "tentative"
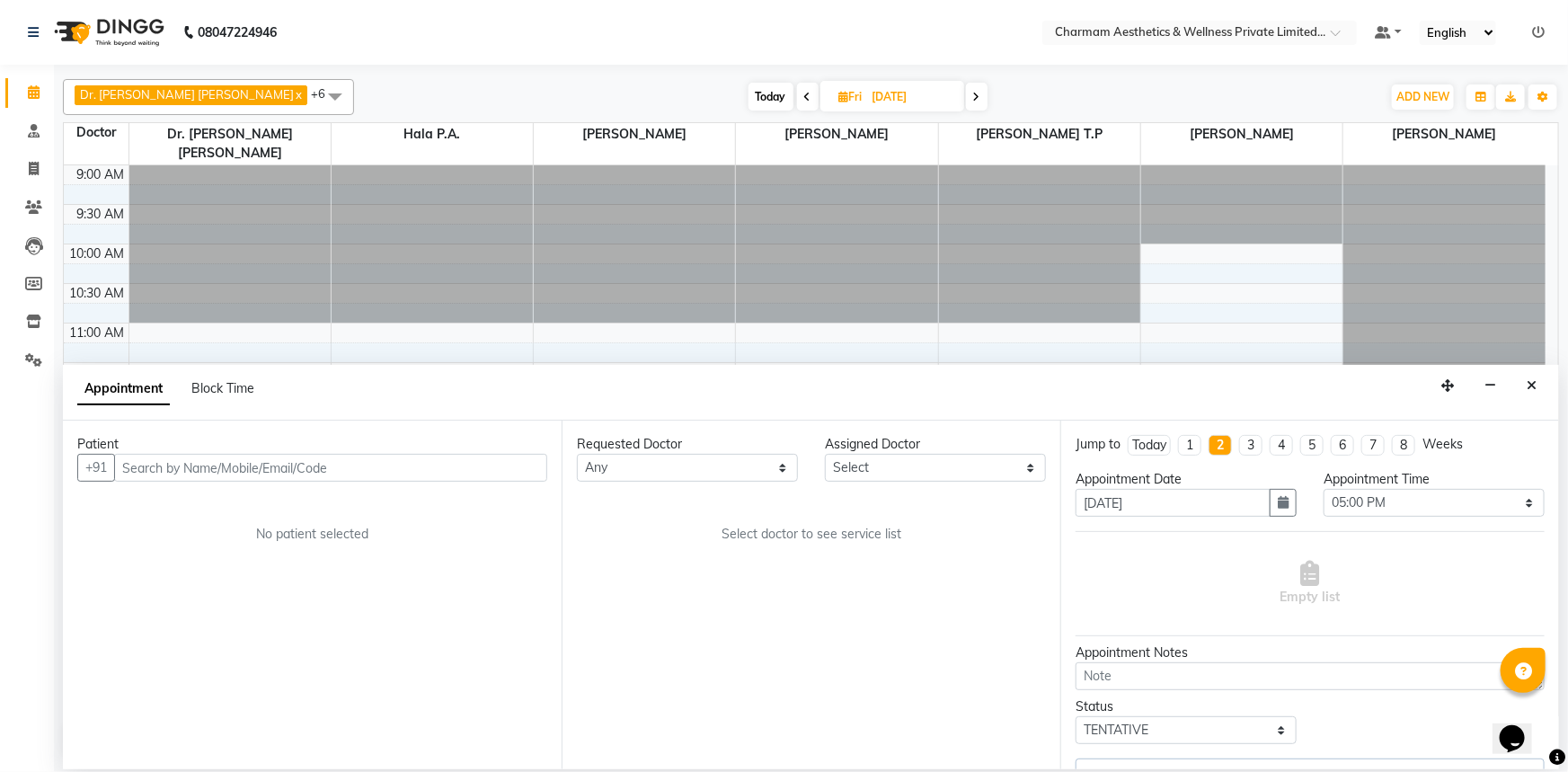
scroll to position [297, 0]
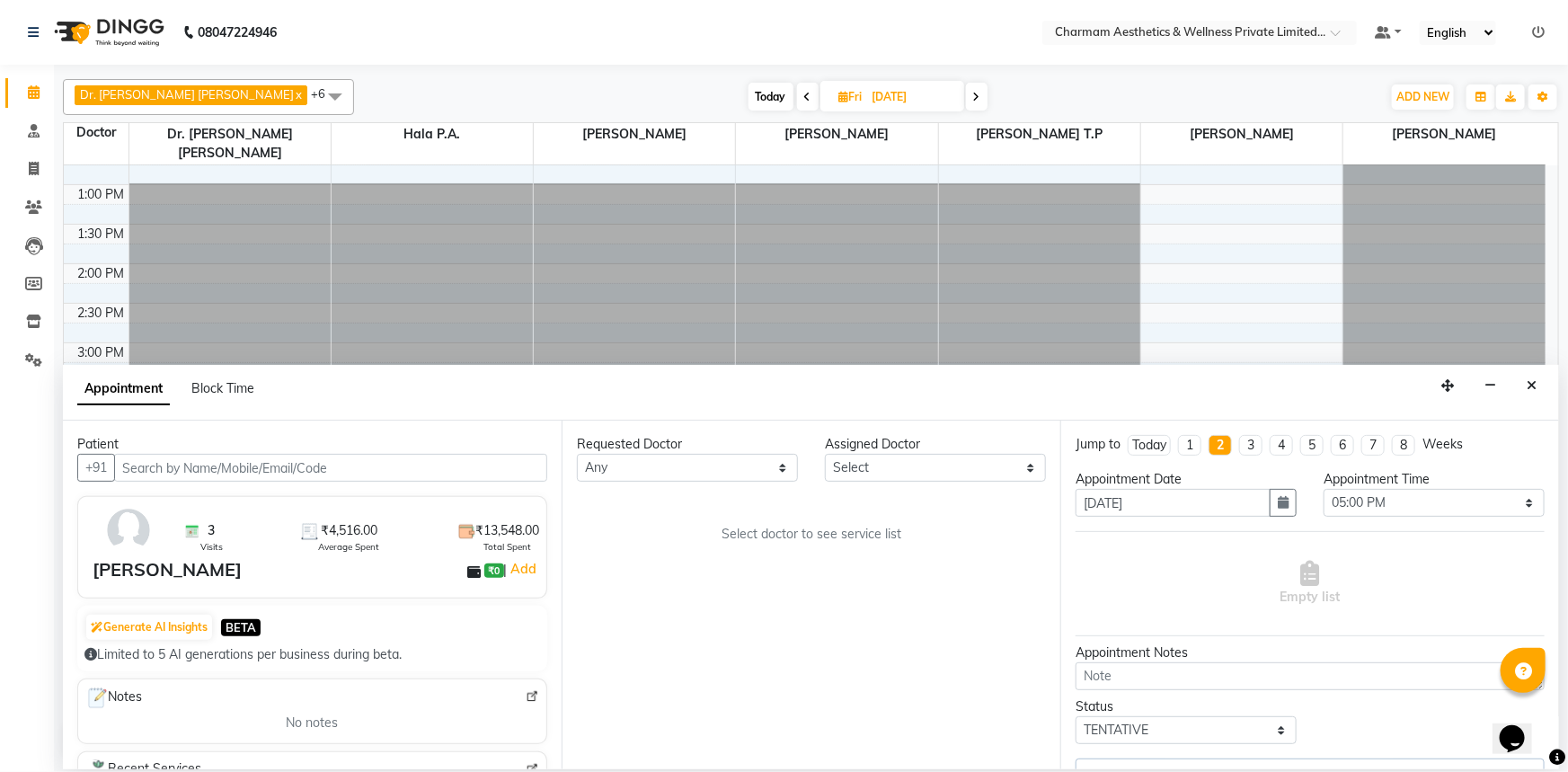
select select "69891"
select select "3905"
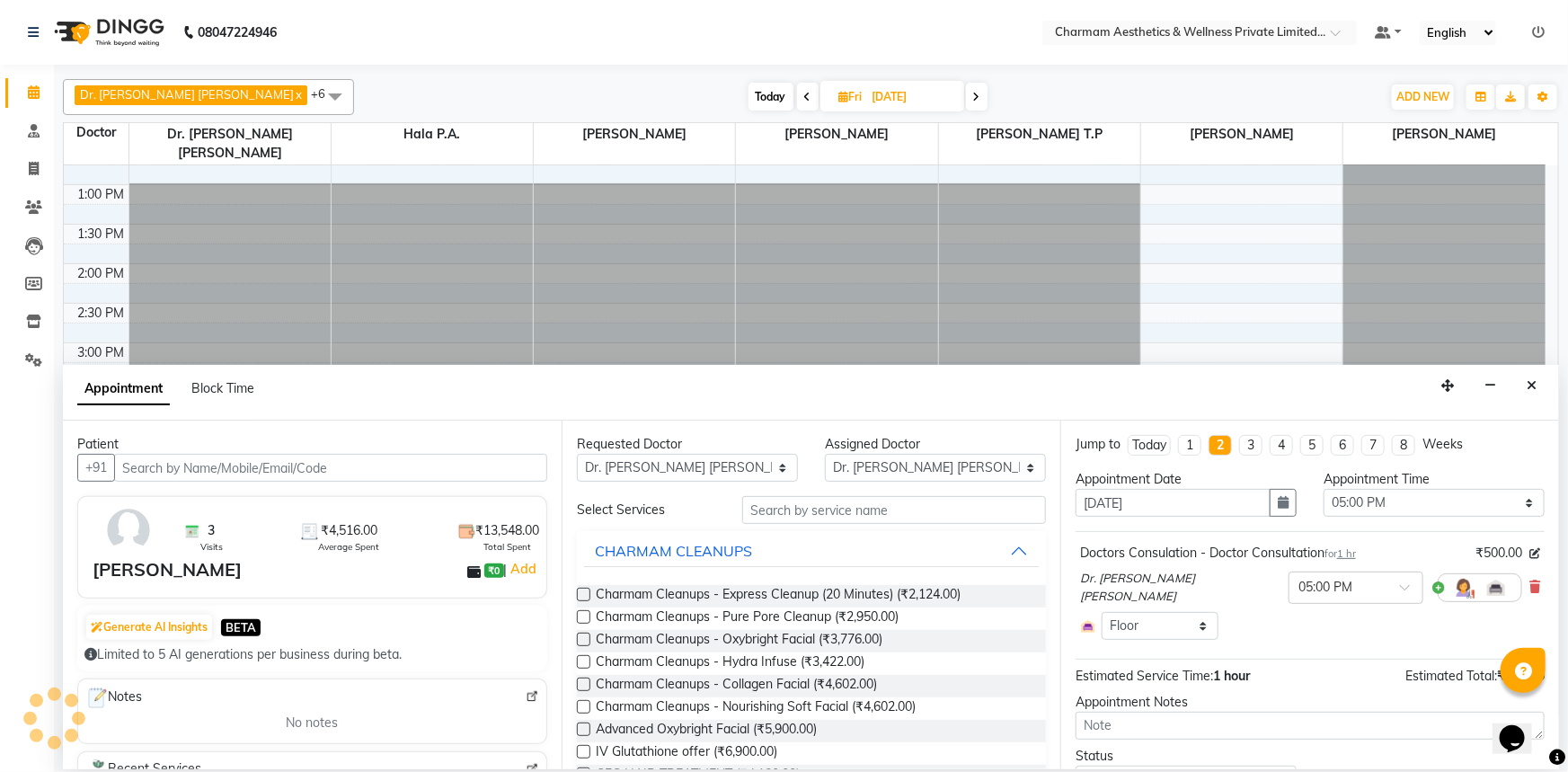
select select "3905"
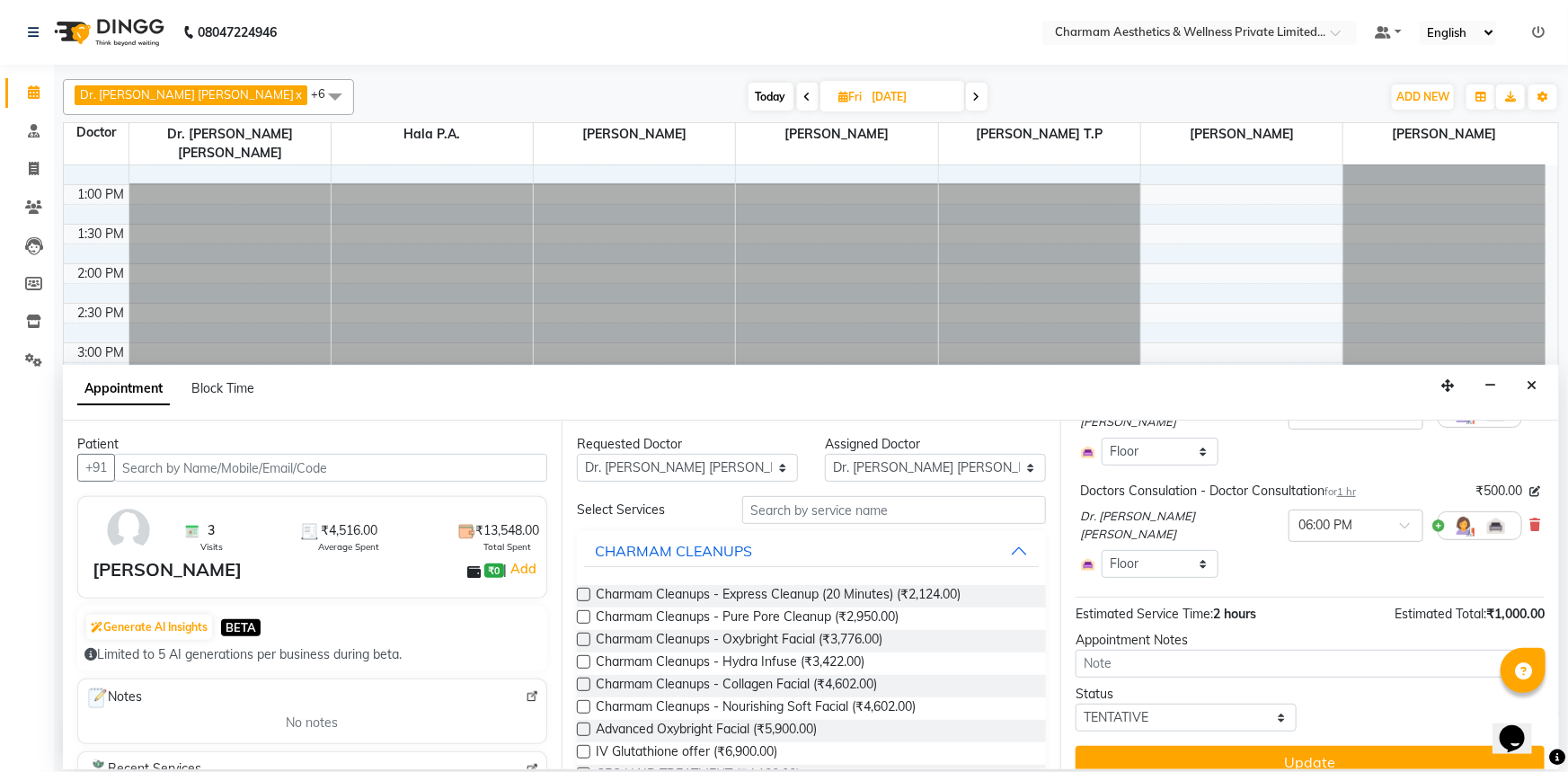
scroll to position [191, 0]
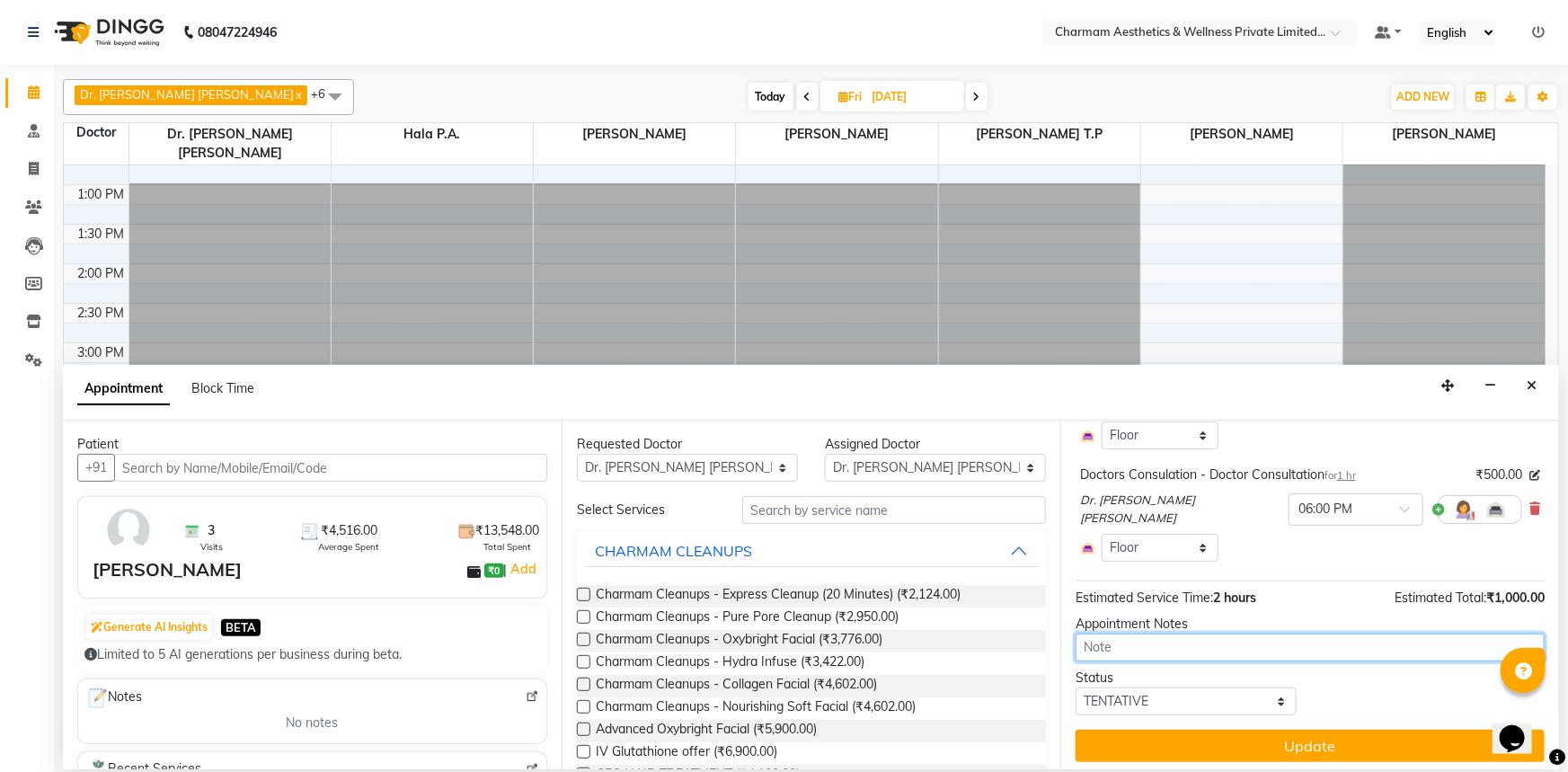
click at [1147, 655] on textarea at bounding box center [1310, 648] width 469 height 28
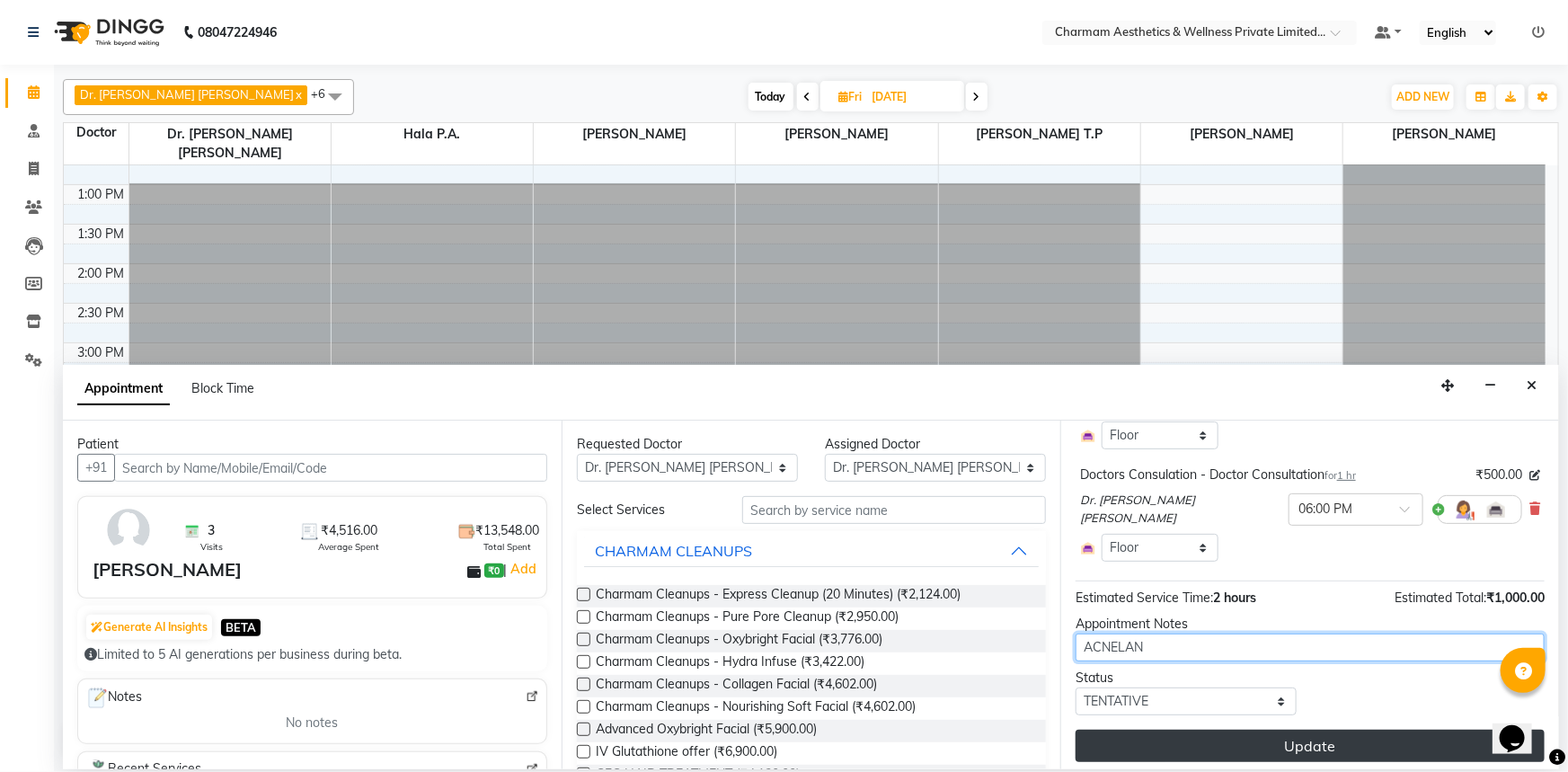
type textarea "ACNELAN"
click at [1231, 732] on button "Update" at bounding box center [1310, 746] width 469 height 33
